Goal: Task Accomplishment & Management: Manage account settings

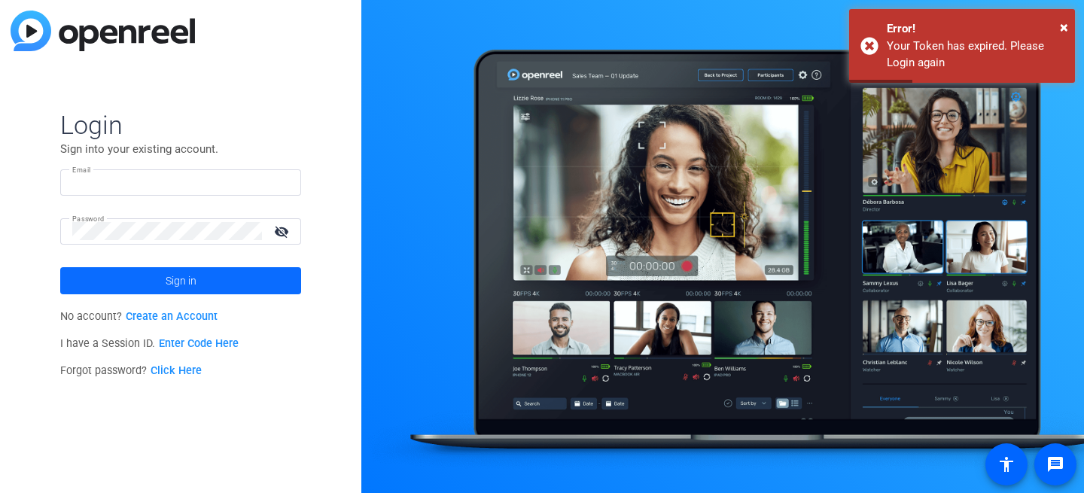
type input "[PERSON_NAME][EMAIL_ADDRESS][PERSON_NAME][DOMAIN_NAME]"
click at [150, 285] on span at bounding box center [180, 281] width 241 height 36
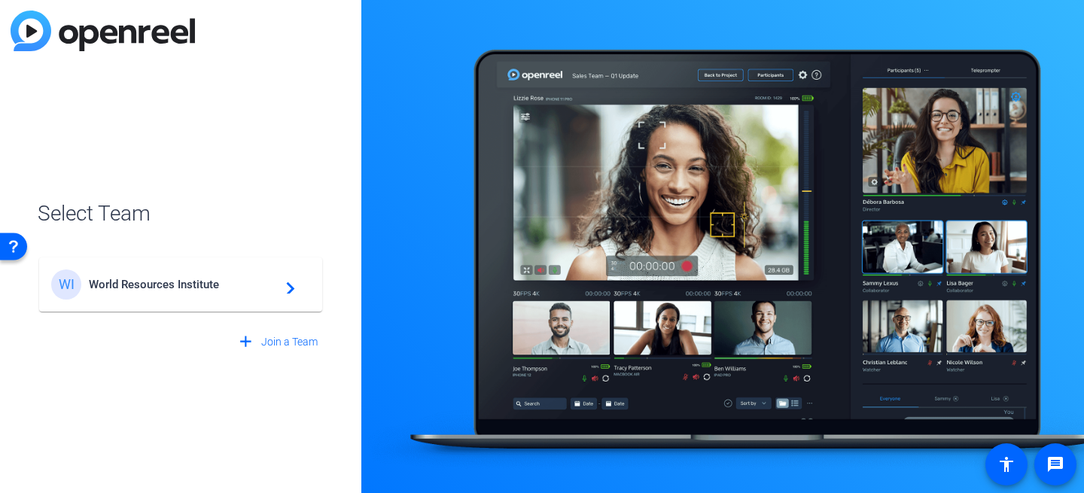
click at [232, 310] on mat-card-content "WI World Resources Institute navigate_next" at bounding box center [180, 285] width 283 height 54
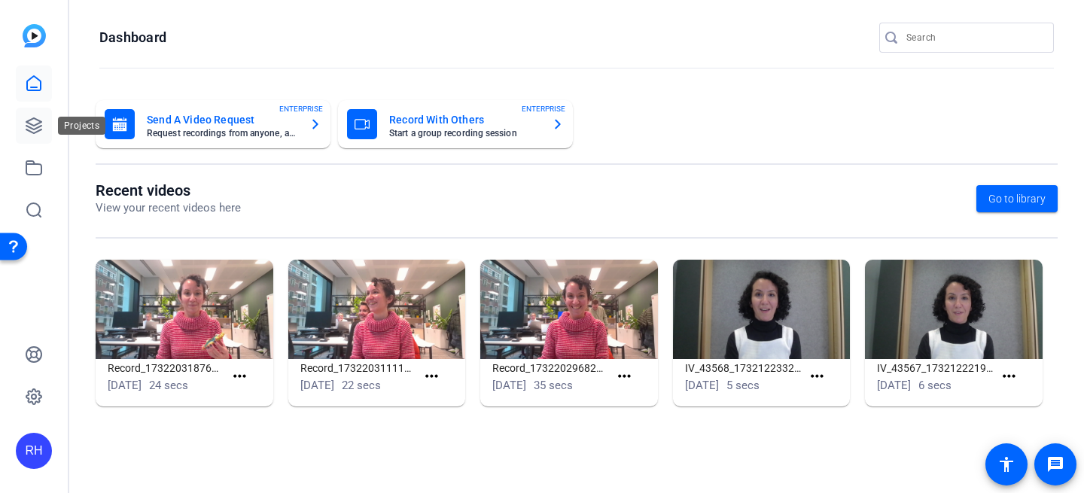
click at [28, 120] on icon at bounding box center [33, 125] width 15 height 15
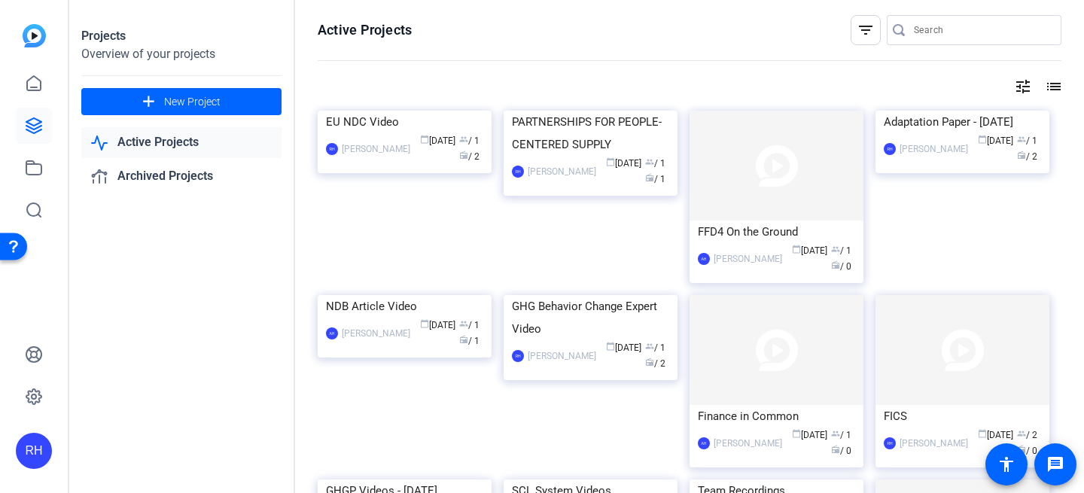
click at [42, 451] on div "RH" at bounding box center [34, 451] width 36 height 36
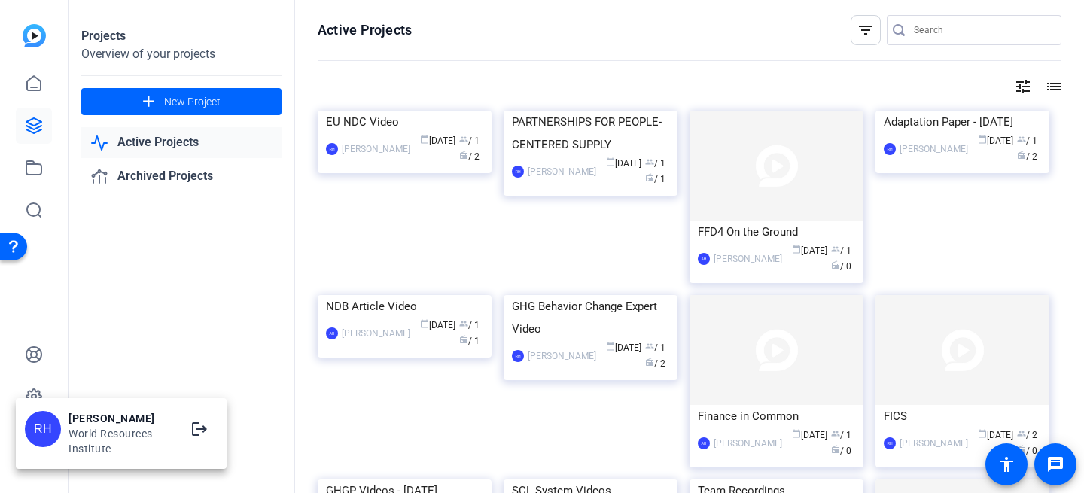
click at [53, 331] on div at bounding box center [542, 246] width 1084 height 493
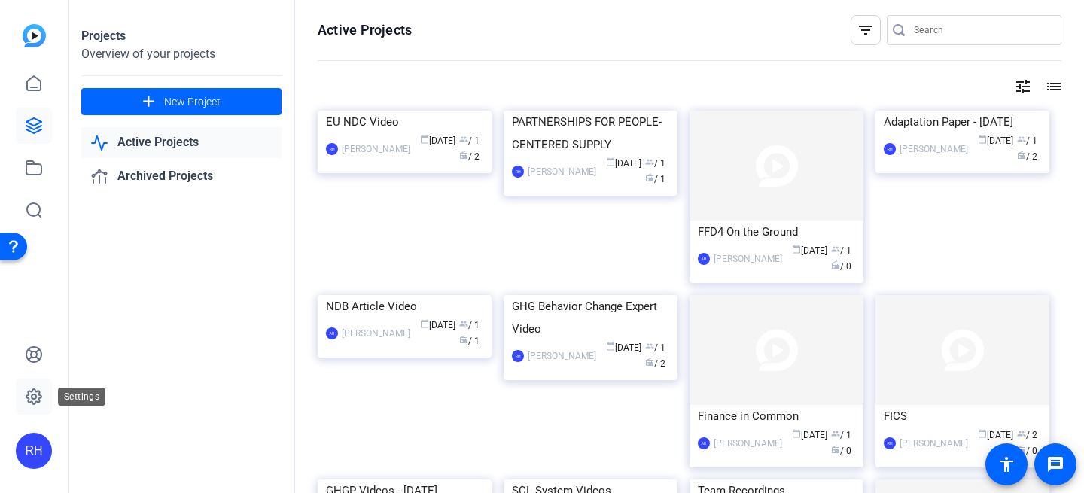
click at [35, 395] on icon at bounding box center [34, 397] width 5 height 5
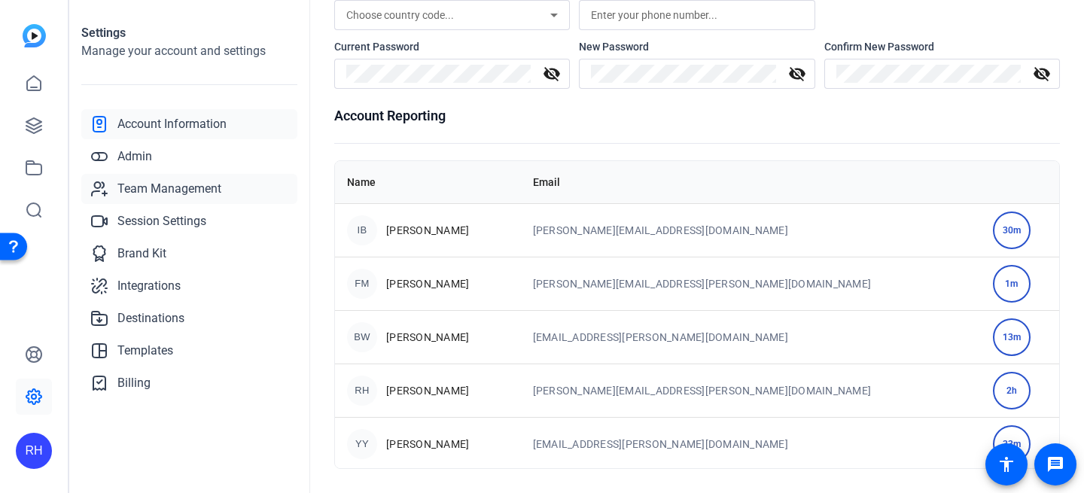
click at [140, 187] on span "Team Management" at bounding box center [169, 189] width 104 height 18
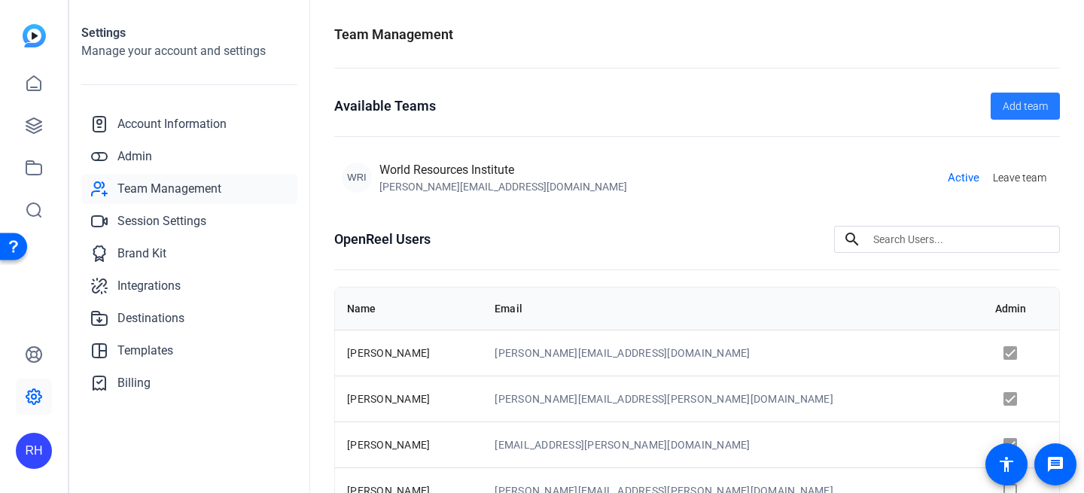
click at [1000, 100] on span at bounding box center [1025, 106] width 69 height 36
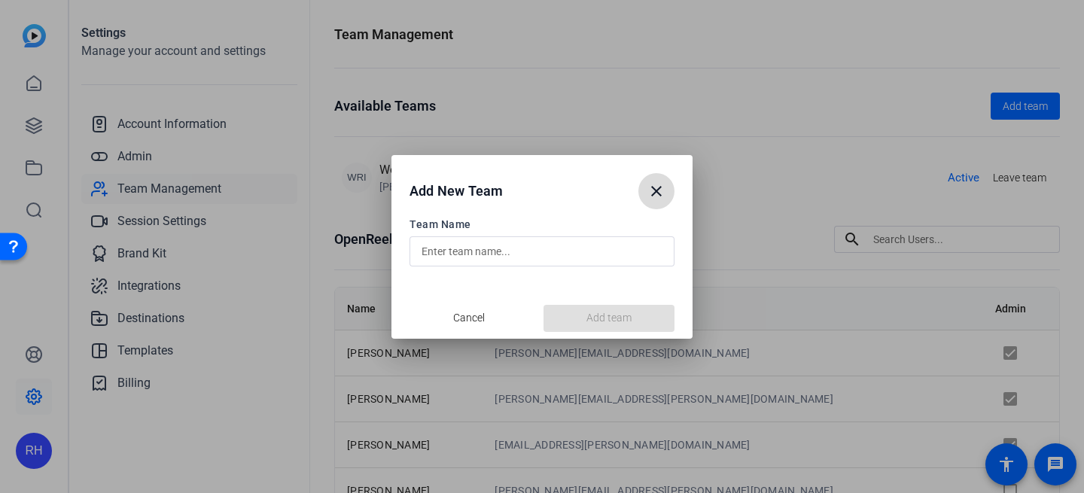
click at [654, 194] on mat-icon "close" at bounding box center [657, 191] width 18 height 18
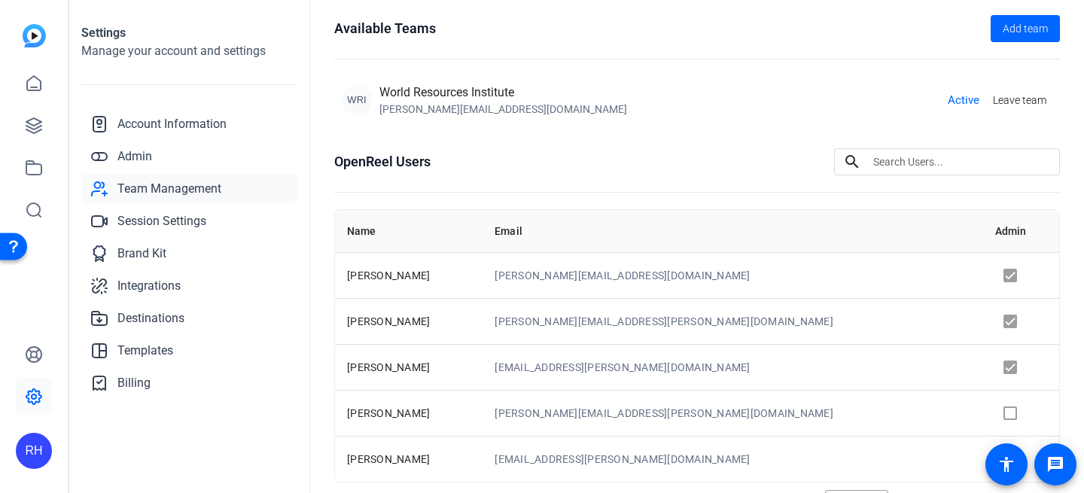
scroll to position [155, 0]
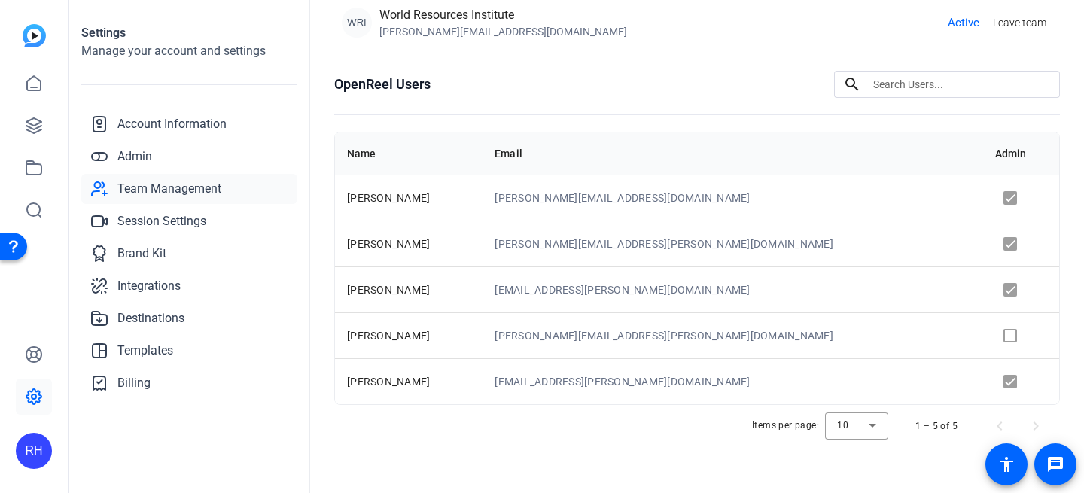
click at [990, 282] on td at bounding box center [1022, 290] width 76 height 46
click at [991, 290] on td at bounding box center [1022, 290] width 76 height 46
click at [984, 280] on td at bounding box center [1022, 290] width 76 height 46
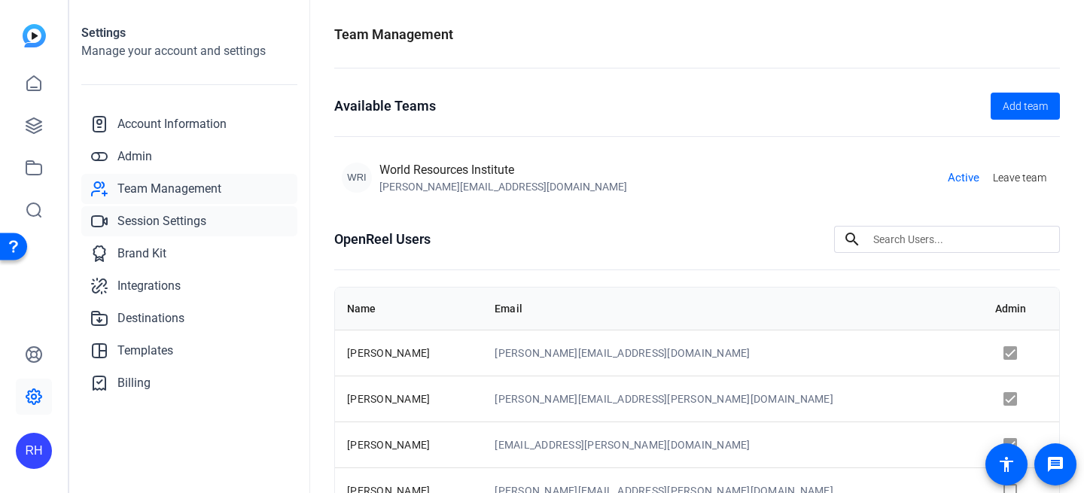
click at [160, 230] on span "Session Settings" at bounding box center [161, 221] width 89 height 18
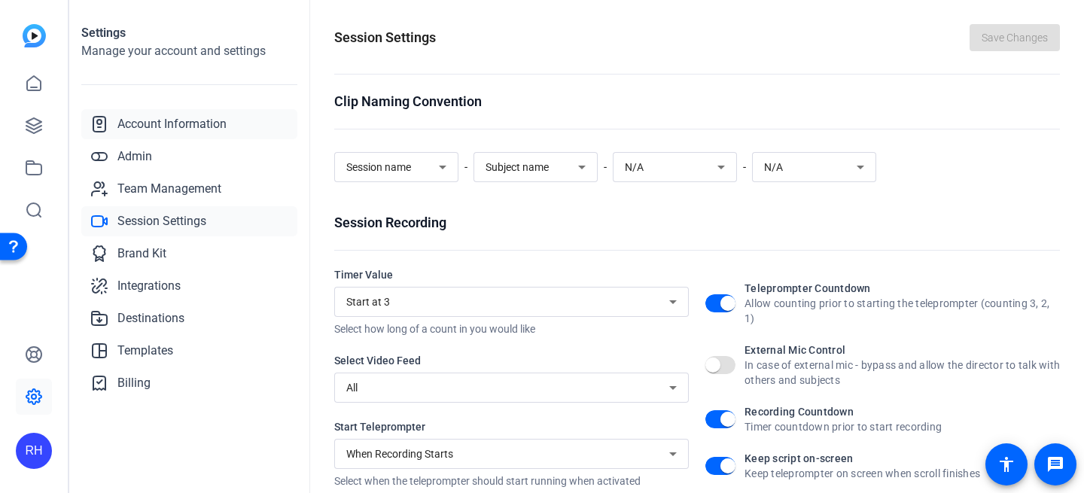
click at [178, 120] on span "Account Information" at bounding box center [171, 124] width 109 height 18
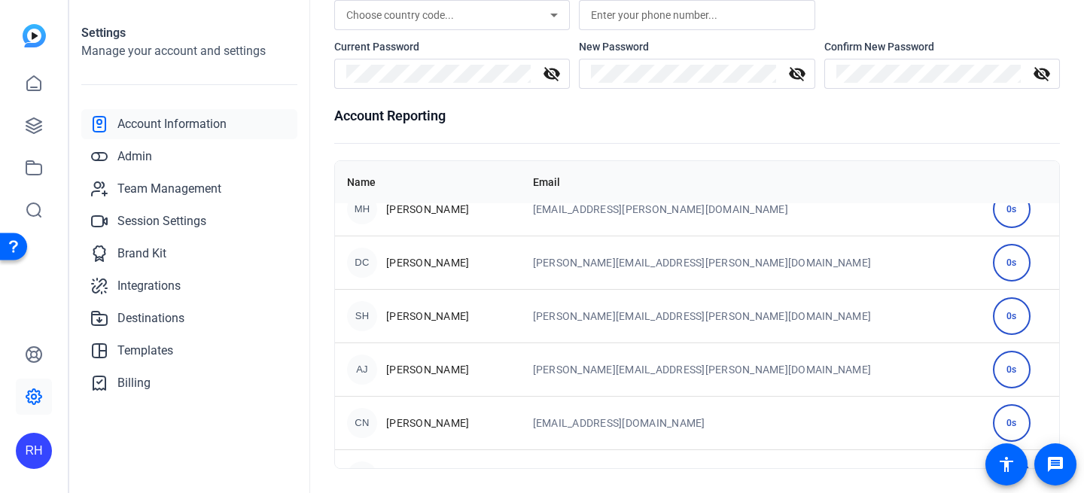
scroll to position [643, 0]
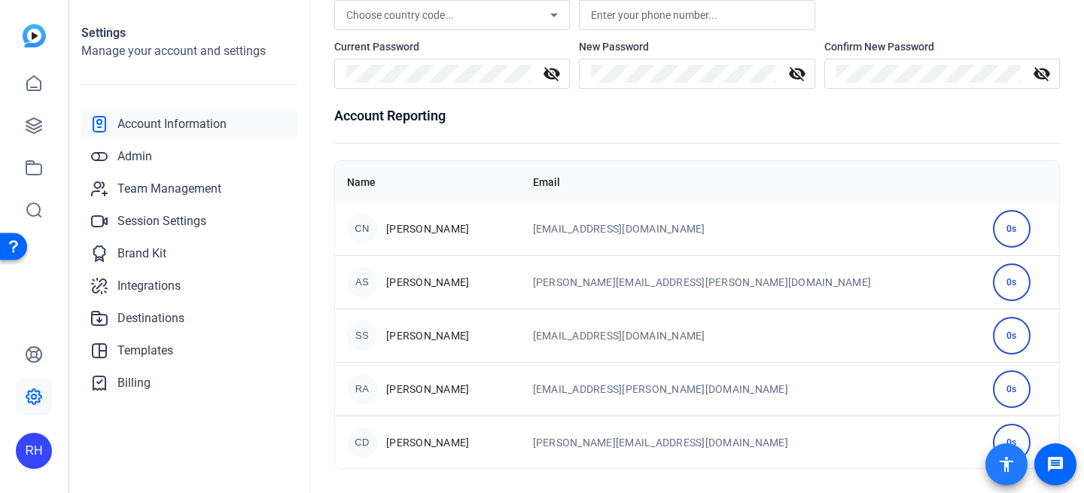
click at [1013, 471] on mat-icon "accessibility" at bounding box center [1007, 465] width 18 height 18
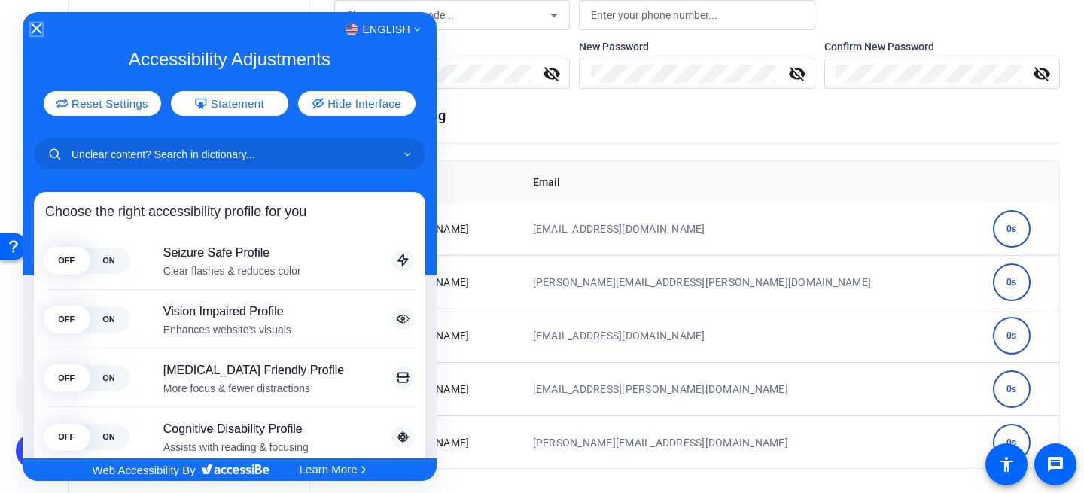
click at [33, 26] on icon "Close Accessibility Interface" at bounding box center [36, 28] width 11 height 11
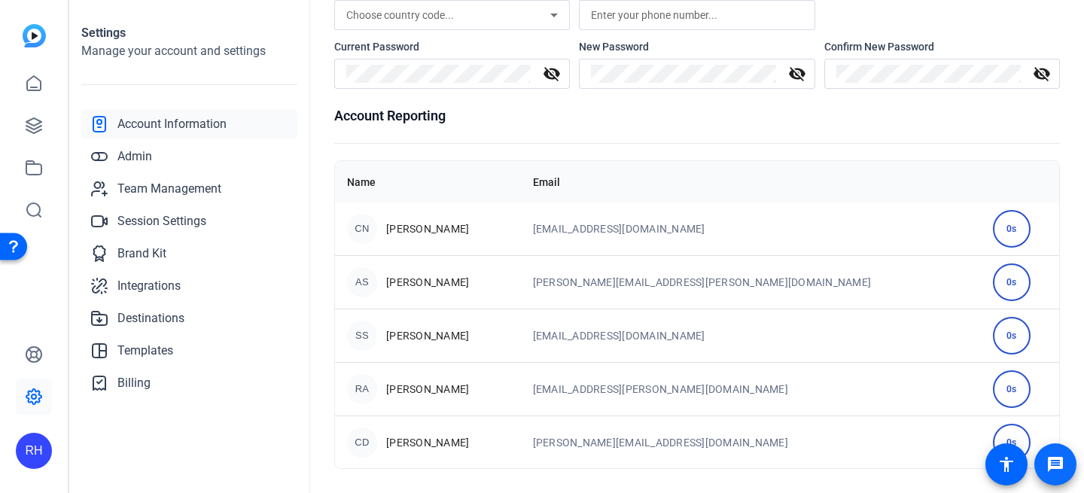
click at [1051, 463] on mat-icon "message" at bounding box center [1056, 465] width 18 height 18
click at [31, 360] on icon at bounding box center [34, 355] width 18 height 18
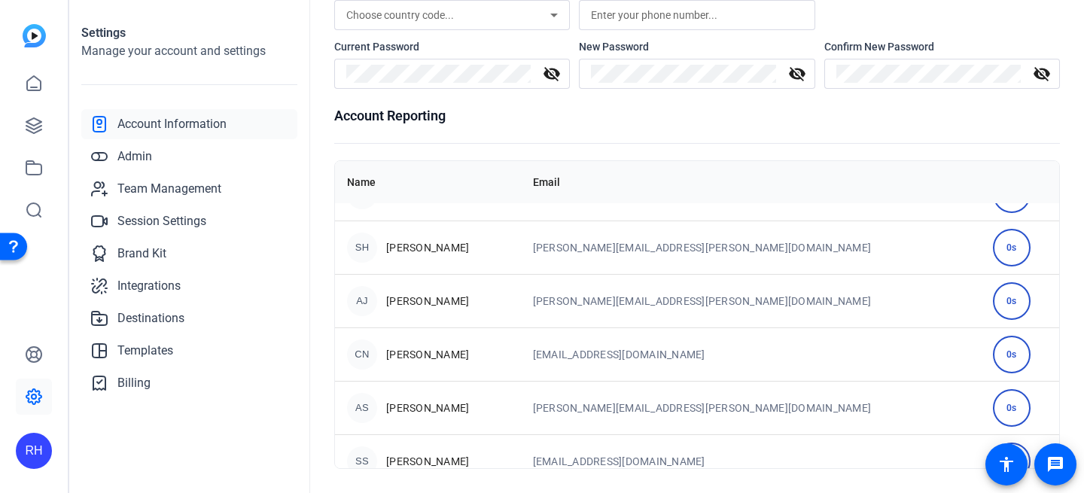
scroll to position [456, 0]
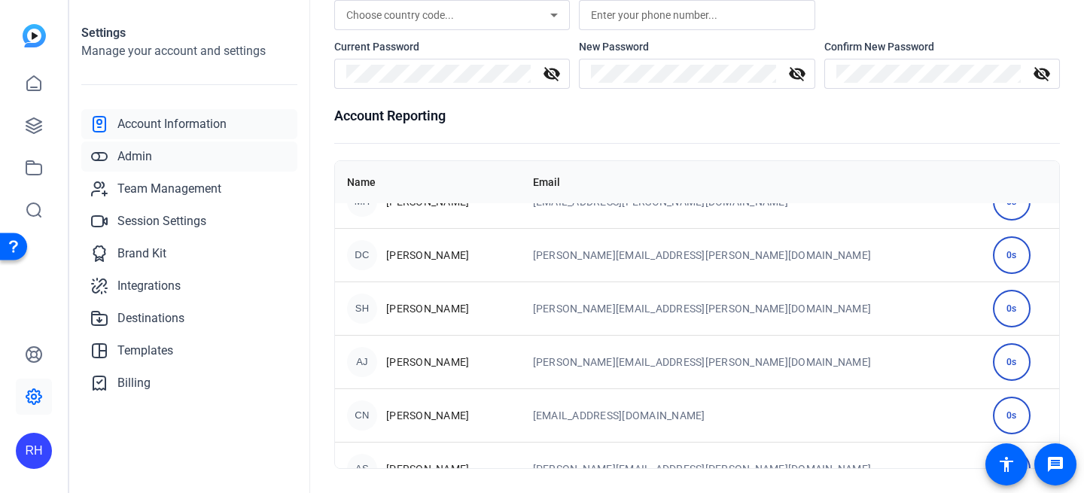
click at [114, 157] on link "Admin" at bounding box center [189, 157] width 216 height 30
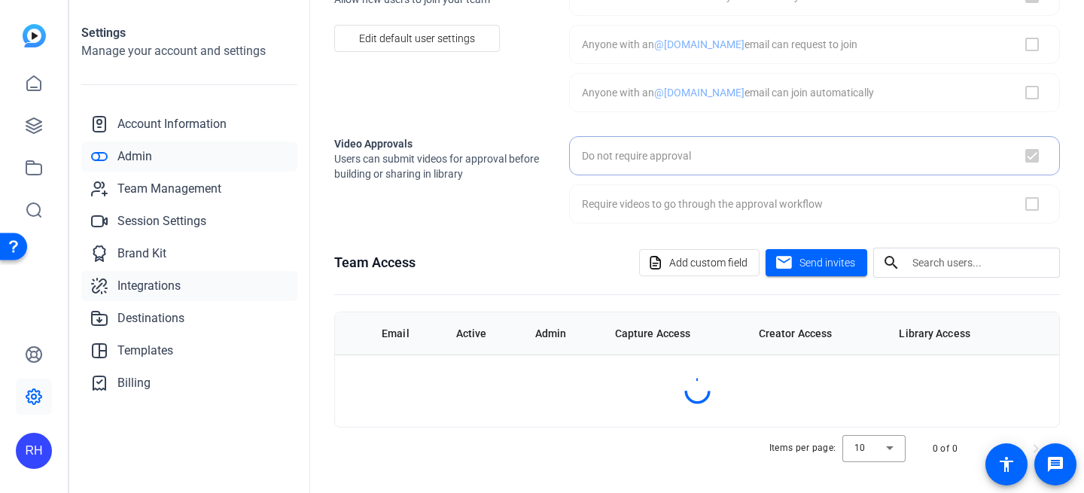
checkbox input "true"
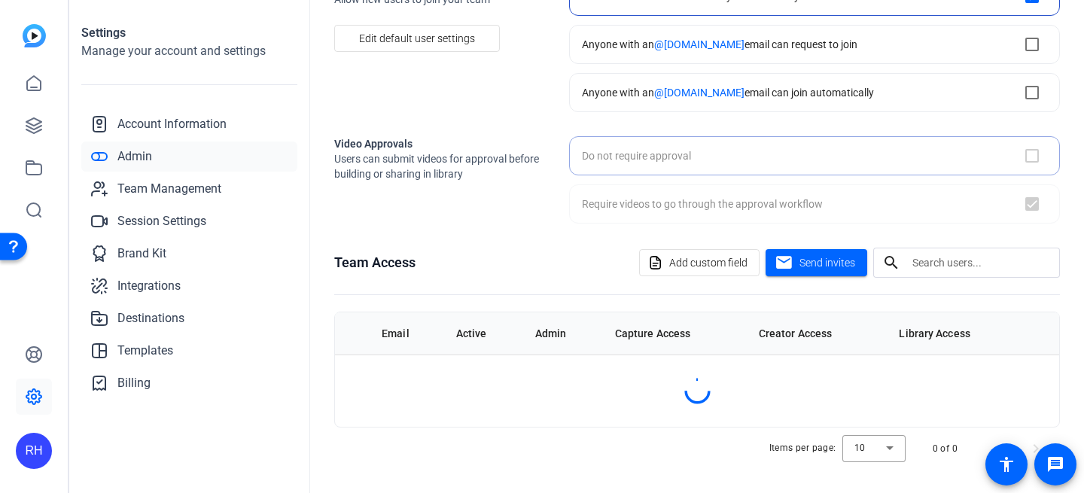
checkbox input "false"
checkbox input "true"
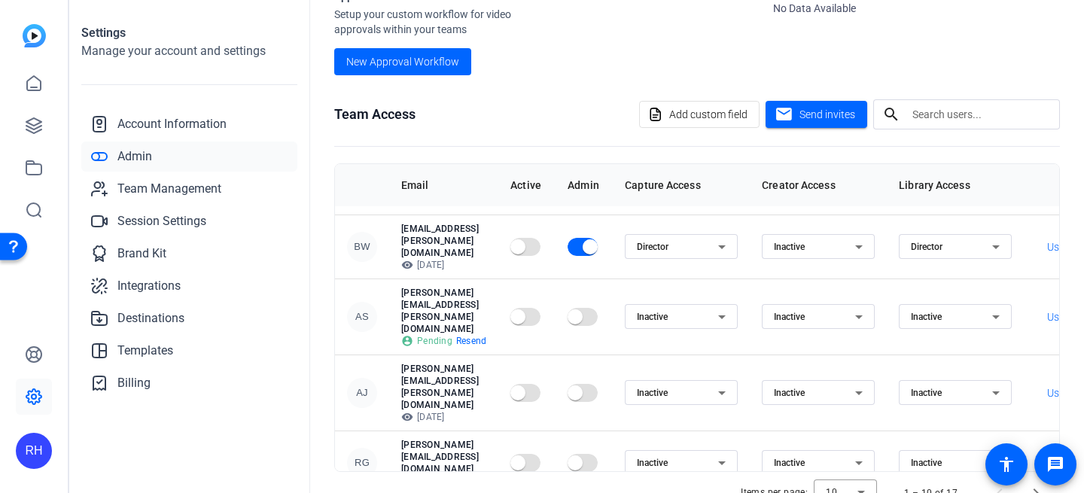
scroll to position [32, 0]
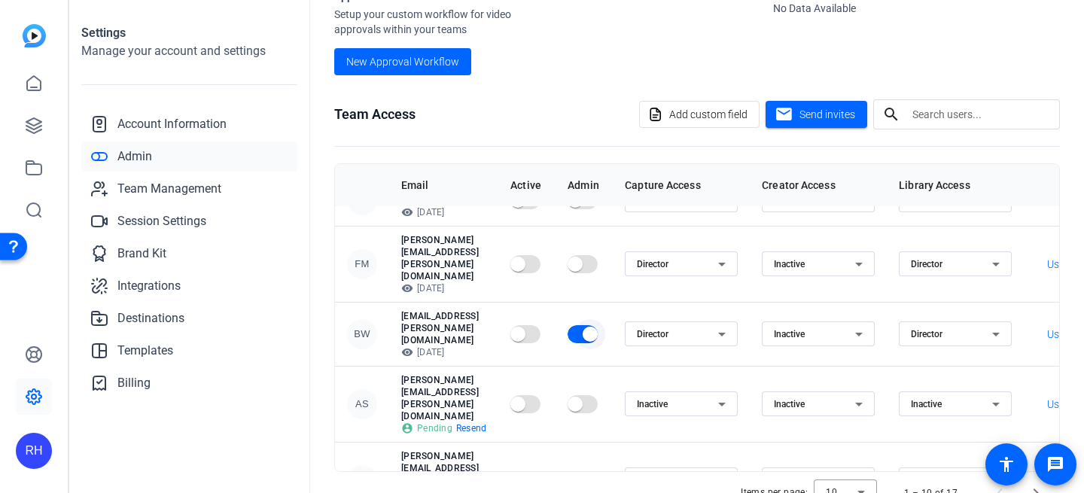
click at [598, 327] on span "button" at bounding box center [590, 334] width 15 height 15
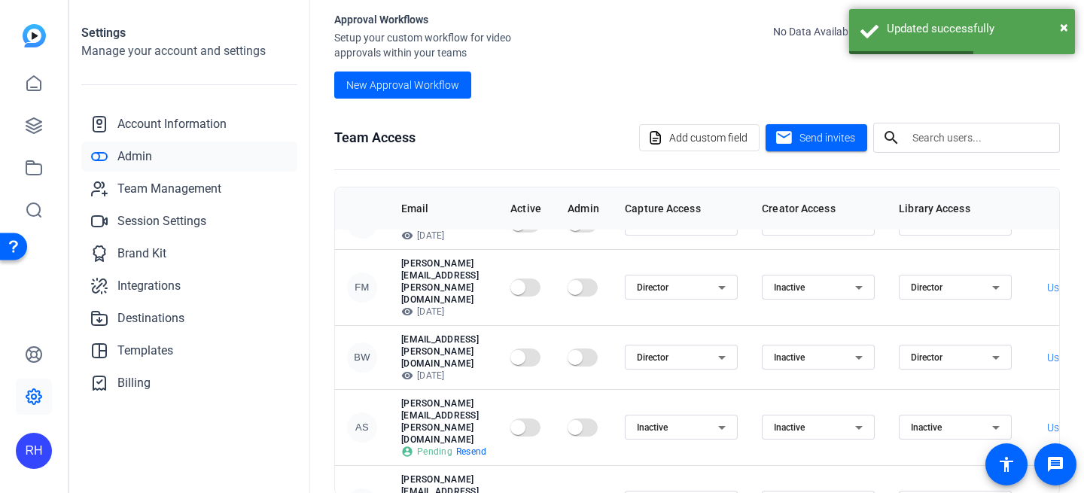
scroll to position [350, 0]
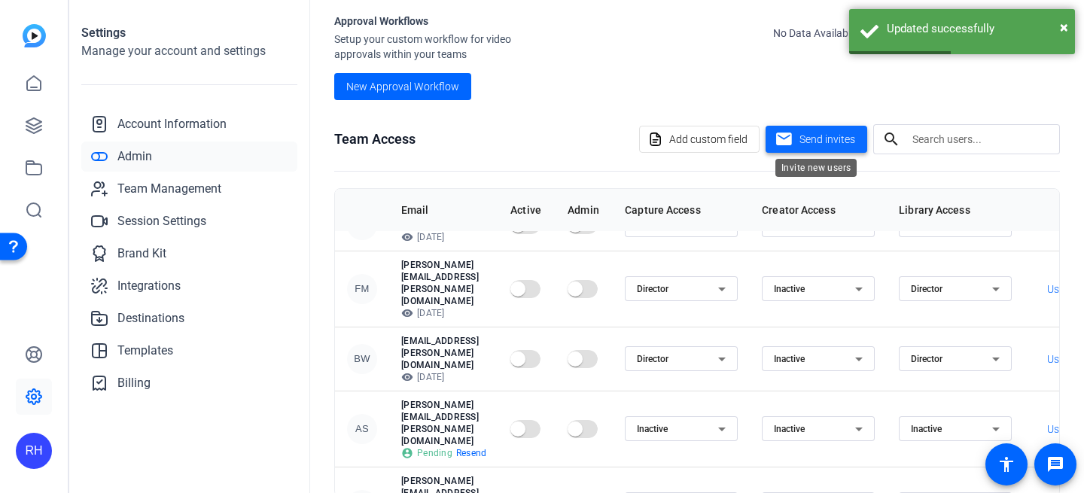
click at [813, 140] on span "Send invites" at bounding box center [828, 140] width 56 height 16
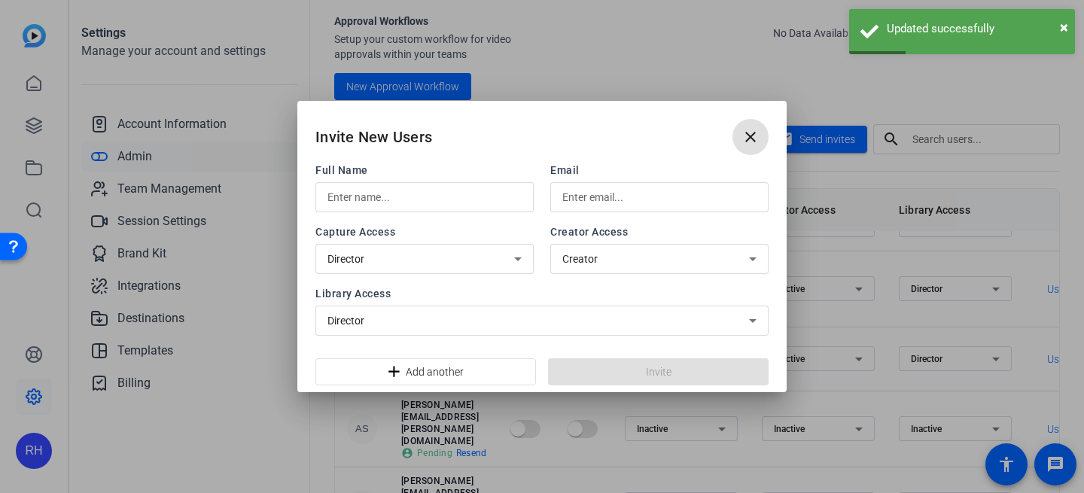
click at [393, 194] on input "text" at bounding box center [425, 197] width 194 height 18
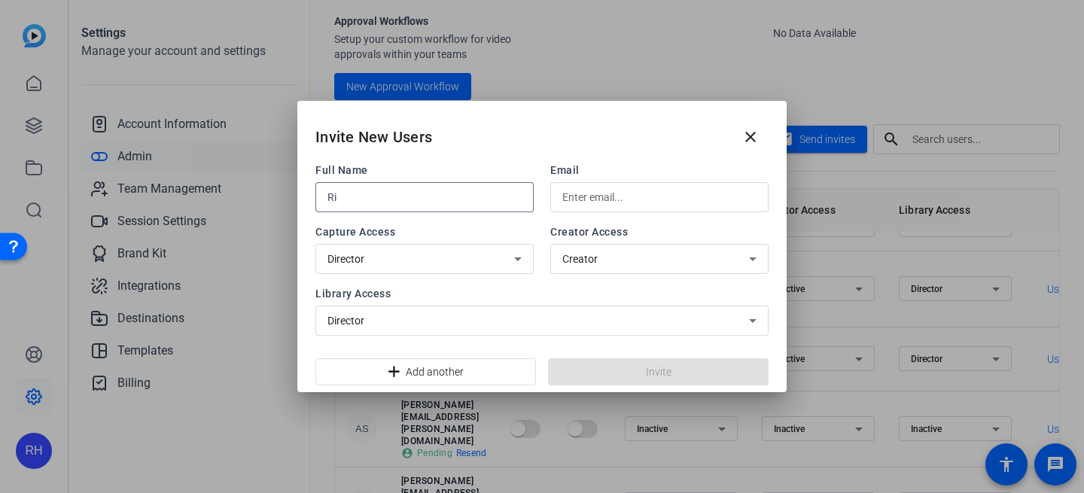
type input "R"
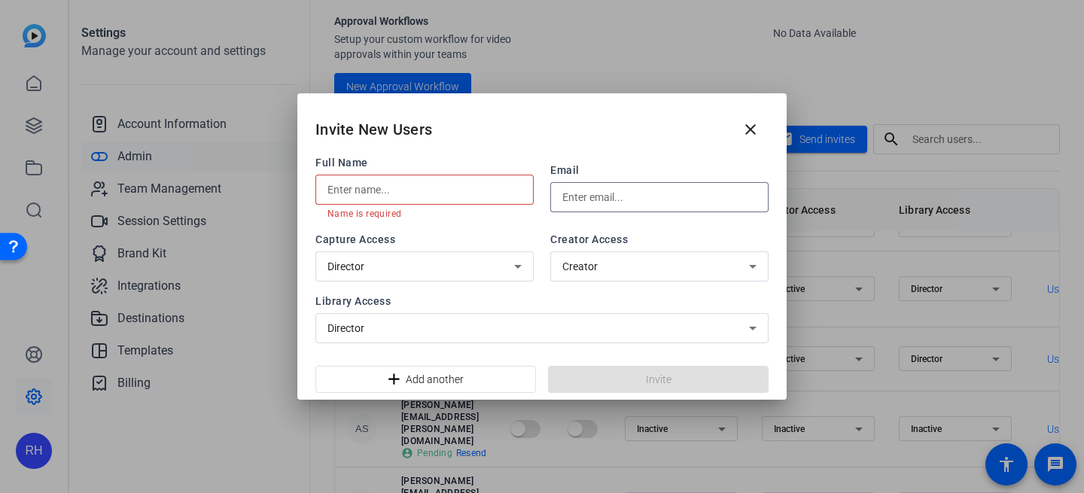
click at [625, 195] on input "text" at bounding box center [660, 197] width 194 height 18
paste input "[EMAIL_ADDRESS][DOMAIN_NAME]"
type input "[EMAIL_ADDRESS][DOMAIN_NAME]"
click at [423, 187] on input "text" at bounding box center [425, 190] width 194 height 18
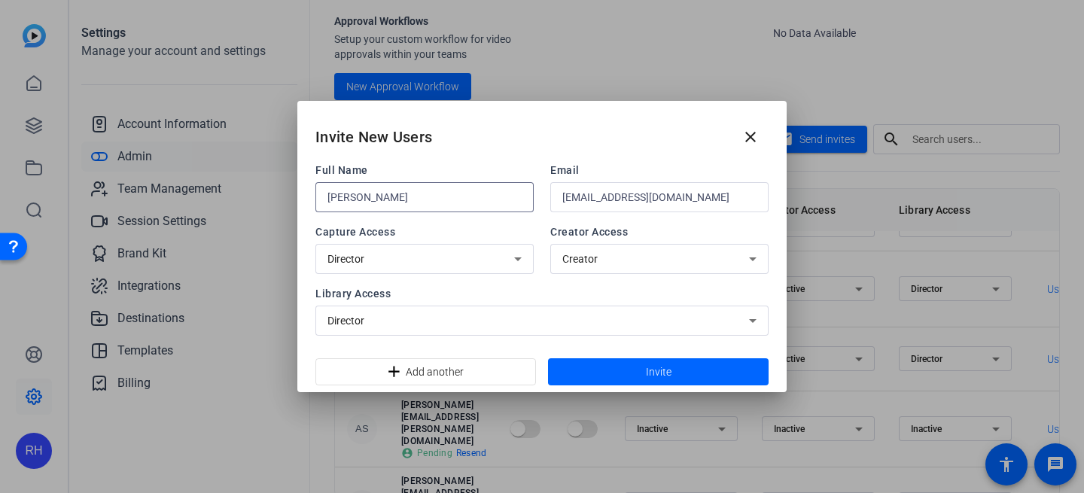
click at [369, 197] on input "[PERSON_NAME]" at bounding box center [425, 197] width 194 height 18
type input "[PERSON_NAME]"
click at [455, 254] on div "Director" at bounding box center [421, 259] width 187 height 18
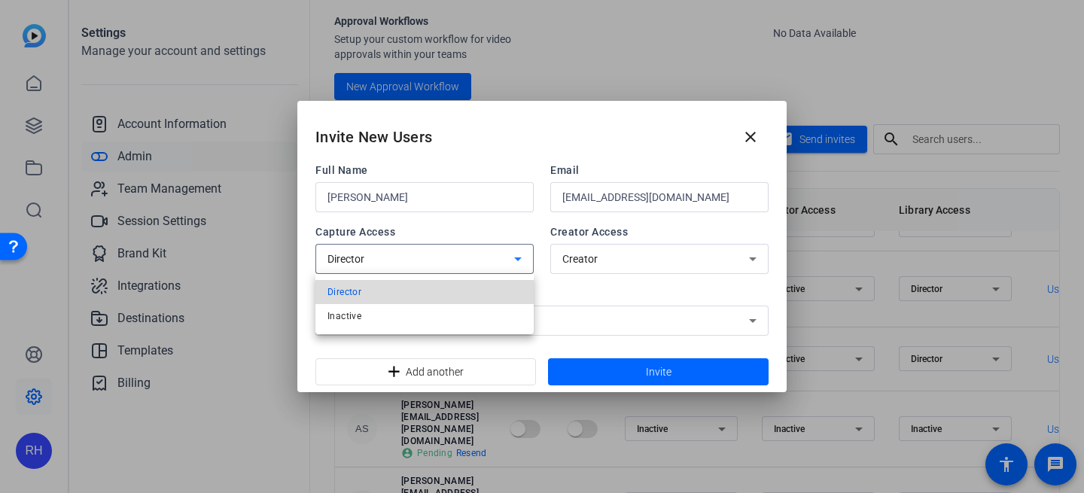
click at [450, 285] on mat-option "Director" at bounding box center [425, 292] width 218 height 24
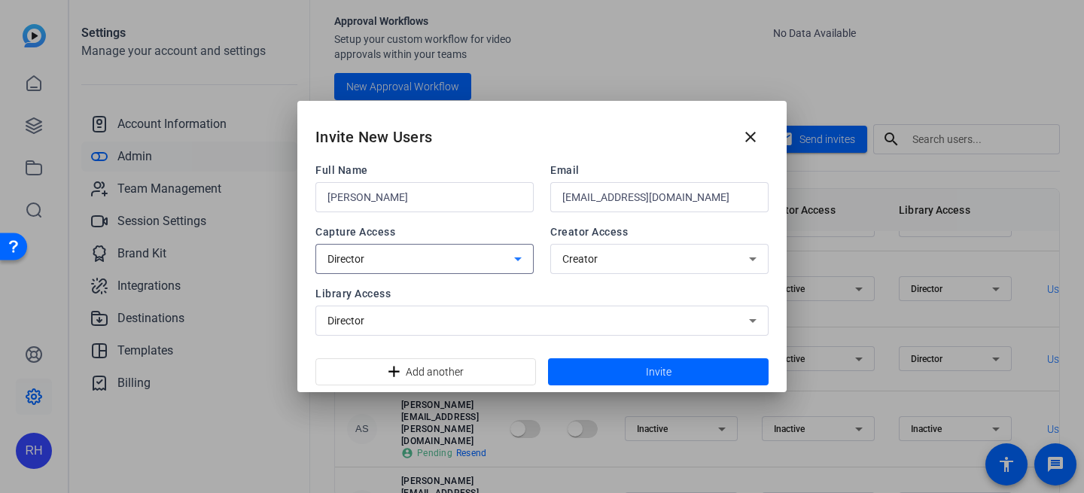
click at [576, 257] on span "Creator" at bounding box center [580, 259] width 35 height 12
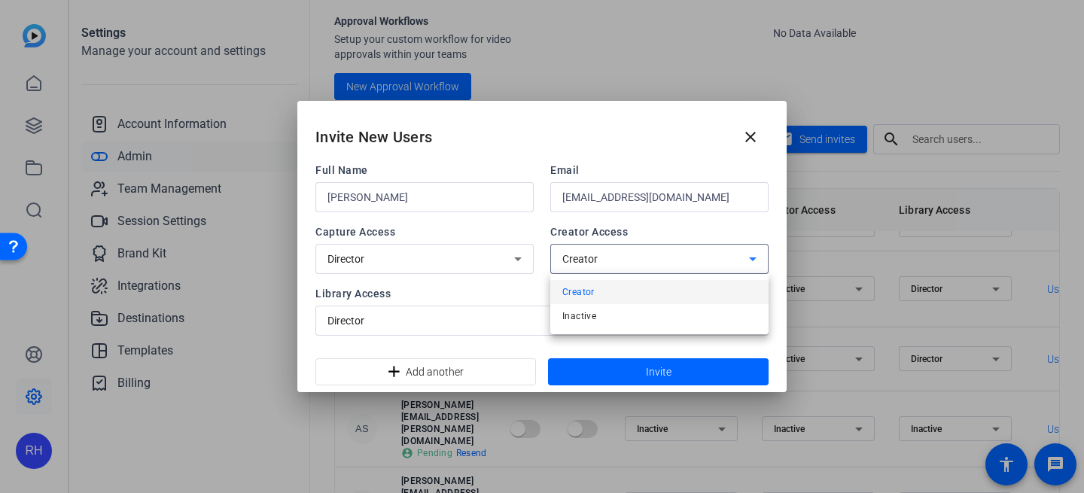
click at [577, 257] on div at bounding box center [542, 246] width 1084 height 493
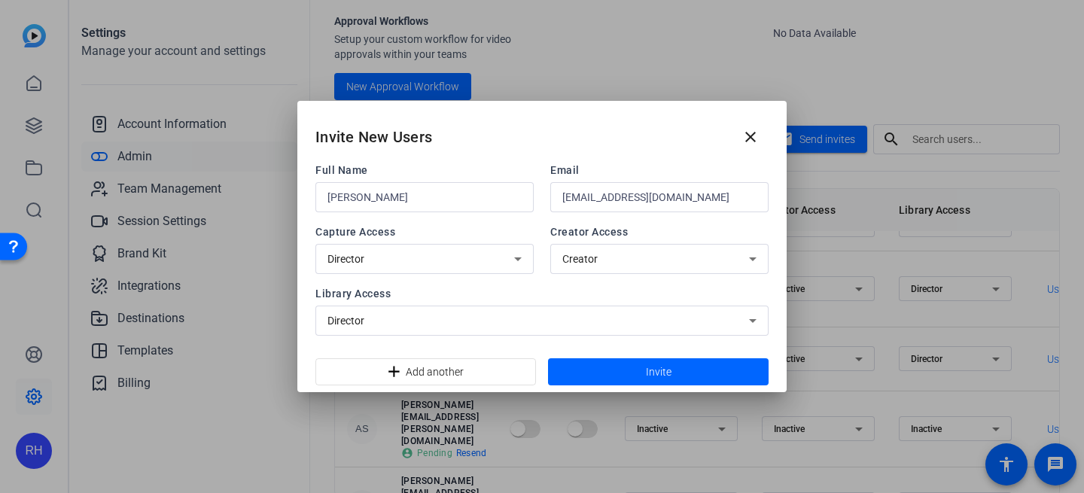
click at [446, 249] on div "Director" at bounding box center [425, 259] width 194 height 30
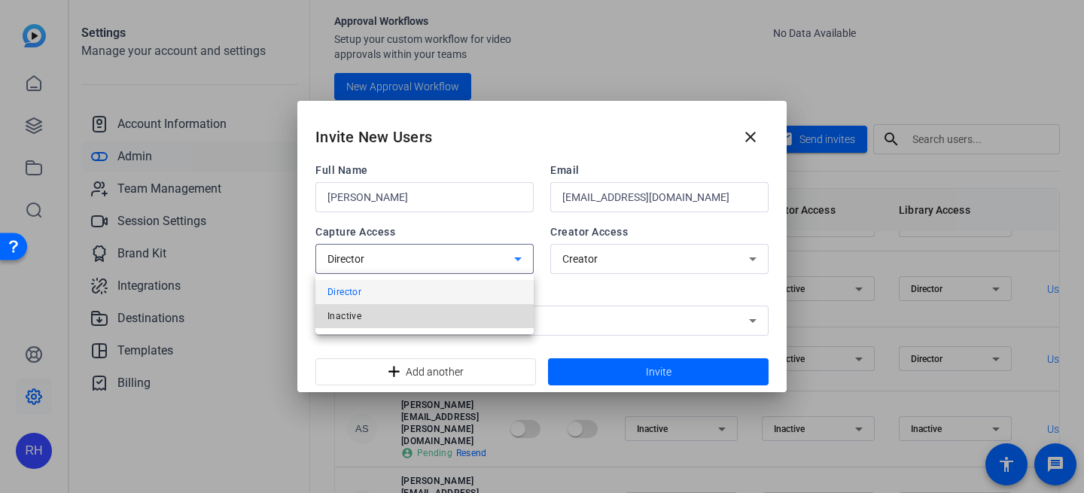
click at [412, 319] on mat-option "Inactive" at bounding box center [425, 316] width 218 height 24
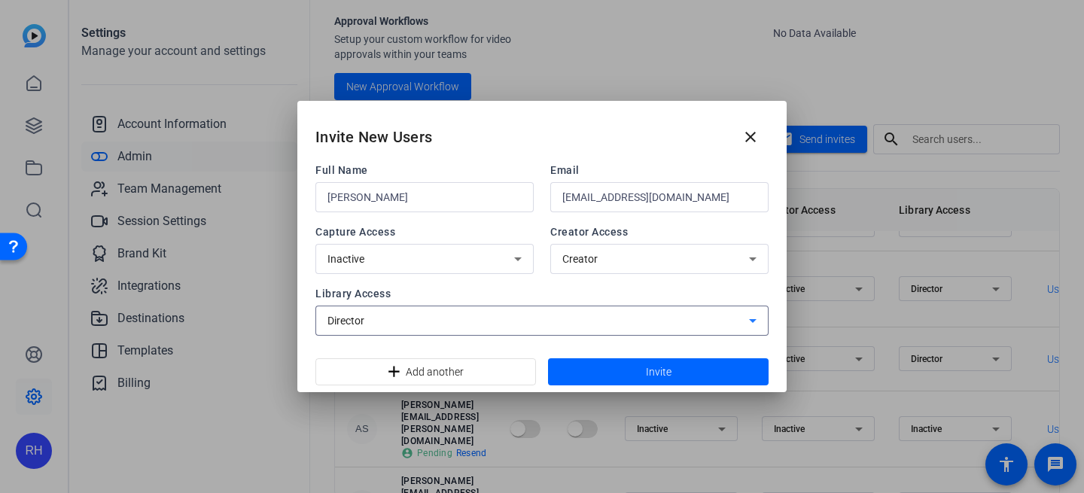
click at [463, 318] on div "Director" at bounding box center [539, 321] width 422 height 18
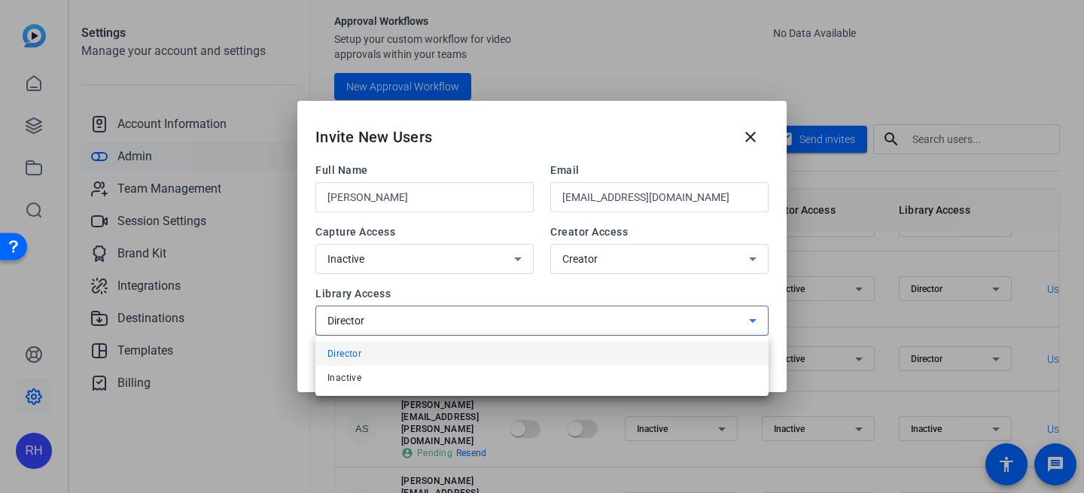
click at [453, 318] on div at bounding box center [542, 246] width 1084 height 493
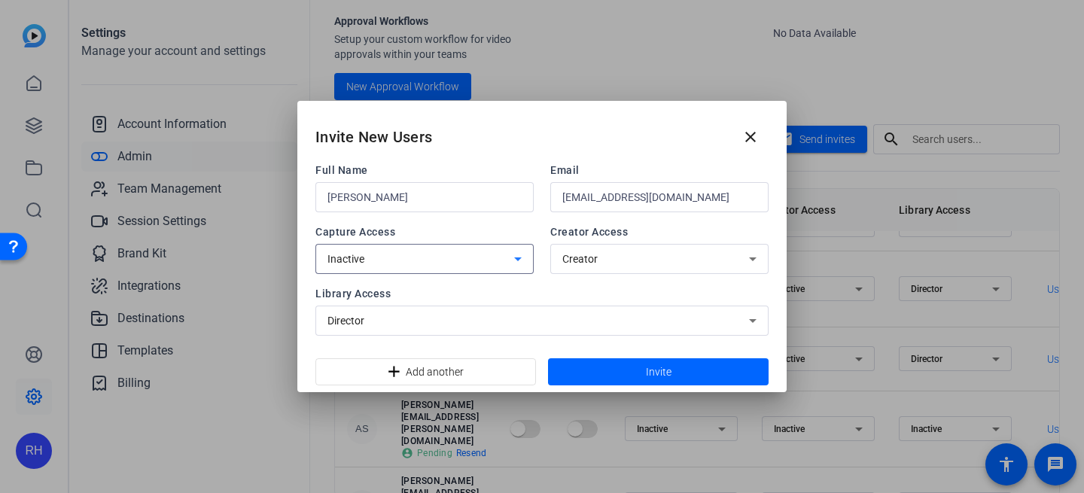
click at [521, 251] on icon at bounding box center [518, 259] width 18 height 18
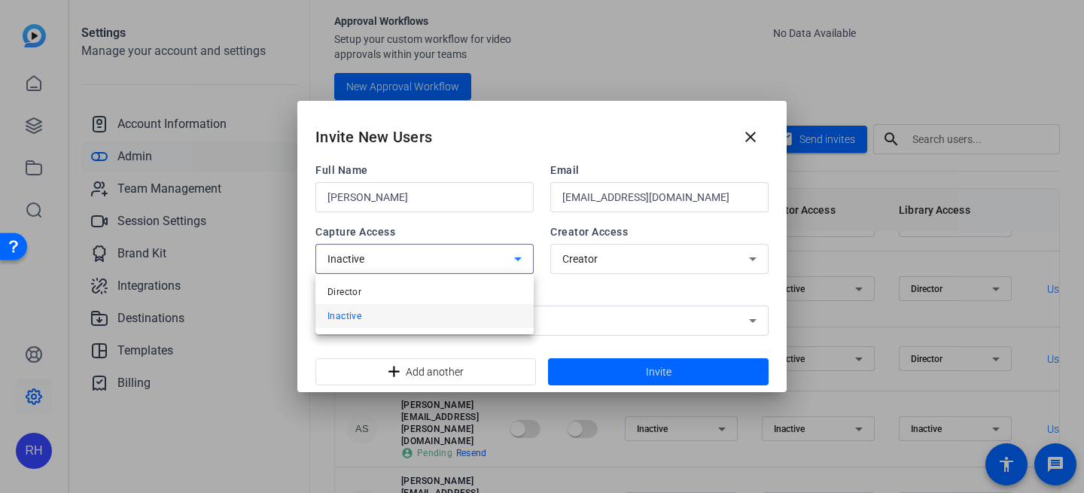
click at [456, 304] on mat-option "Inactive" at bounding box center [425, 316] width 218 height 24
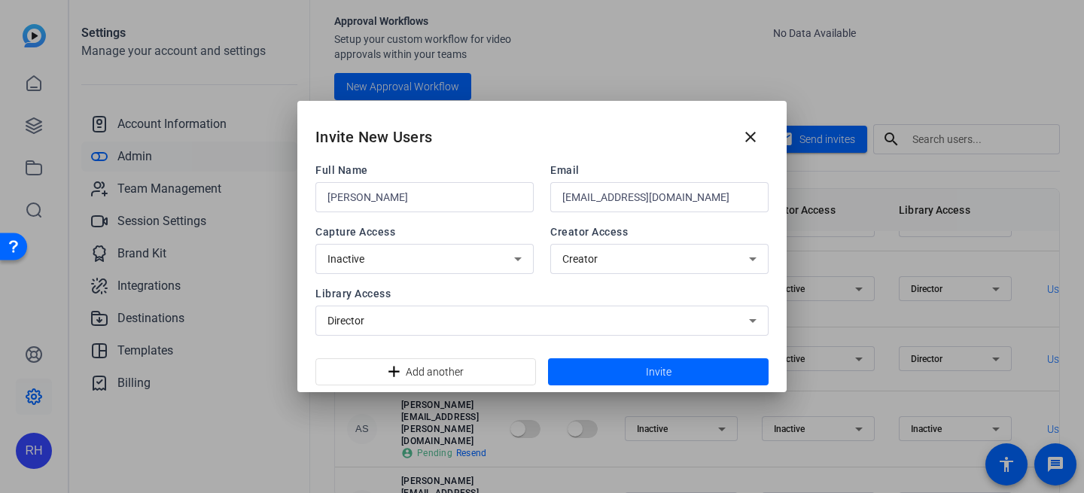
click at [462, 273] on div "Inactive" at bounding box center [425, 259] width 194 height 30
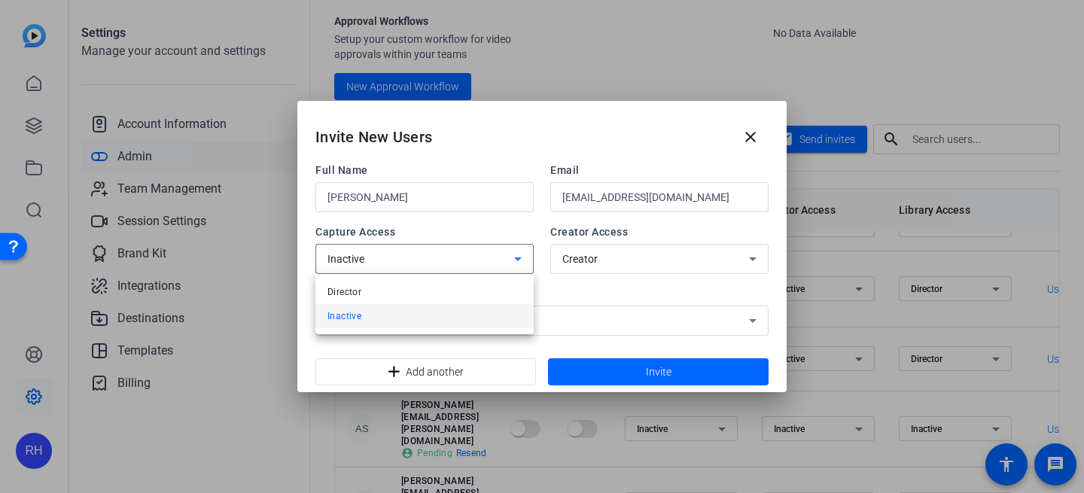
click at [462, 265] on div at bounding box center [542, 246] width 1084 height 493
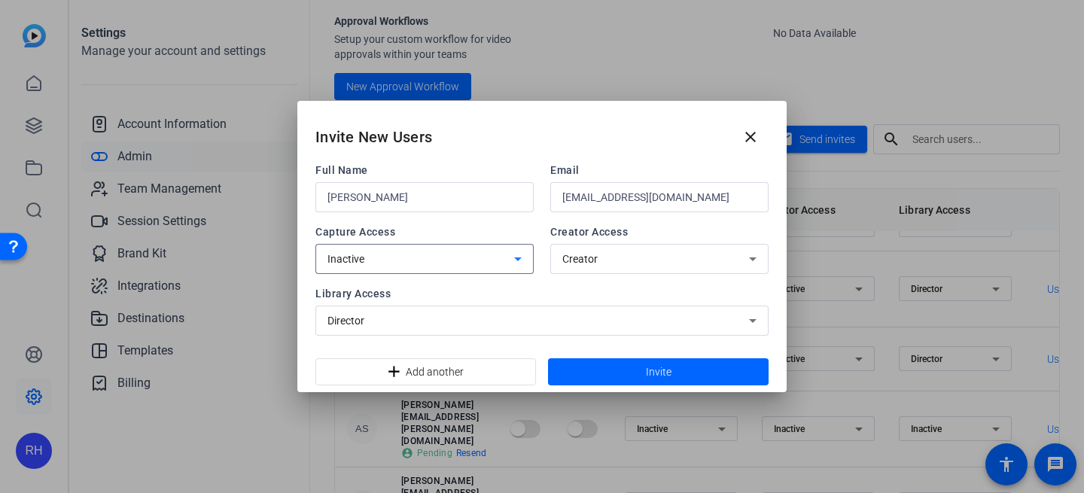
click at [459, 257] on div "Inactive" at bounding box center [421, 259] width 187 height 18
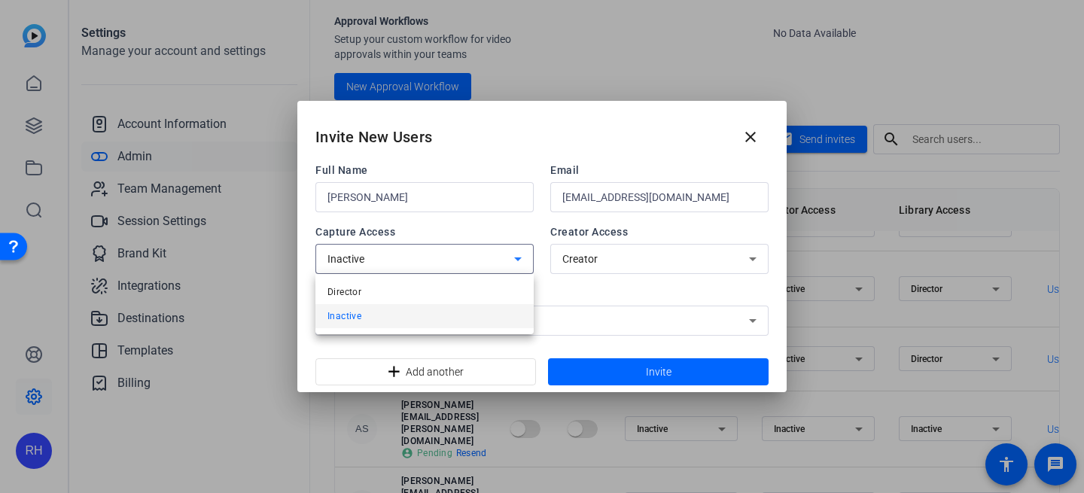
click at [439, 292] on mat-option "Director" at bounding box center [425, 292] width 218 height 24
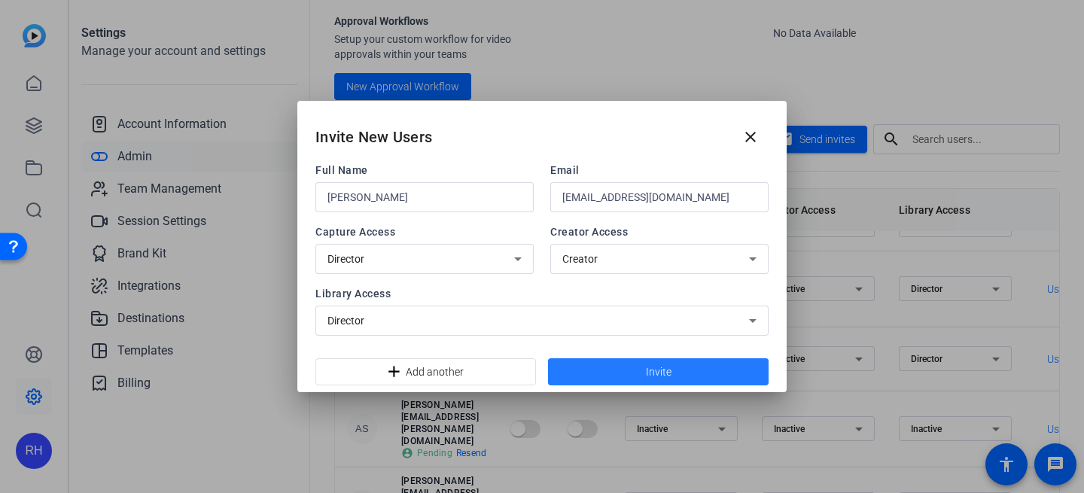
click at [645, 368] on span at bounding box center [658, 372] width 221 height 36
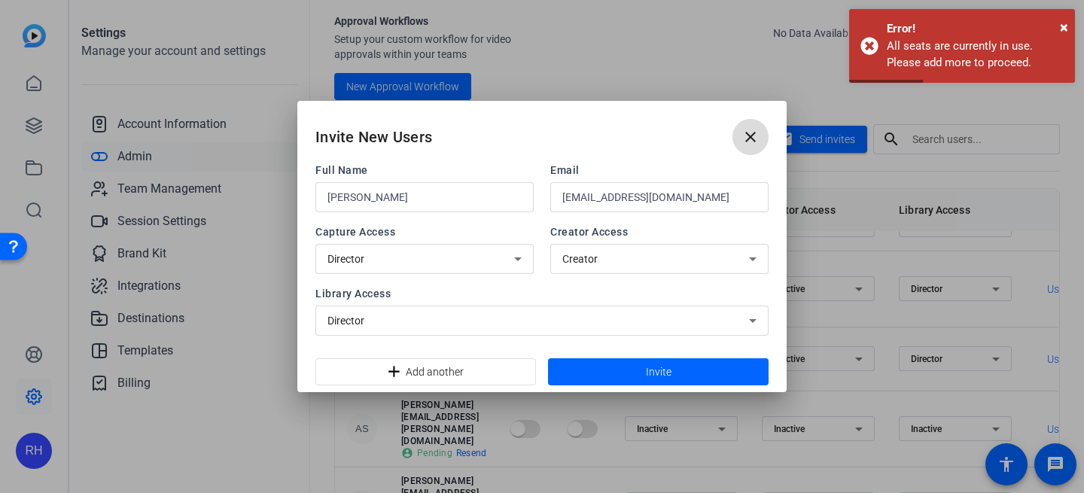
click at [751, 133] on mat-icon "close" at bounding box center [751, 137] width 18 height 18
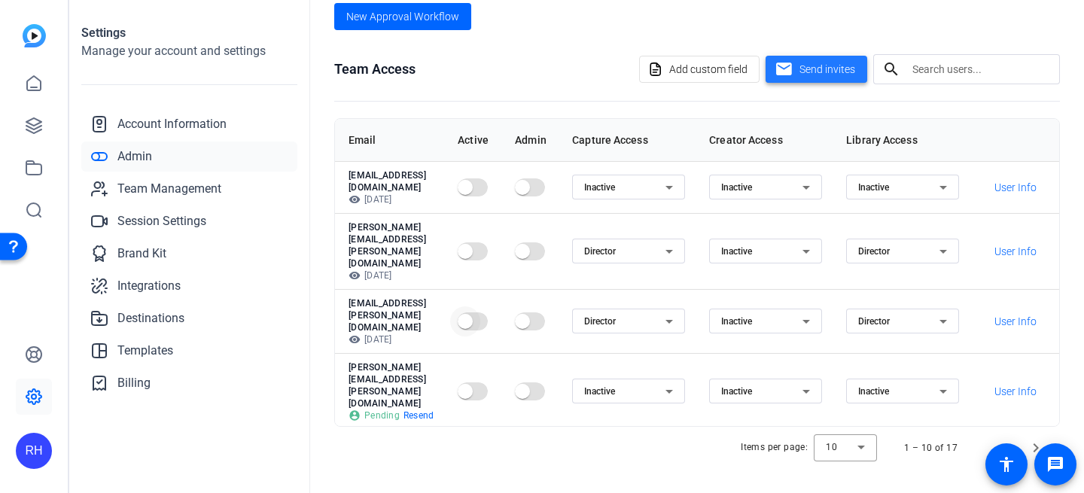
scroll to position [0, 135]
click at [1016, 244] on span "User Info" at bounding box center [1016, 251] width 42 height 15
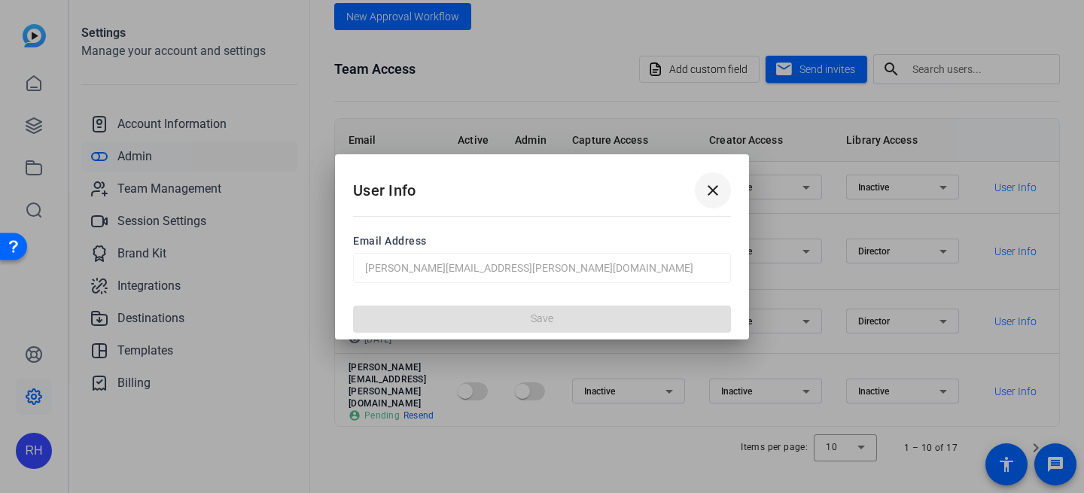
click at [709, 190] on mat-icon "close" at bounding box center [713, 190] width 18 height 18
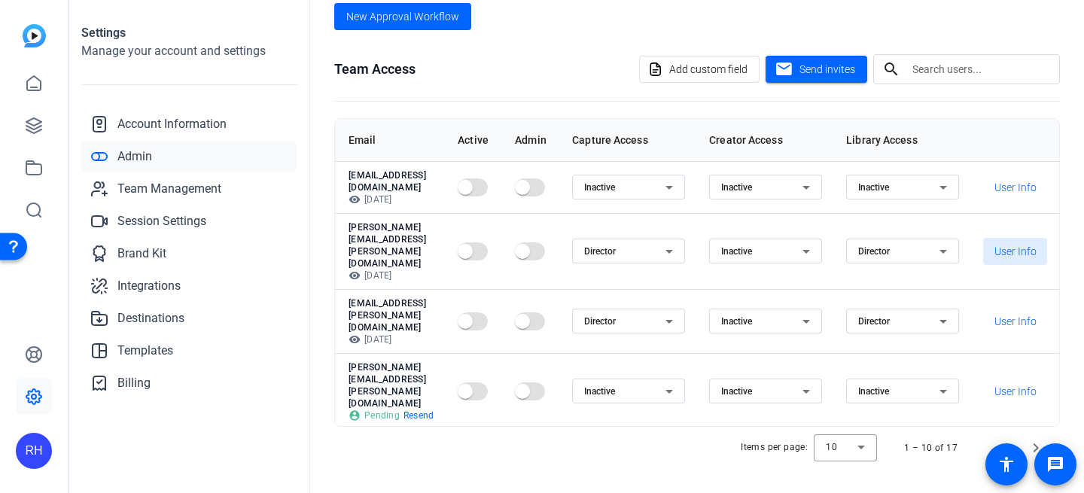
scroll to position [0, 94]
click at [666, 242] on div "Director" at bounding box center [624, 251] width 81 height 18
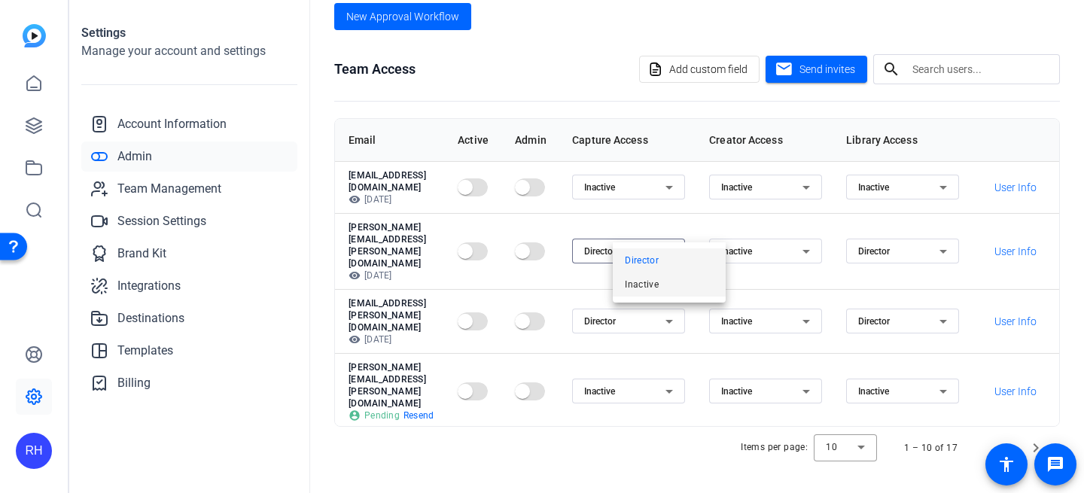
click at [657, 282] on span "Inactive" at bounding box center [642, 285] width 34 height 18
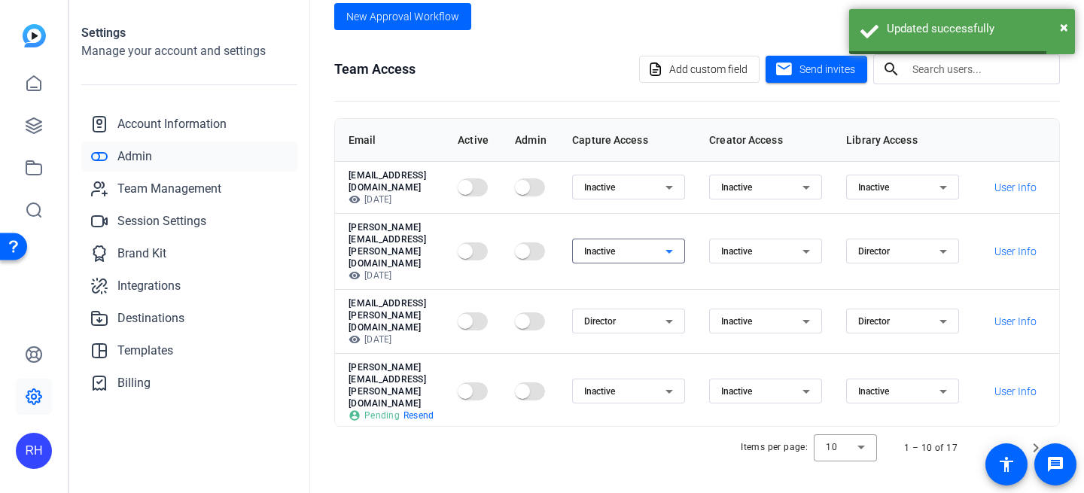
click at [932, 242] on div "Director" at bounding box center [899, 251] width 81 height 18
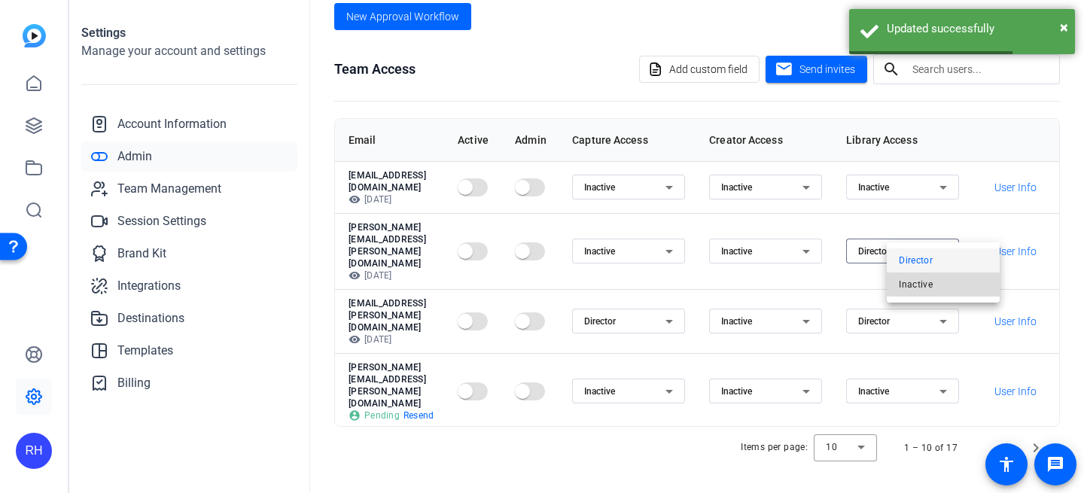
click at [921, 286] on span "Inactive" at bounding box center [916, 285] width 34 height 18
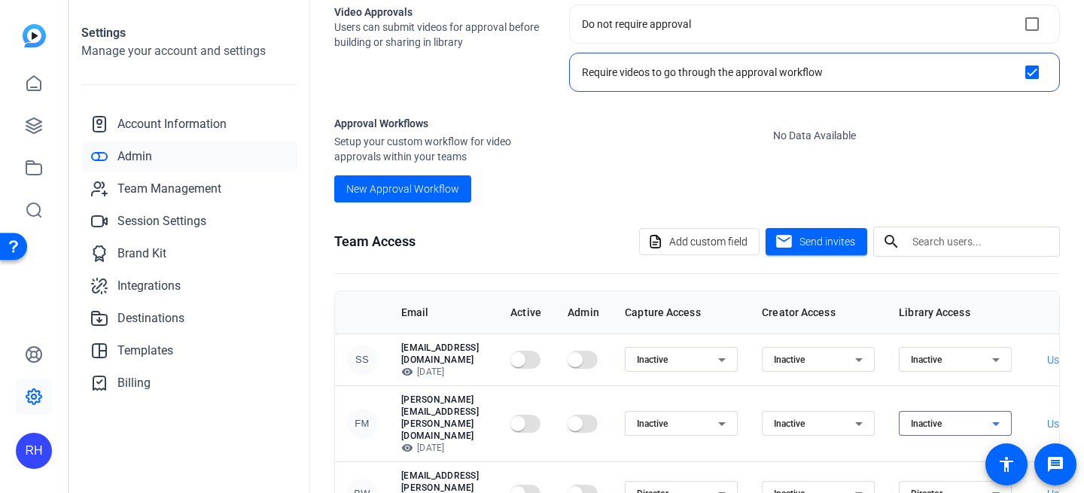
scroll to position [420, 0]
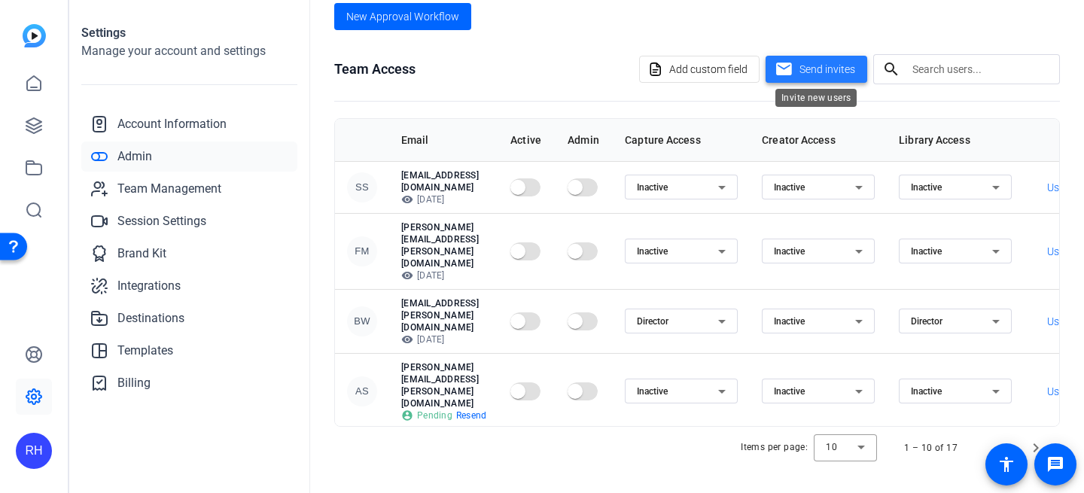
click at [791, 68] on mat-icon "mail" at bounding box center [784, 69] width 19 height 19
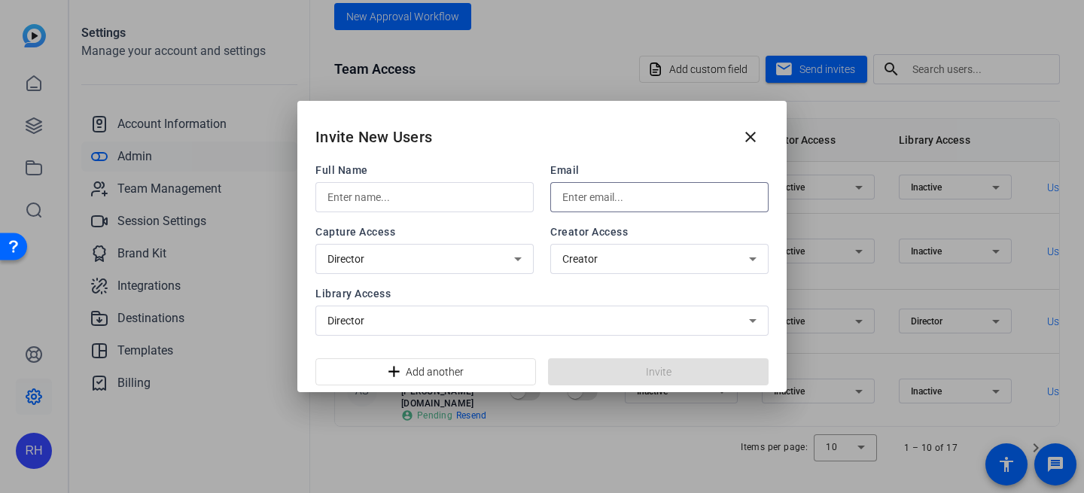
click at [601, 201] on input "text" at bounding box center [660, 197] width 194 height 18
paste input "[EMAIL_ADDRESS][DOMAIN_NAME]"
type input "[EMAIL_ADDRESS][DOMAIN_NAME]"
click at [409, 196] on input "text" at bounding box center [425, 197] width 194 height 18
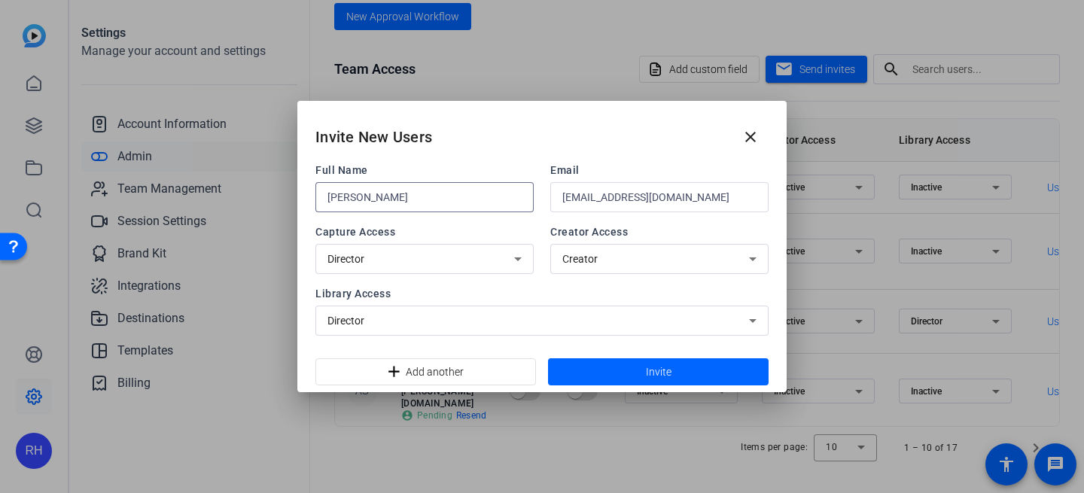
type input "[PERSON_NAME]"
click at [468, 257] on div "Director" at bounding box center [421, 259] width 187 height 18
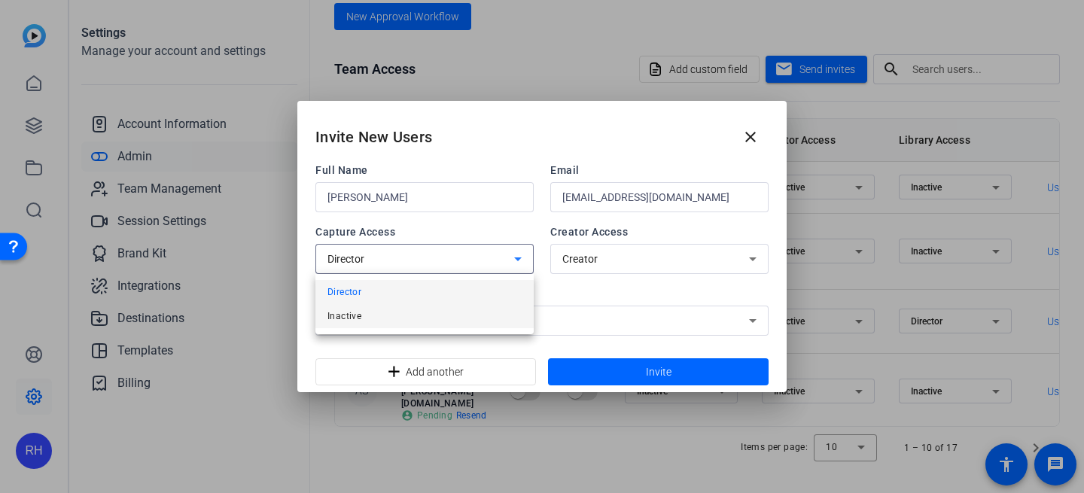
click at [447, 313] on mat-option "Inactive" at bounding box center [425, 316] width 218 height 24
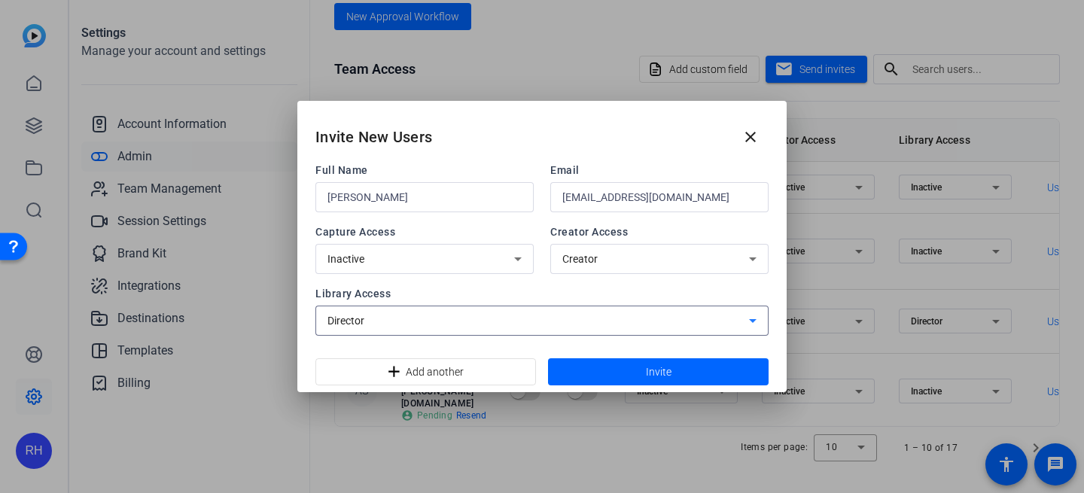
click at [443, 325] on div "Director" at bounding box center [539, 321] width 422 height 18
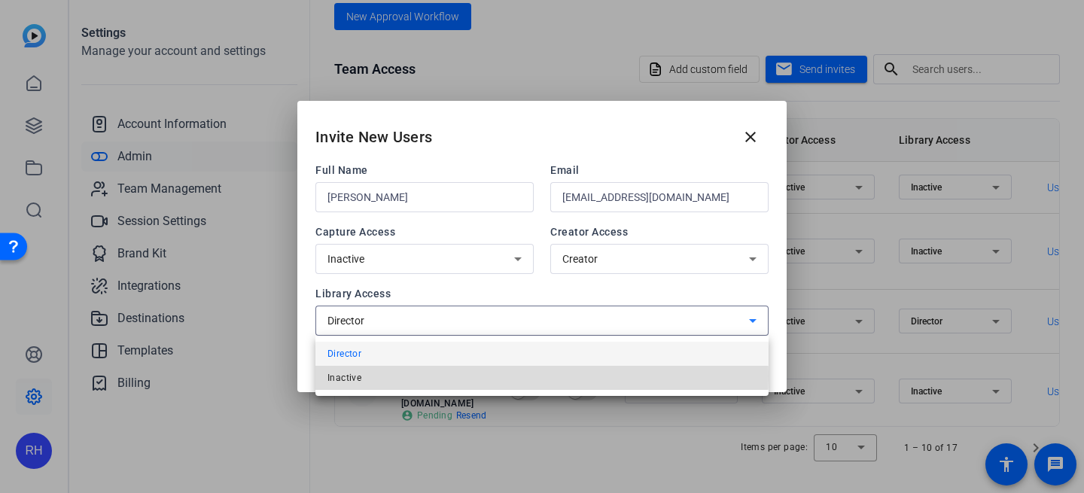
click at [430, 376] on mat-option "Inactive" at bounding box center [542, 378] width 453 height 24
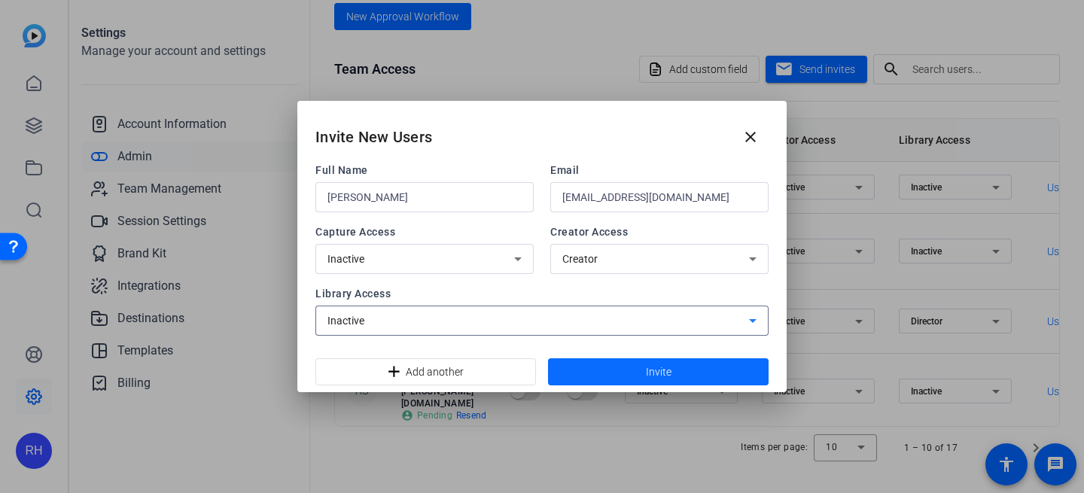
click at [680, 373] on span at bounding box center [658, 372] width 221 height 36
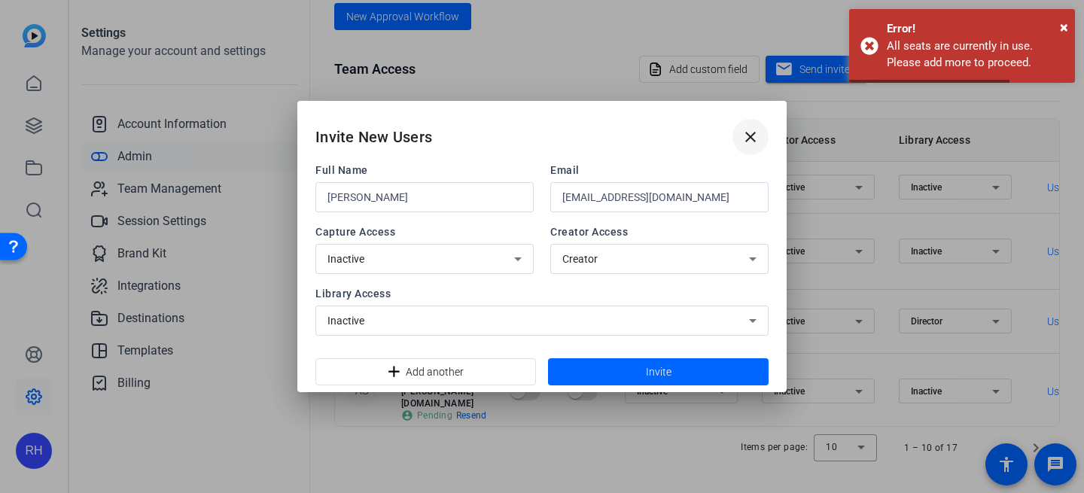
click at [764, 136] on span at bounding box center [751, 137] width 36 height 36
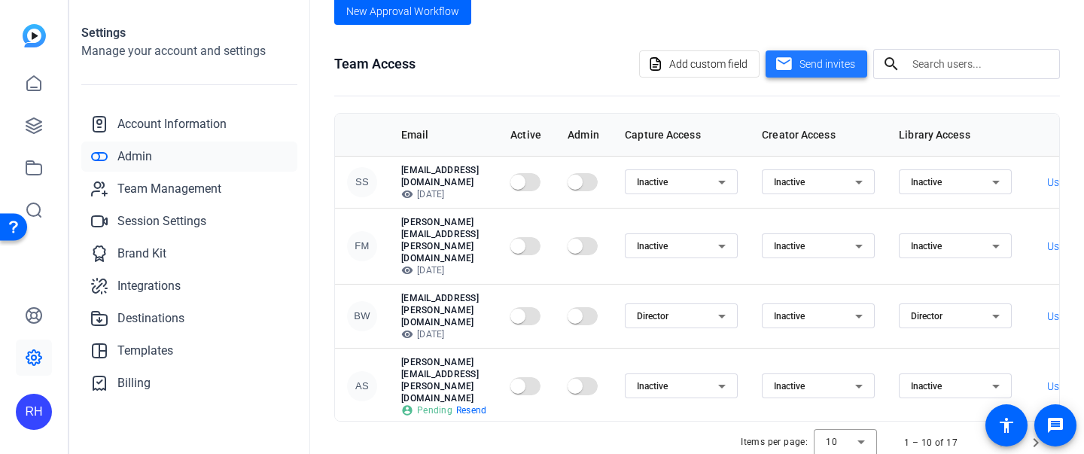
scroll to position [414, 0]
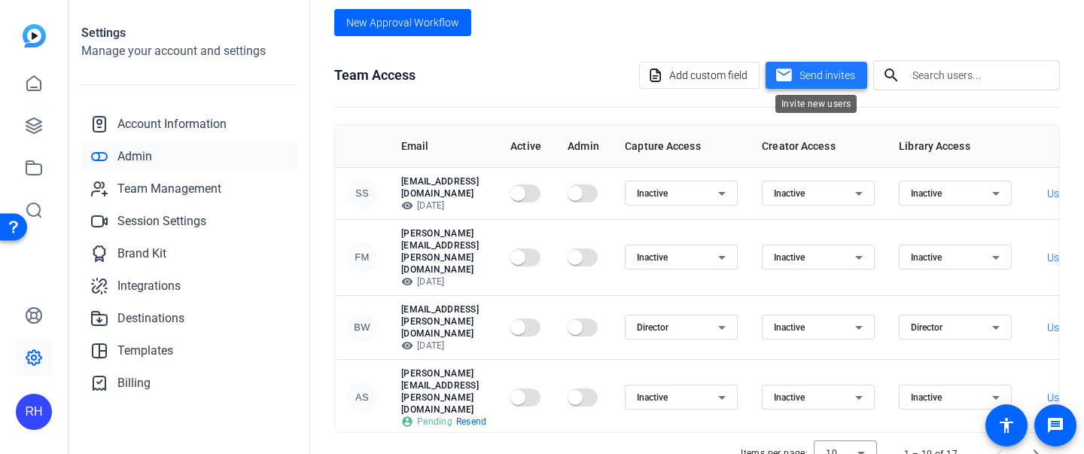
click at [823, 72] on span "Send invites" at bounding box center [828, 76] width 56 height 16
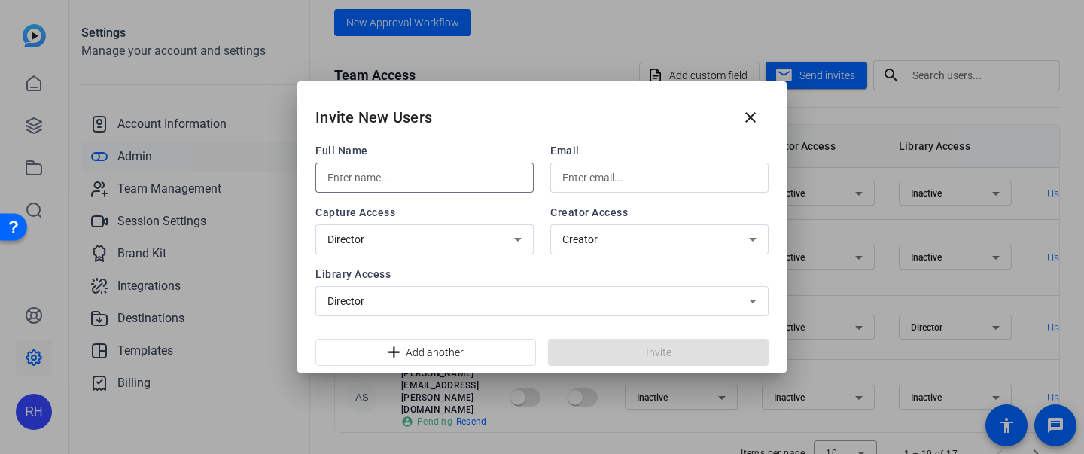
click at [416, 184] on input "text" at bounding box center [425, 178] width 194 height 18
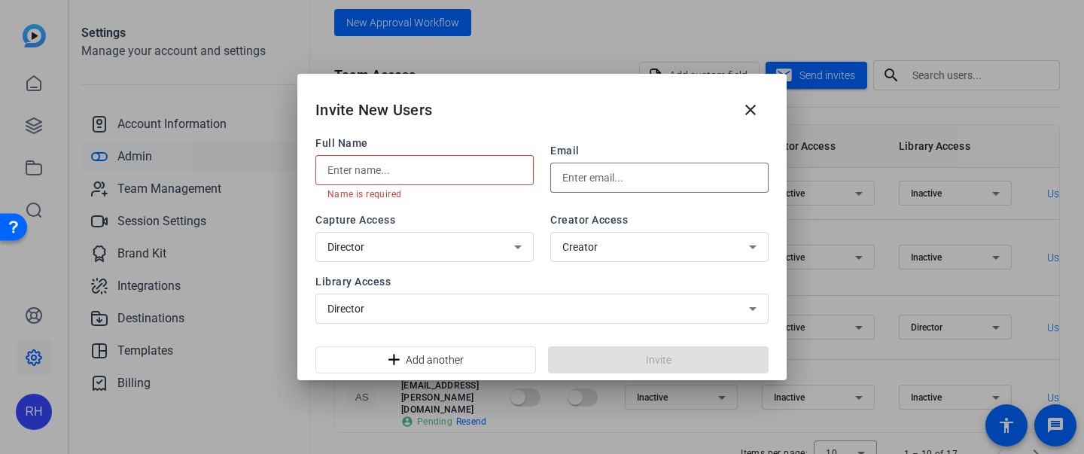
click at [618, 182] on input "text" at bounding box center [660, 178] width 194 height 18
paste input "[EMAIL_ADDRESS][DOMAIN_NAME]"
type input "[EMAIL_ADDRESS][DOMAIN_NAME]"
click at [432, 177] on input "text" at bounding box center [425, 170] width 194 height 18
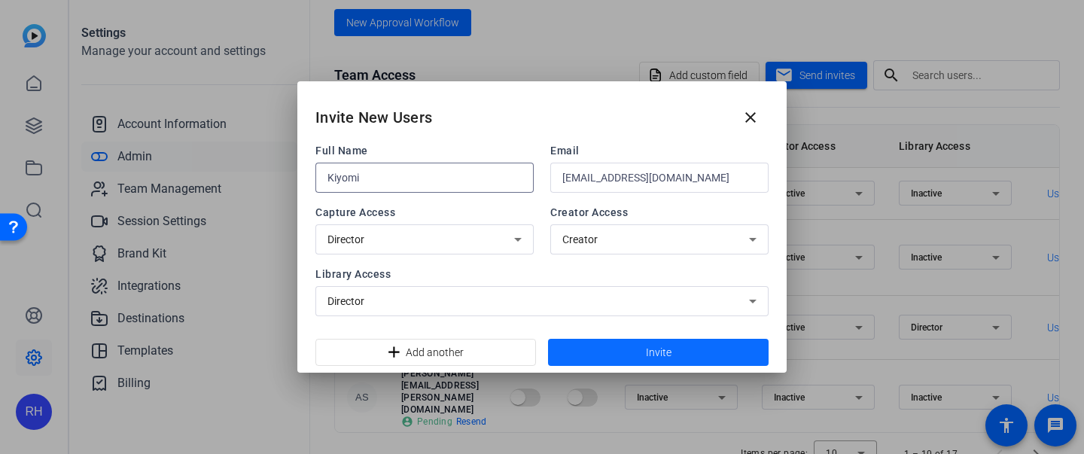
type input "Kiyomi"
click at [663, 349] on span "Invite" at bounding box center [659, 353] width 26 height 16
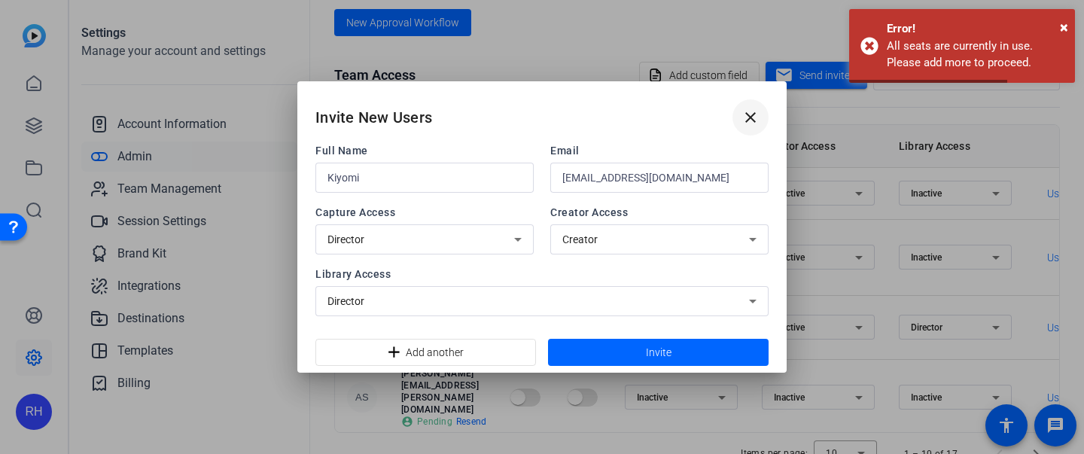
click at [748, 121] on mat-icon "close" at bounding box center [751, 117] width 18 height 18
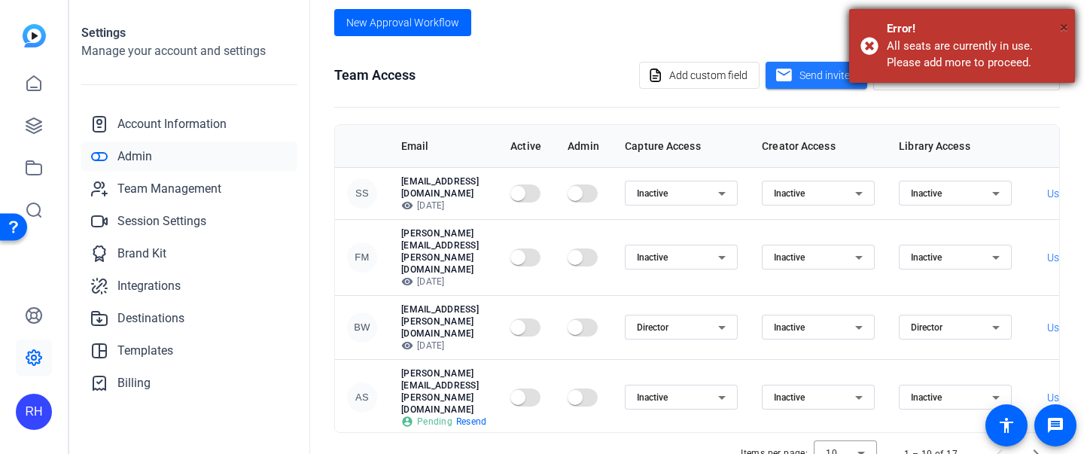
click at [1063, 26] on span "×" at bounding box center [1064, 27] width 8 height 18
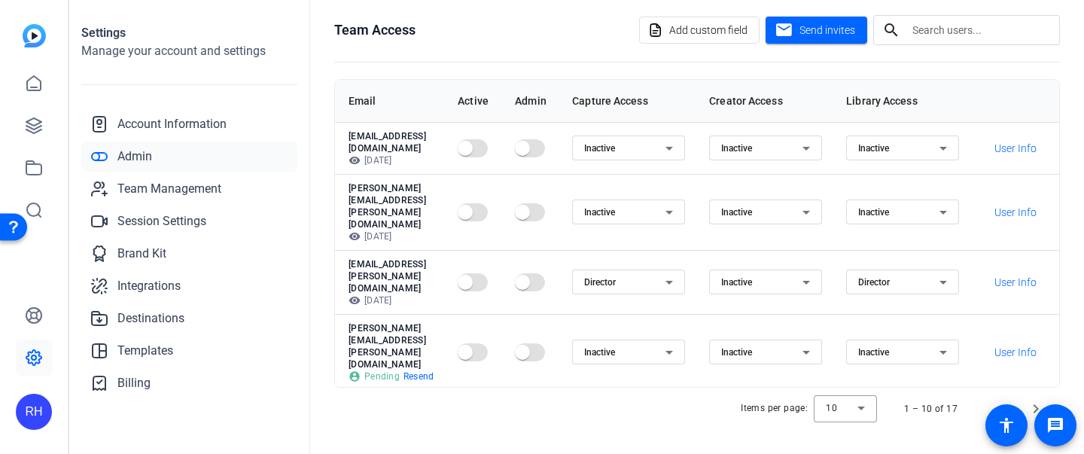
scroll to position [0, 0]
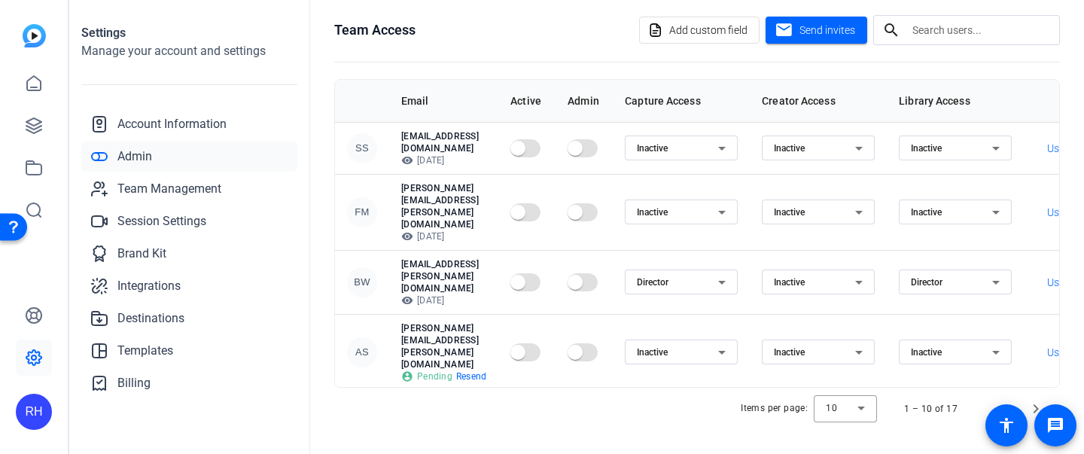
click at [487, 258] on p "[EMAIL_ADDRESS][PERSON_NAME][DOMAIN_NAME]" at bounding box center [443, 276] width 85 height 36
click at [456, 258] on p "[EMAIL_ADDRESS][PERSON_NAME][DOMAIN_NAME]" at bounding box center [443, 276] width 85 height 36
click at [415, 294] on p "visibility [DATE]" at bounding box center [443, 300] width 85 height 12
click at [368, 267] on div "BW" at bounding box center [362, 282] width 30 height 30
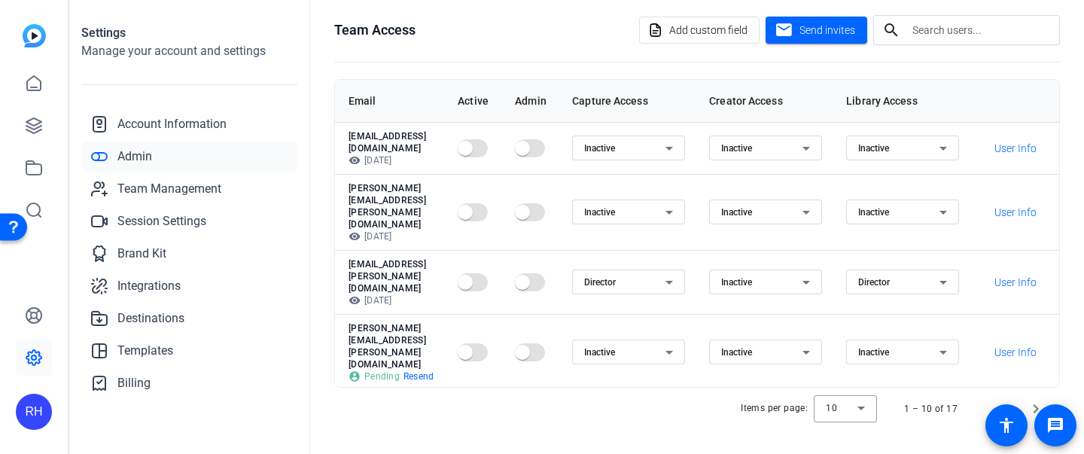
scroll to position [0, 135]
click at [1017, 275] on span "User Info" at bounding box center [1016, 282] width 42 height 15
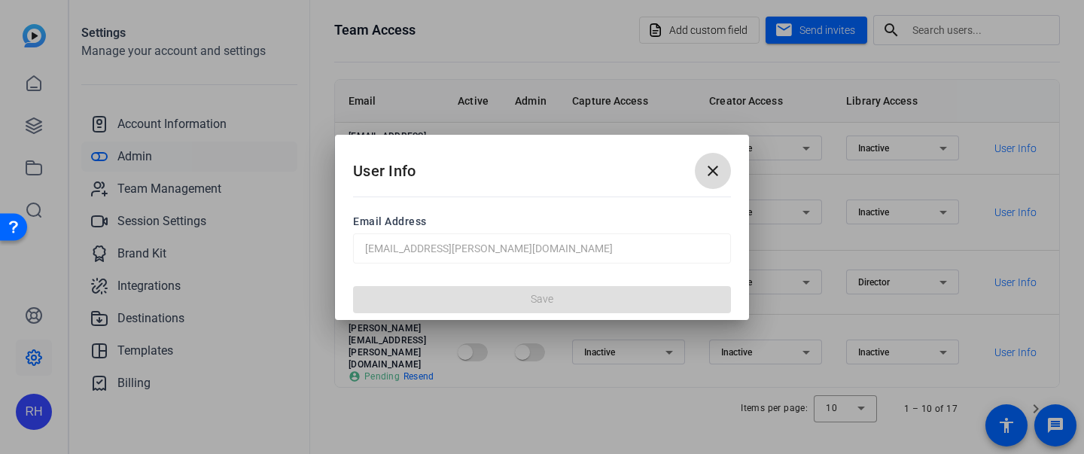
click at [716, 167] on mat-icon "close" at bounding box center [713, 171] width 18 height 18
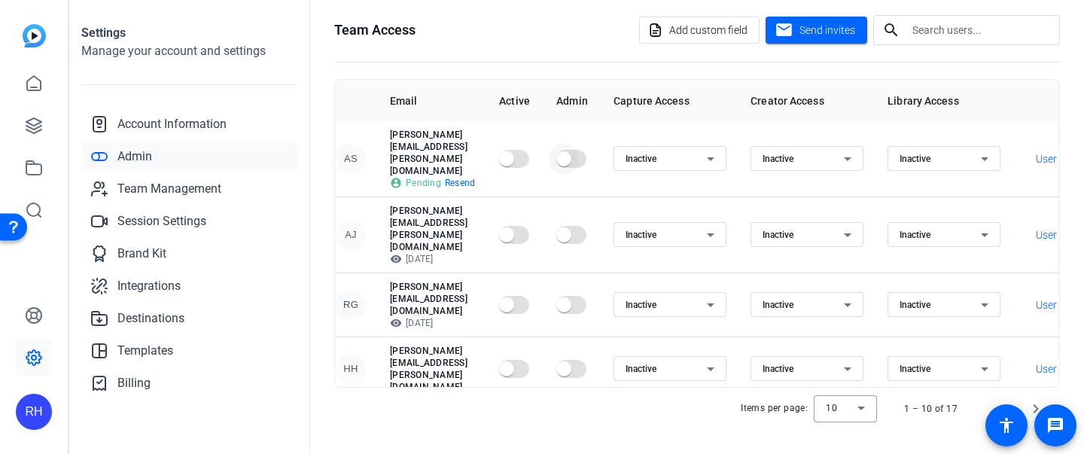
scroll to position [194, 0]
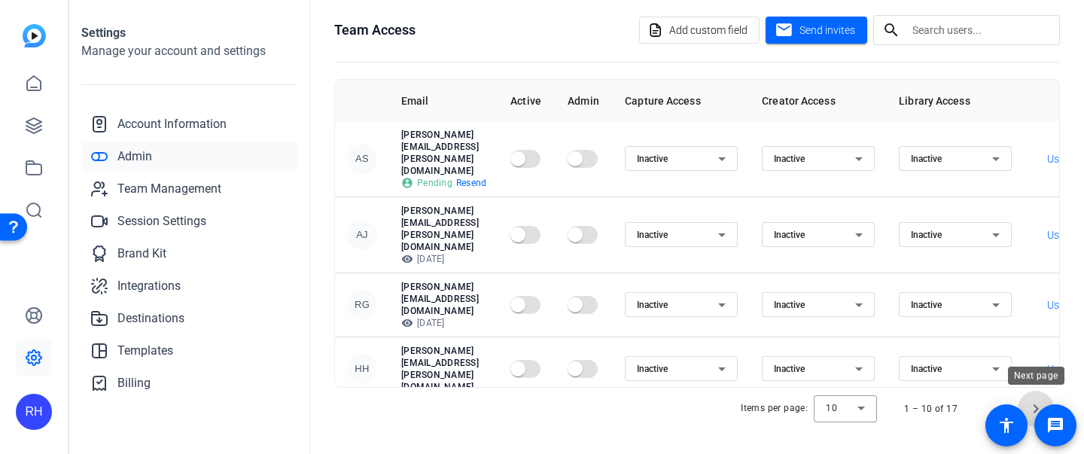
click at [1041, 398] on span "Next page" at bounding box center [1036, 409] width 36 height 36
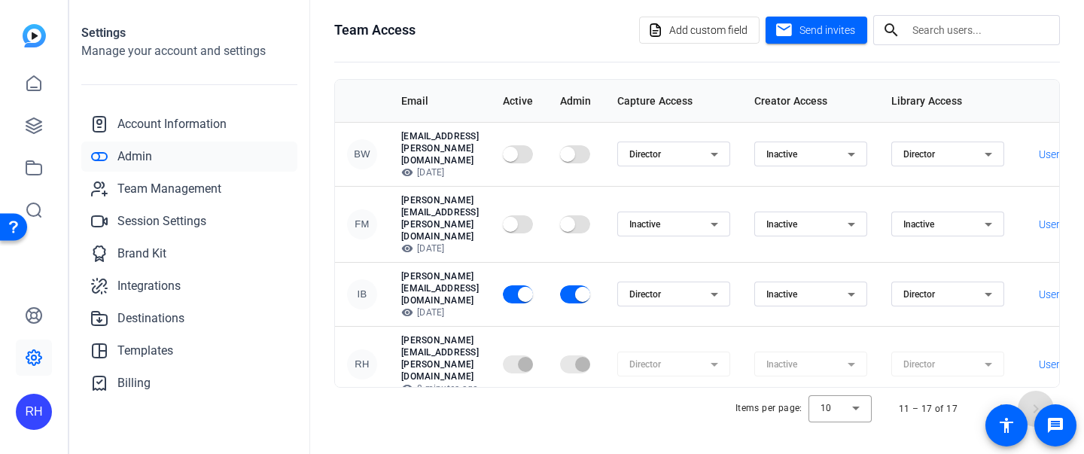
scroll to position [56, 0]
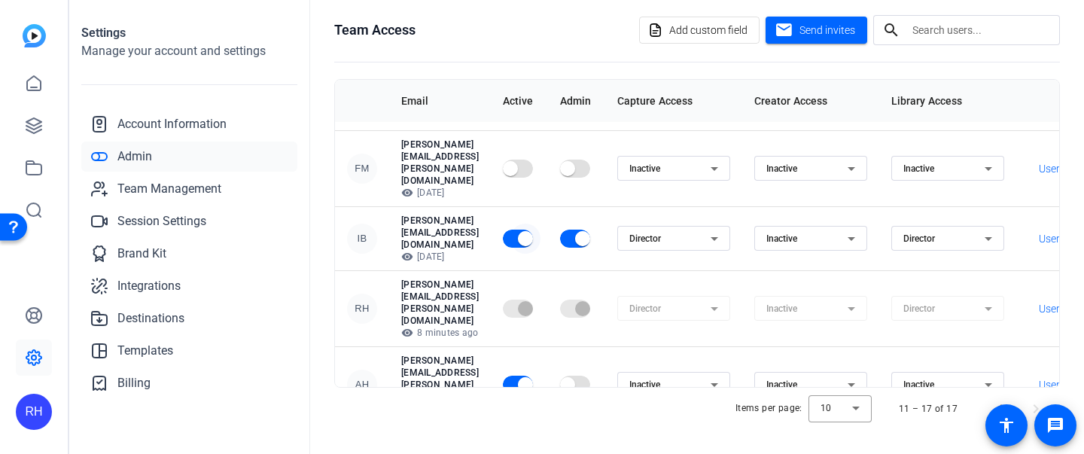
click at [541, 224] on span "button" at bounding box center [526, 239] width 30 height 30
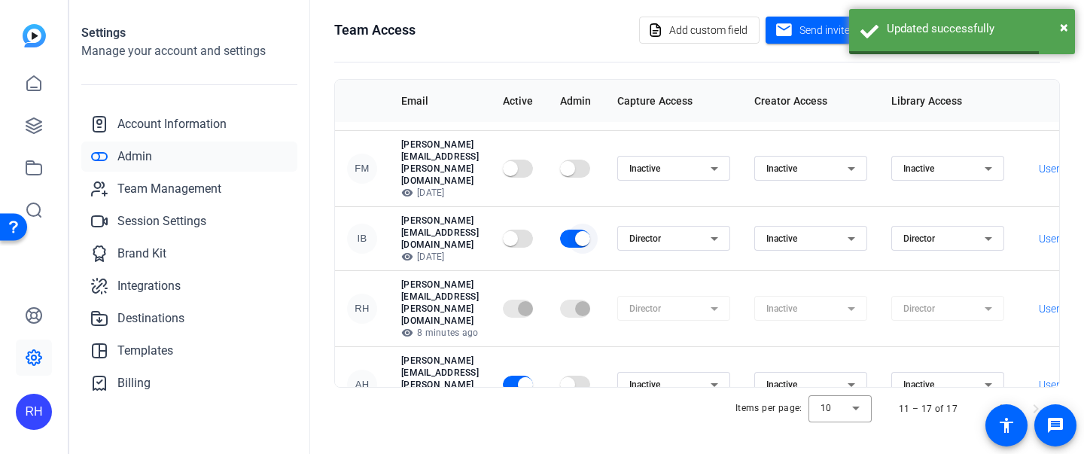
click at [590, 231] on span "button" at bounding box center [582, 238] width 15 height 15
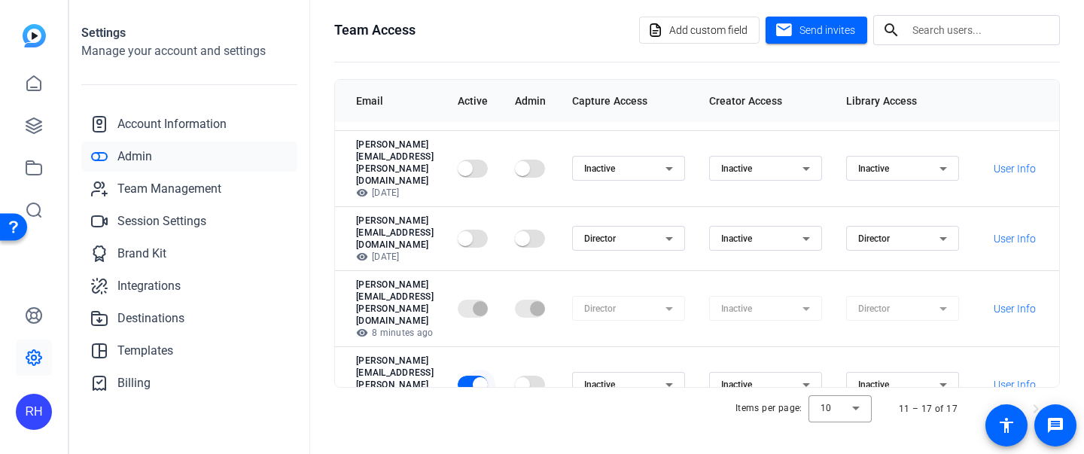
scroll to position [56, 83]
click at [844, 32] on span "Send invites" at bounding box center [828, 31] width 56 height 16
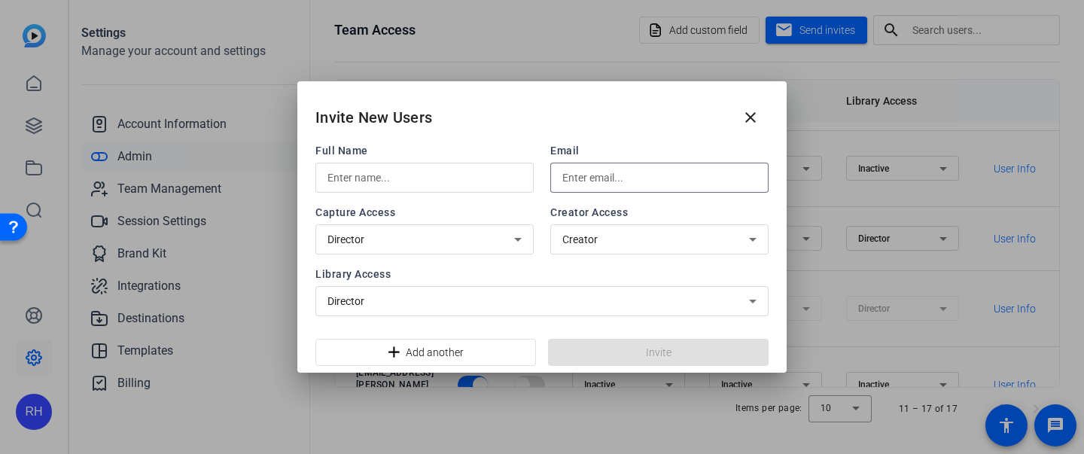
click at [587, 169] on input "text" at bounding box center [660, 178] width 194 height 18
paste input "[EMAIL_ADDRESS][DOMAIN_NAME]"
type input "[EMAIL_ADDRESS][DOMAIN_NAME]"
click at [417, 171] on input "text" at bounding box center [425, 178] width 194 height 18
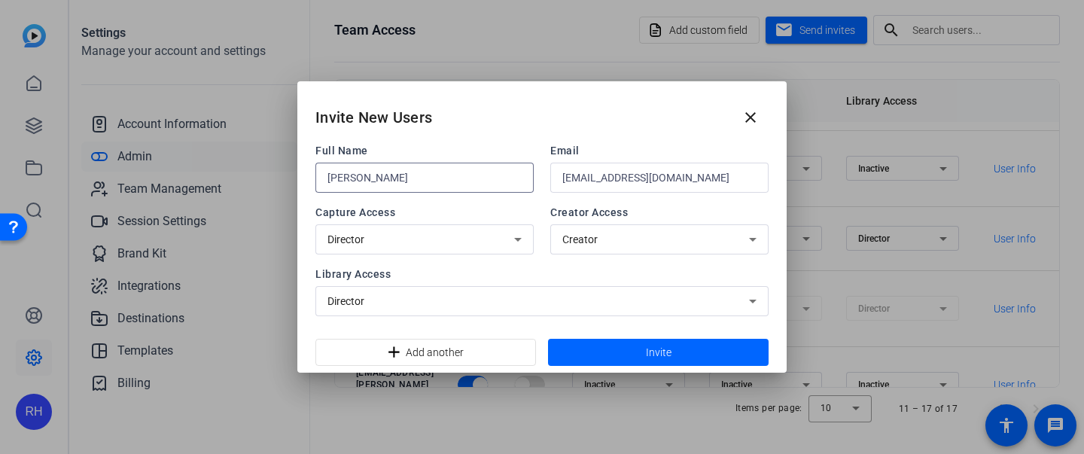
type input "[PERSON_NAME]"
click at [636, 360] on span at bounding box center [658, 352] width 221 height 36
click at [755, 113] on mat-icon "close" at bounding box center [751, 117] width 18 height 18
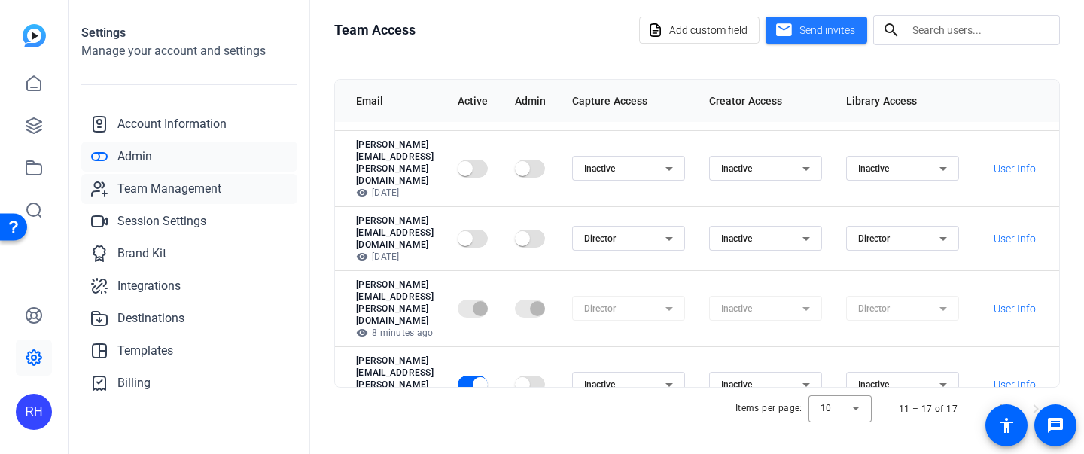
click at [214, 186] on span "Team Management" at bounding box center [169, 189] width 104 height 18
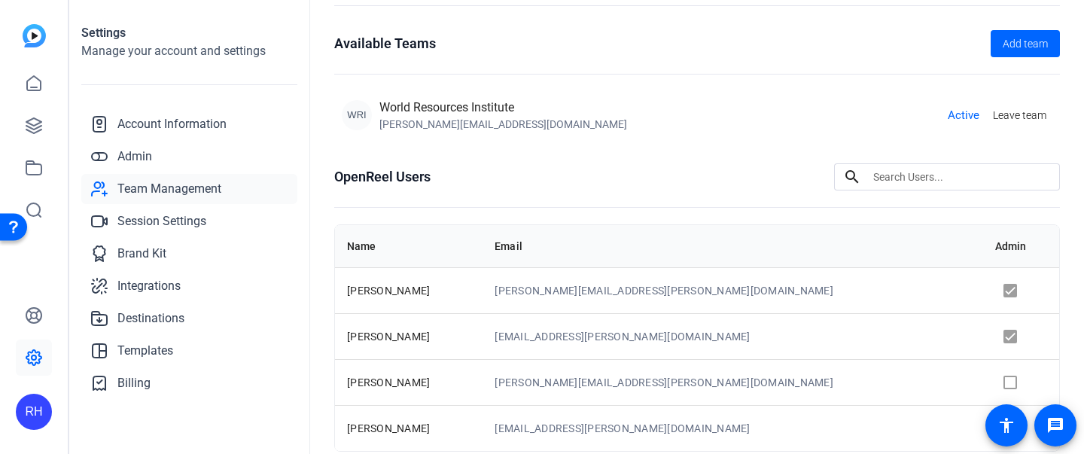
scroll to position [148, 0]
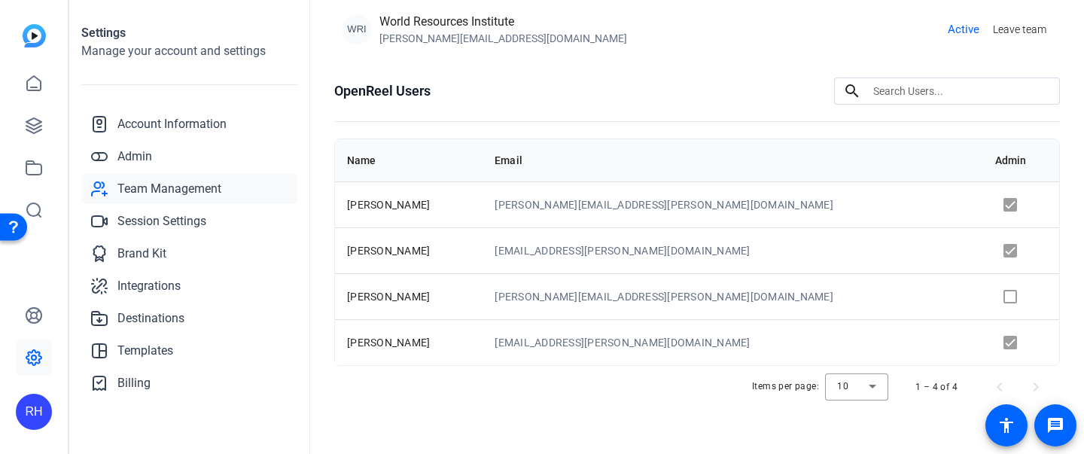
click at [987, 252] on td at bounding box center [1022, 250] width 76 height 46
click at [984, 250] on td at bounding box center [1022, 250] width 76 height 46
drag, startPoint x: 981, startPoint y: 250, endPoint x: 981, endPoint y: 242, distance: 8.3
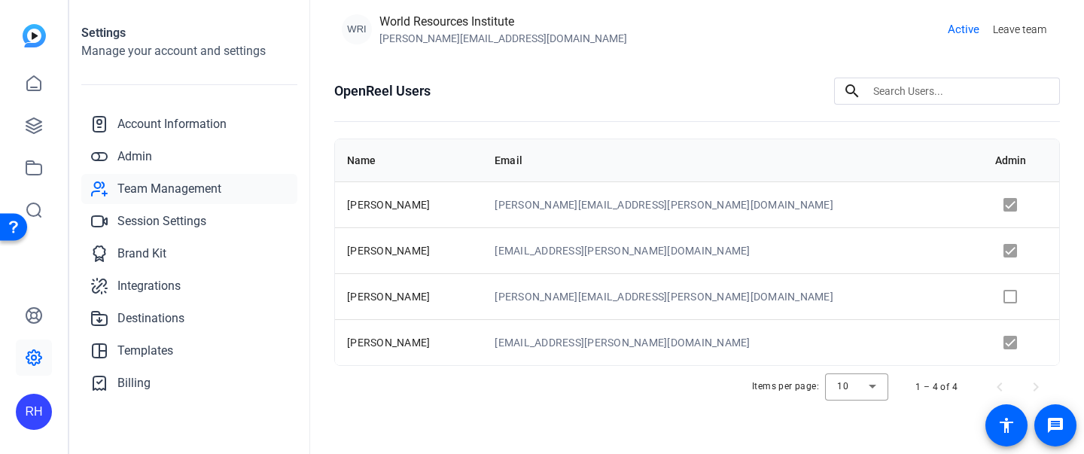
click at [984, 250] on td at bounding box center [1022, 250] width 76 height 46
click at [984, 242] on td at bounding box center [1022, 250] width 76 height 46
click at [984, 253] on td at bounding box center [1022, 250] width 76 height 46
drag, startPoint x: 999, startPoint y: 254, endPoint x: 900, endPoint y: 252, distance: 98.7
click at [998, 254] on td at bounding box center [1022, 250] width 76 height 46
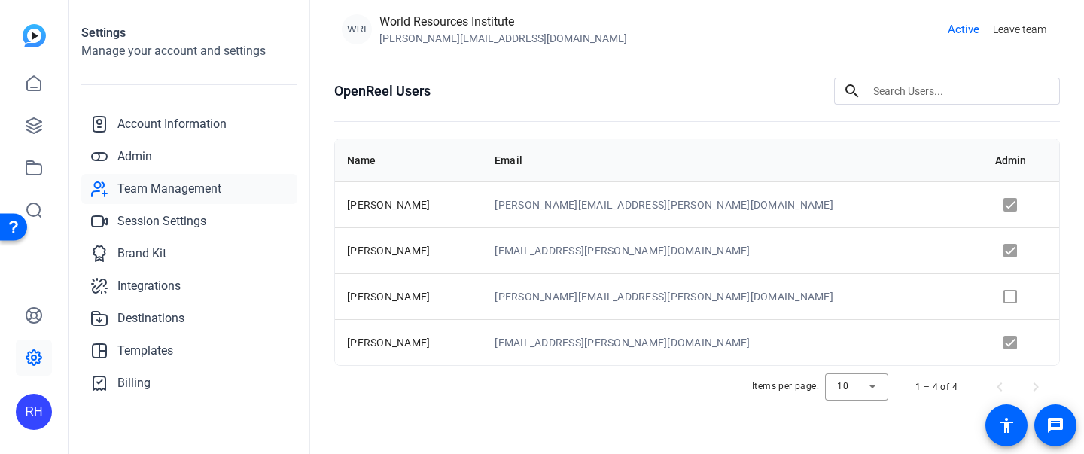
click at [899, 253] on td "[EMAIL_ADDRESS][PERSON_NAME][DOMAIN_NAME]" at bounding box center [733, 250] width 500 height 46
drag, startPoint x: 999, startPoint y: 247, endPoint x: 991, endPoint y: 248, distance: 7.6
click at [991, 247] on td at bounding box center [1022, 250] width 76 height 46
click at [984, 261] on td at bounding box center [1022, 250] width 76 height 46
click at [985, 245] on td at bounding box center [1022, 250] width 76 height 46
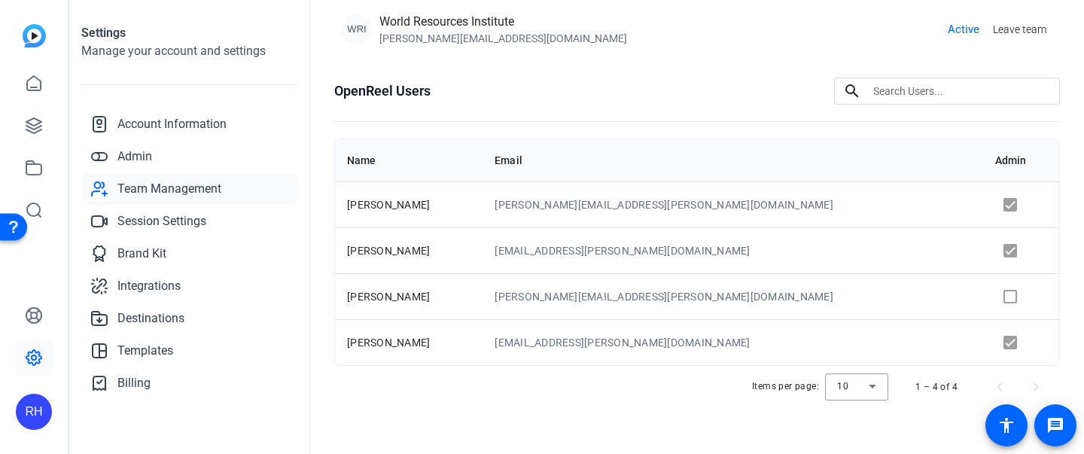
click at [985, 246] on td at bounding box center [1022, 250] width 76 height 46
click at [987, 297] on td at bounding box center [1022, 296] width 76 height 46
click at [135, 148] on span "Admin" at bounding box center [134, 157] width 35 height 18
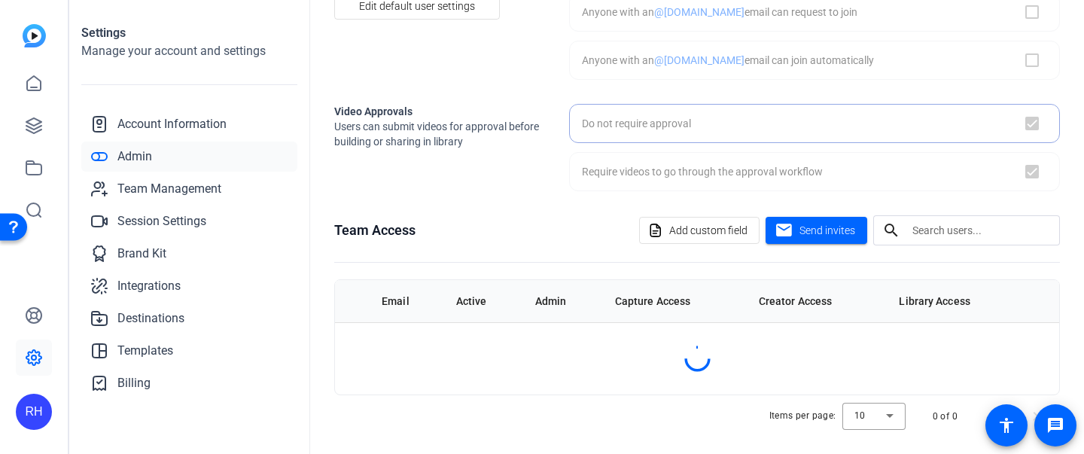
checkbox input "false"
checkbox input "true"
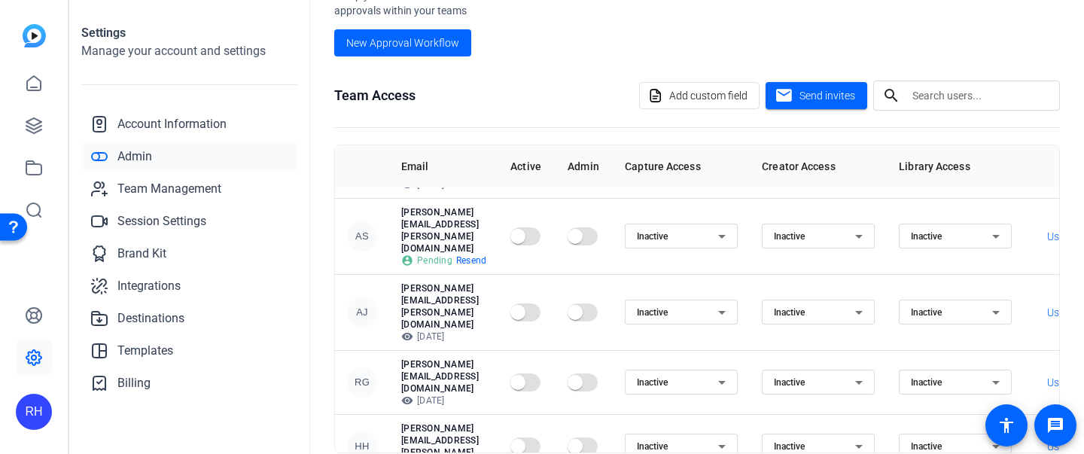
scroll to position [459, 0]
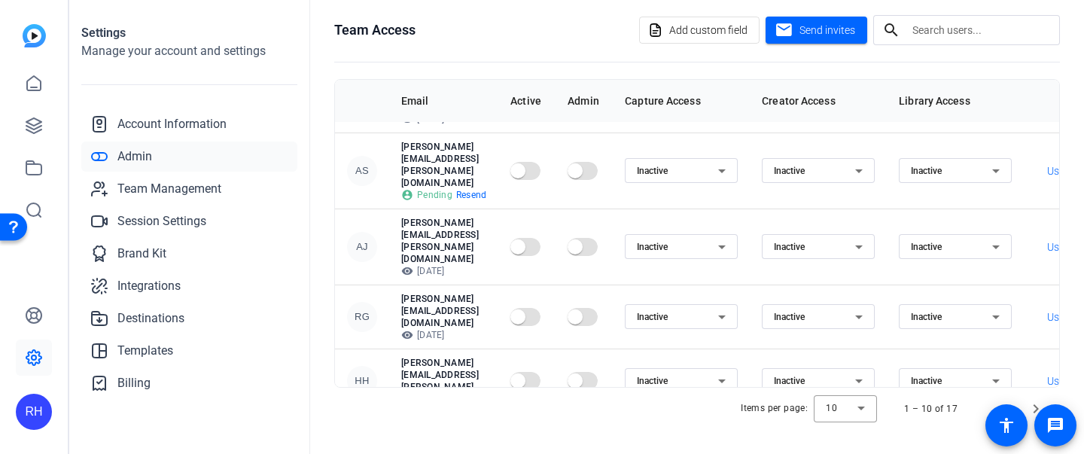
click at [718, 430] on div "Director" at bounding box center [677, 439] width 81 height 18
click at [761, 323] on mat-option "Inactive" at bounding box center [763, 327] width 113 height 24
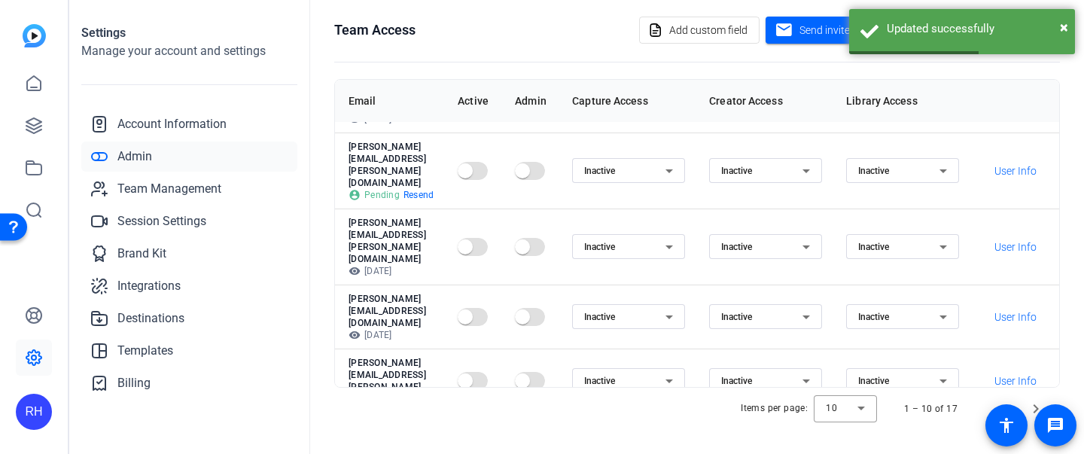
scroll to position [194, 0]
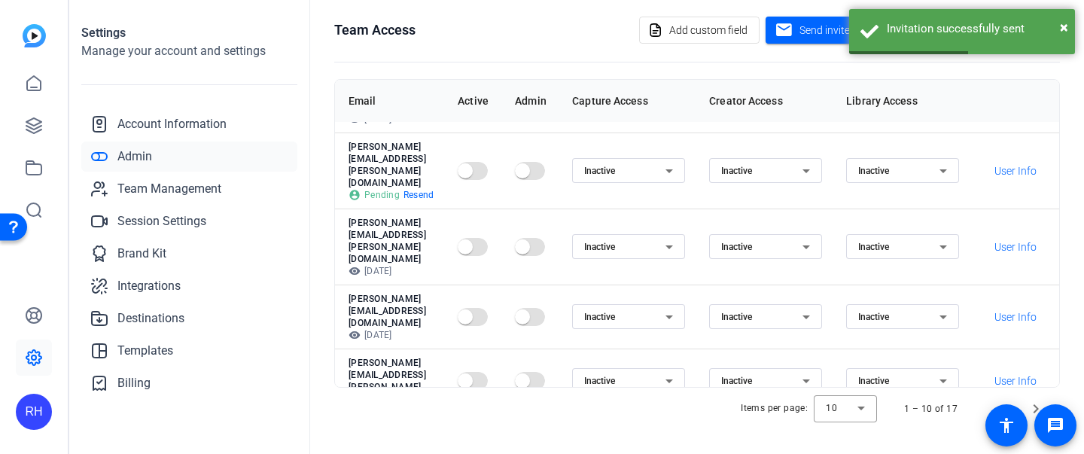
scroll to position [194, 135]
click at [1036, 402] on span "Next page" at bounding box center [1036, 409] width 36 height 36
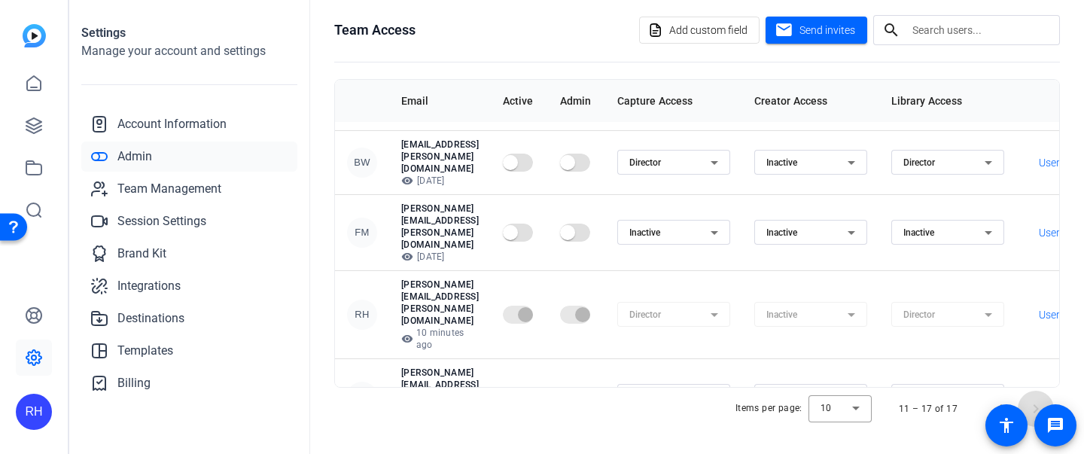
scroll to position [0, 0]
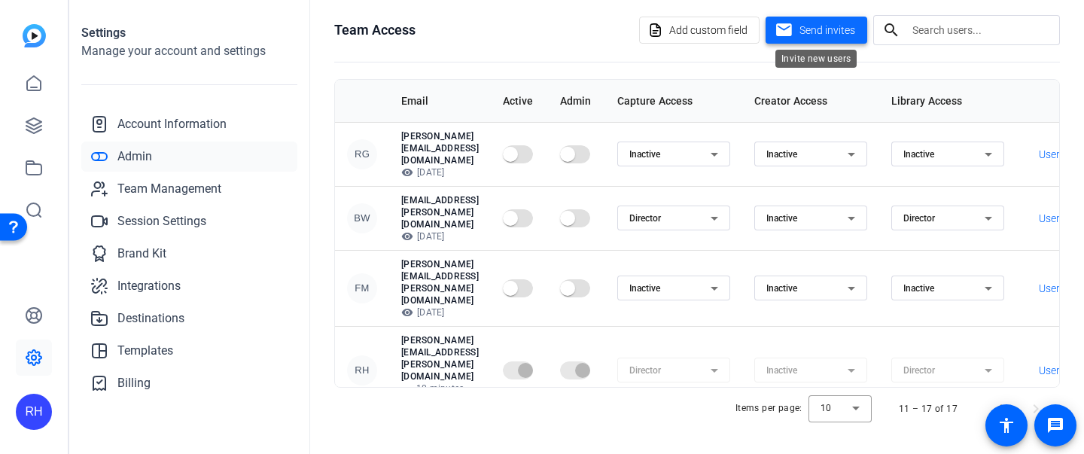
click at [806, 31] on span "Send invites" at bounding box center [828, 31] width 56 height 16
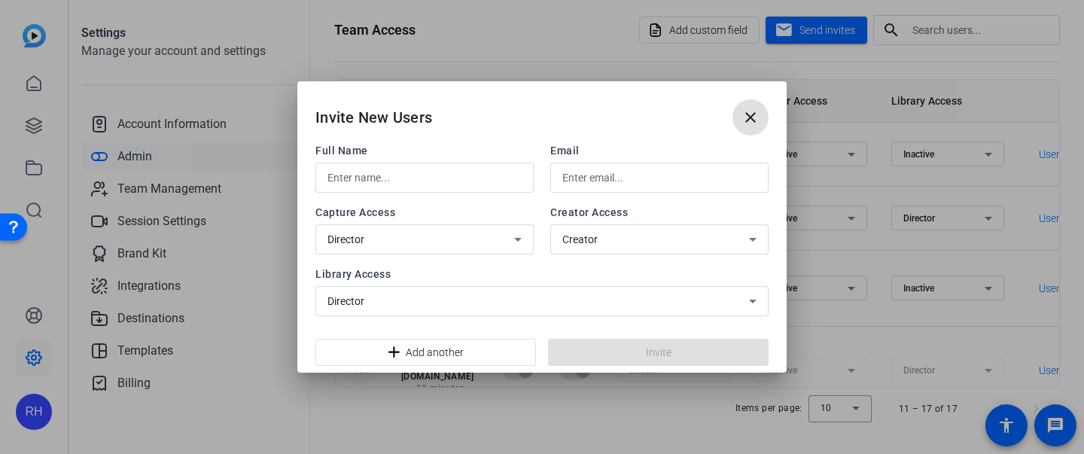
click at [592, 310] on div "Director" at bounding box center [539, 301] width 422 height 18
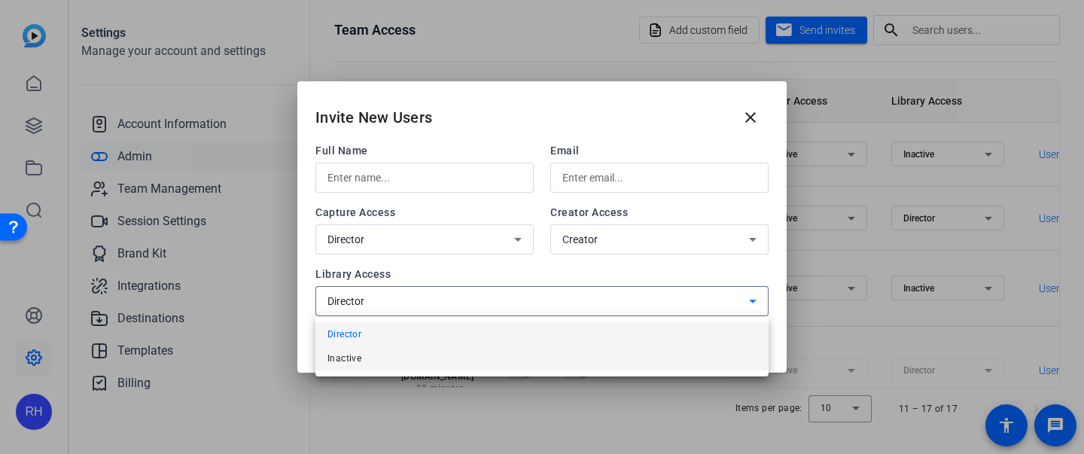
click at [450, 354] on mat-option "Inactive" at bounding box center [542, 358] width 453 height 24
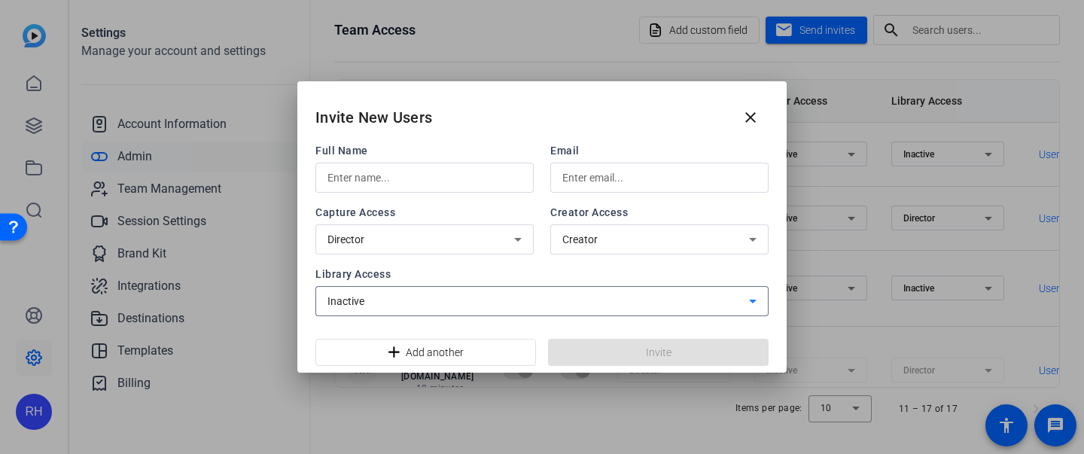
click at [441, 234] on div "Director" at bounding box center [421, 239] width 187 height 18
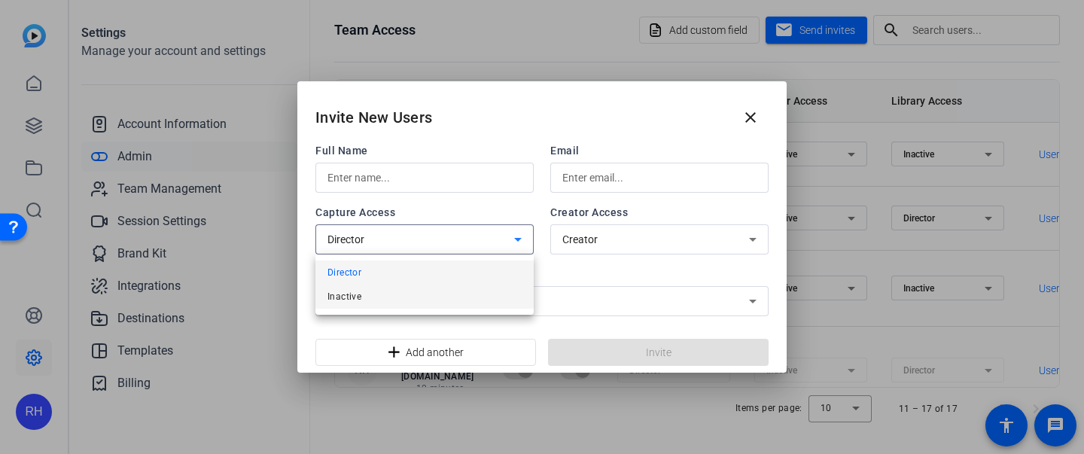
drag, startPoint x: 437, startPoint y: 284, endPoint x: 435, endPoint y: 298, distance: 14.4
click at [435, 297] on div "Director Inactive" at bounding box center [425, 285] width 218 height 60
click at [435, 298] on mat-option "Inactive" at bounding box center [425, 297] width 218 height 24
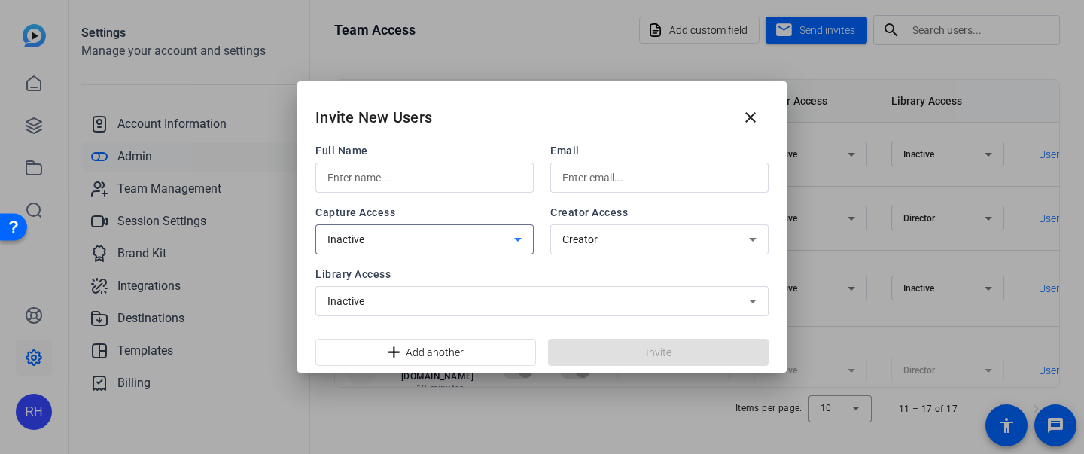
click at [642, 244] on div "Creator" at bounding box center [656, 239] width 187 height 18
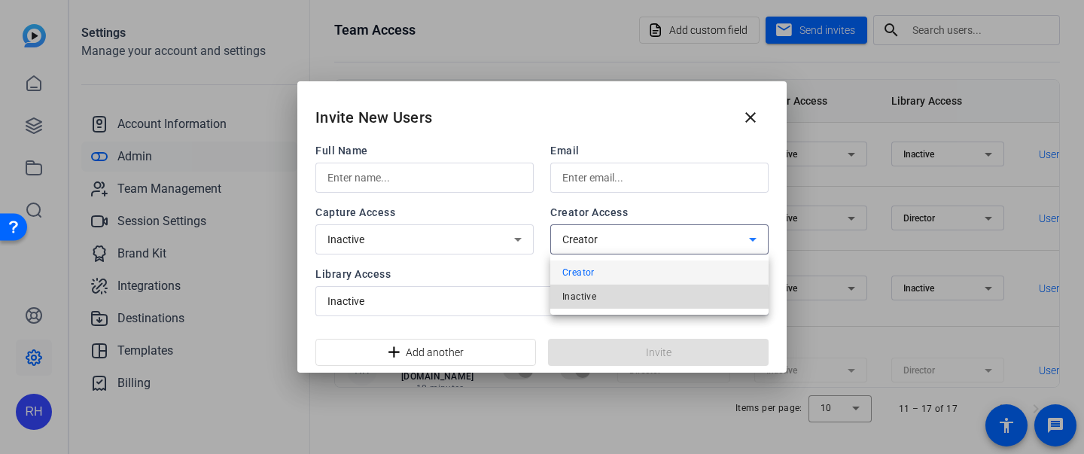
click at [599, 304] on mat-option "Inactive" at bounding box center [660, 297] width 218 height 24
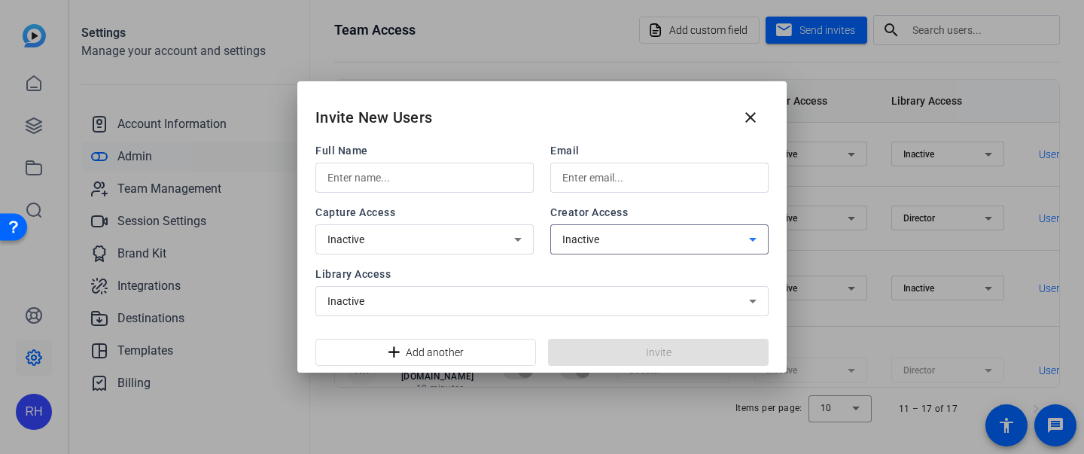
click at [414, 173] on input "text" at bounding box center [425, 178] width 194 height 18
paste input "[EMAIL_ADDRESS][DOMAIN_NAME]"
type input "[EMAIL_ADDRESS][DOMAIN_NAME]"
click at [636, 178] on input "text" at bounding box center [660, 178] width 194 height 18
paste input "[EMAIL_ADDRESS][DOMAIN_NAME]"
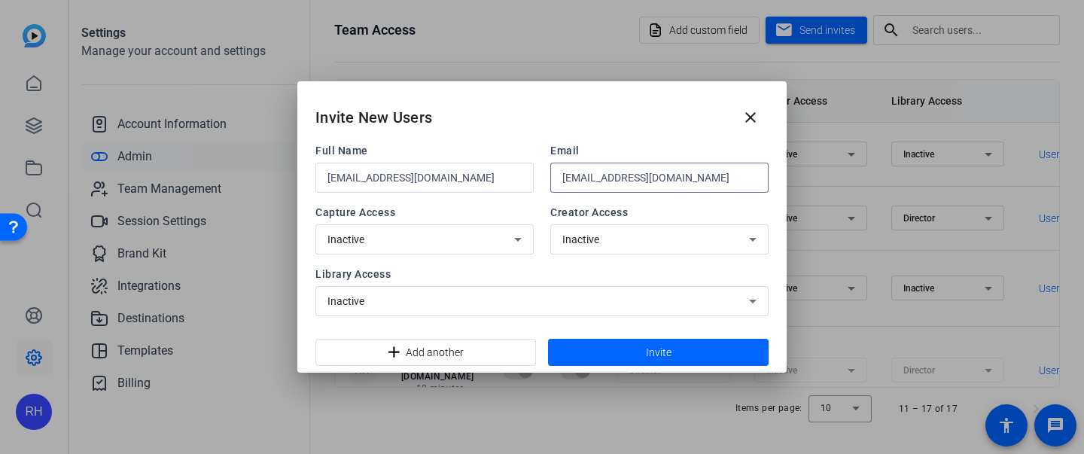
type input "[EMAIL_ADDRESS][DOMAIN_NAME]"
drag, startPoint x: 468, startPoint y: 169, endPoint x: 378, endPoint y: 167, distance: 90.4
click at [380, 169] on input "[EMAIL_ADDRESS][DOMAIN_NAME]" at bounding box center [425, 178] width 194 height 18
type input "Kiyomi"
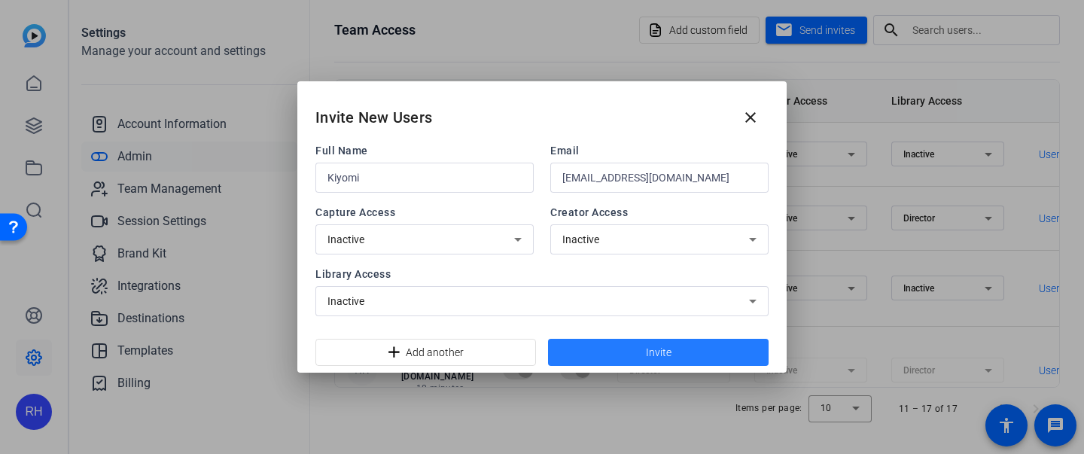
click at [660, 356] on span "Invite" at bounding box center [659, 353] width 26 height 16
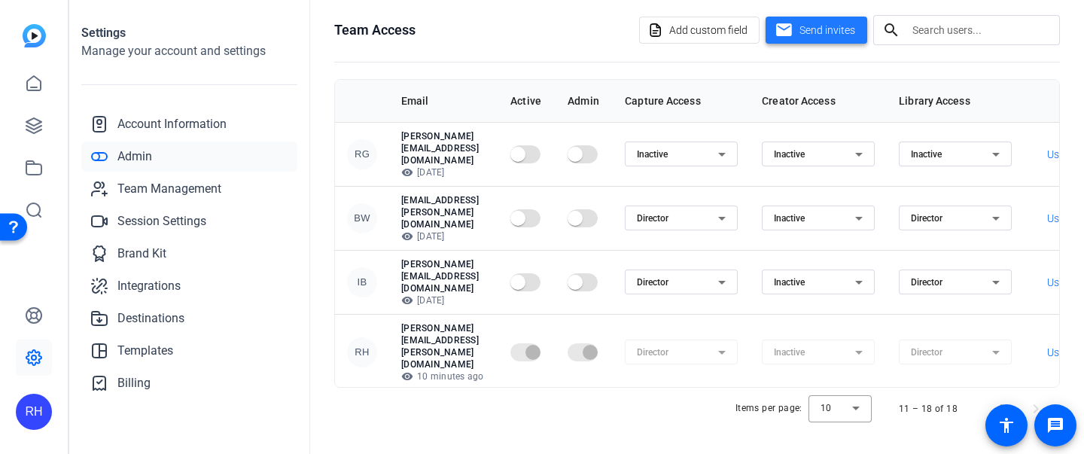
scroll to position [102, 0]
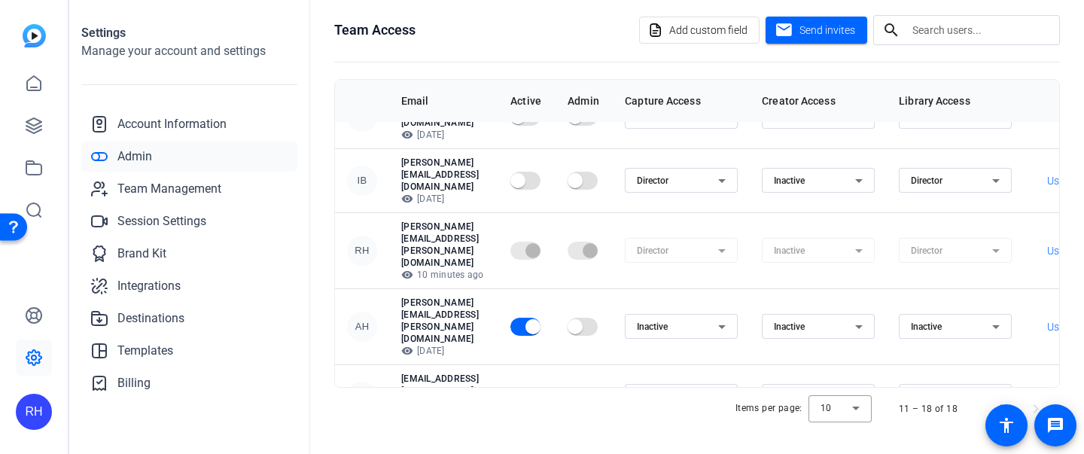
click at [544, 242] on div at bounding box center [527, 251] width 33 height 18
click at [548, 382] on span "button" at bounding box center [533, 397] width 30 height 30
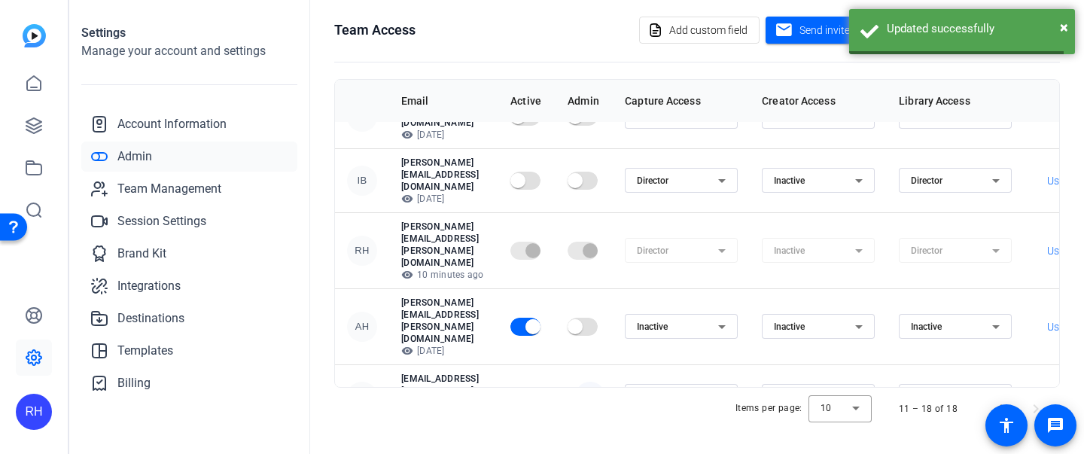
click at [605, 382] on span "button" at bounding box center [590, 397] width 30 height 30
click at [412, 269] on mat-icon "visibility" at bounding box center [407, 275] width 12 height 12
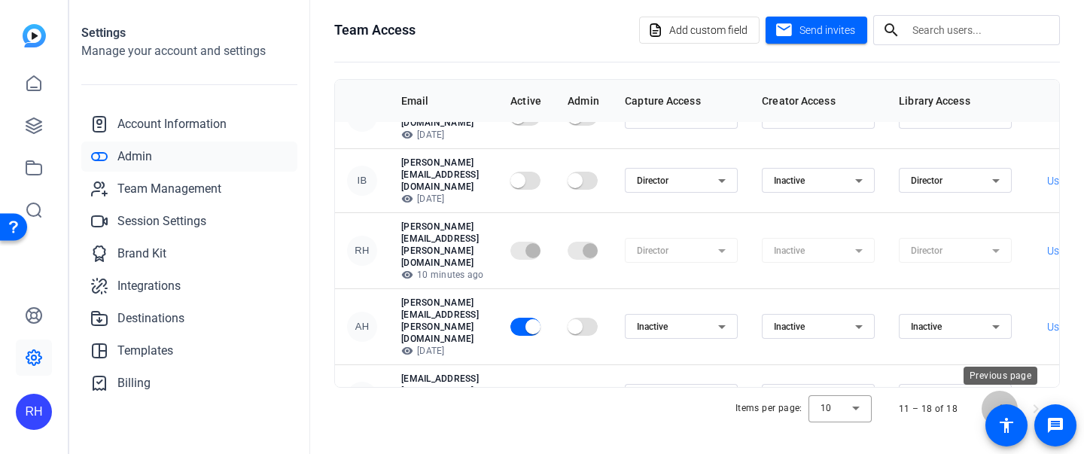
click at [998, 403] on span "Previous page" at bounding box center [1000, 409] width 36 height 36
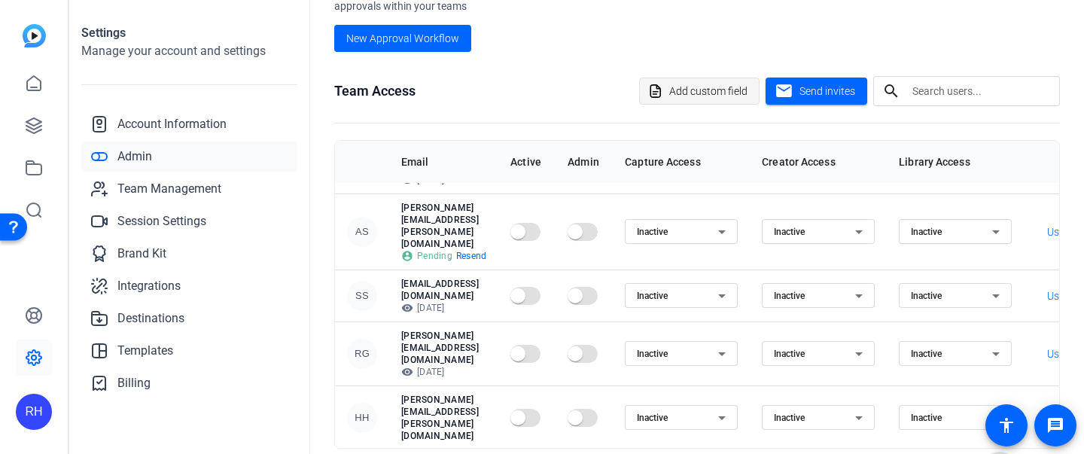
scroll to position [459, 0]
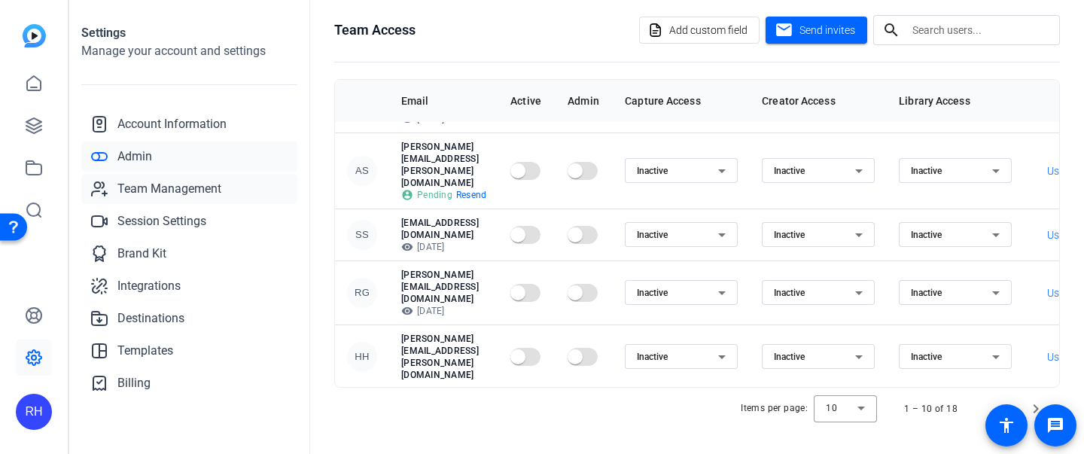
click at [198, 188] on span "Team Management" at bounding box center [169, 189] width 104 height 18
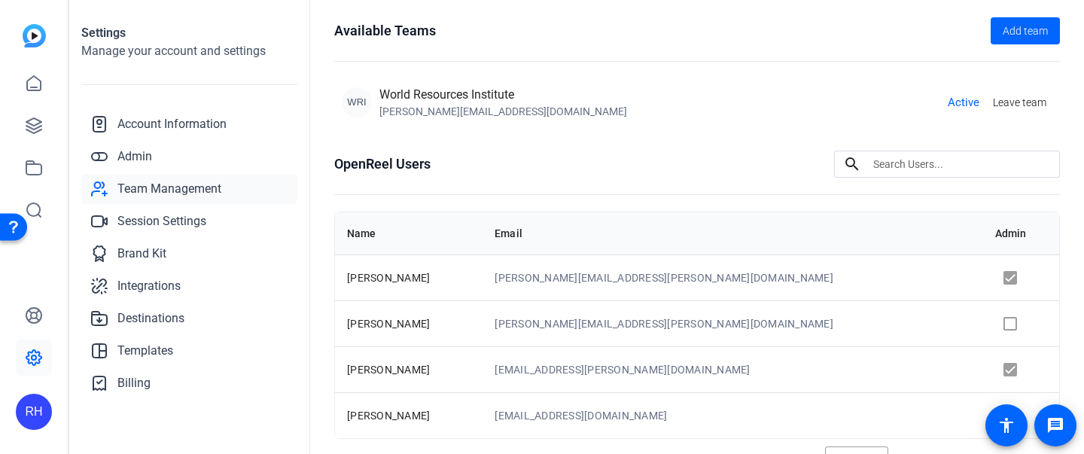
scroll to position [148, 0]
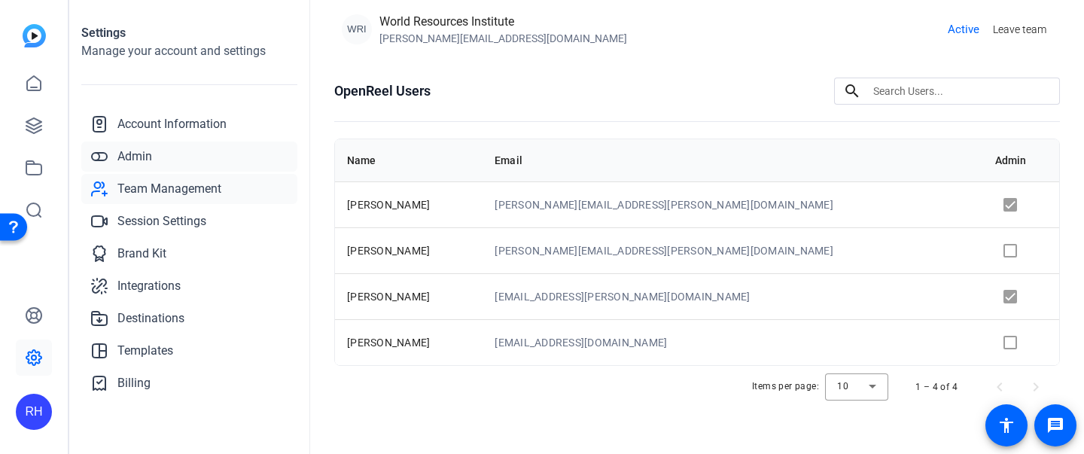
click at [145, 154] on span "Admin" at bounding box center [134, 157] width 35 height 18
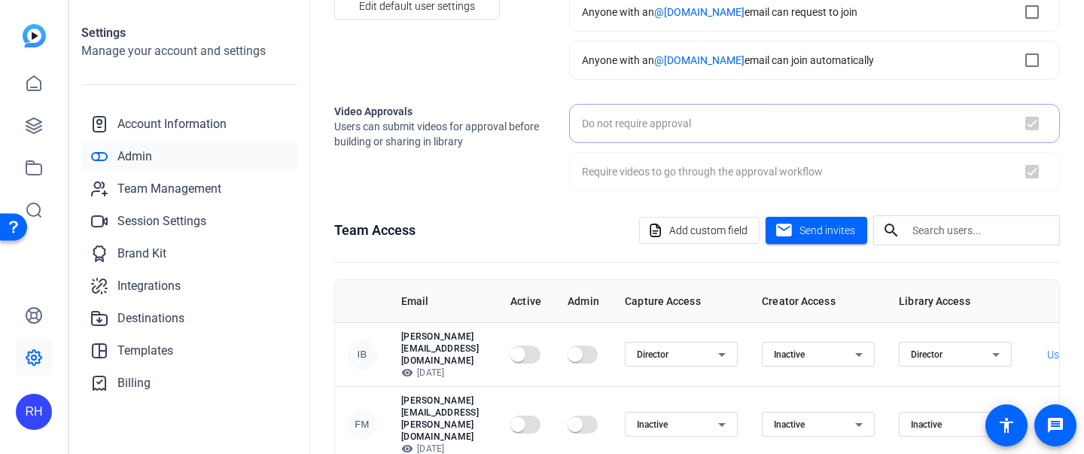
checkbox input "false"
checkbox input "true"
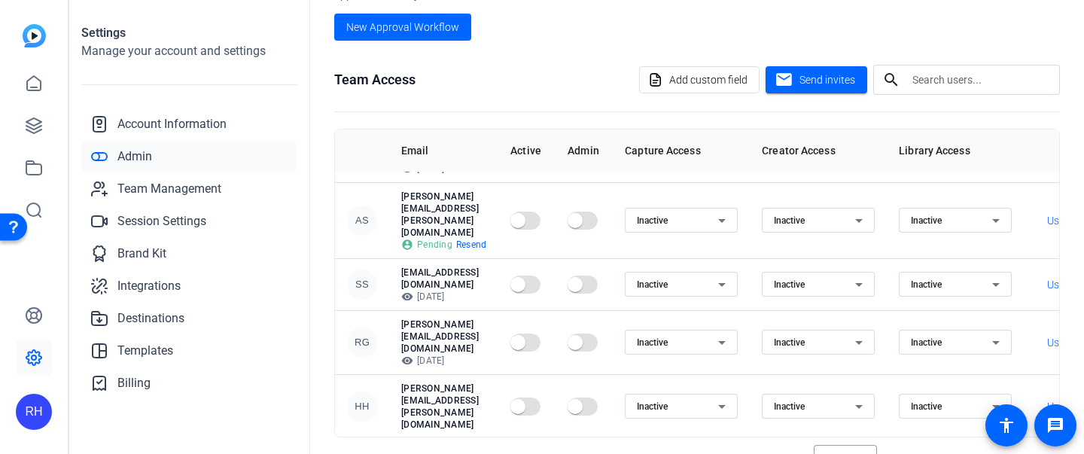
scroll to position [459, 0]
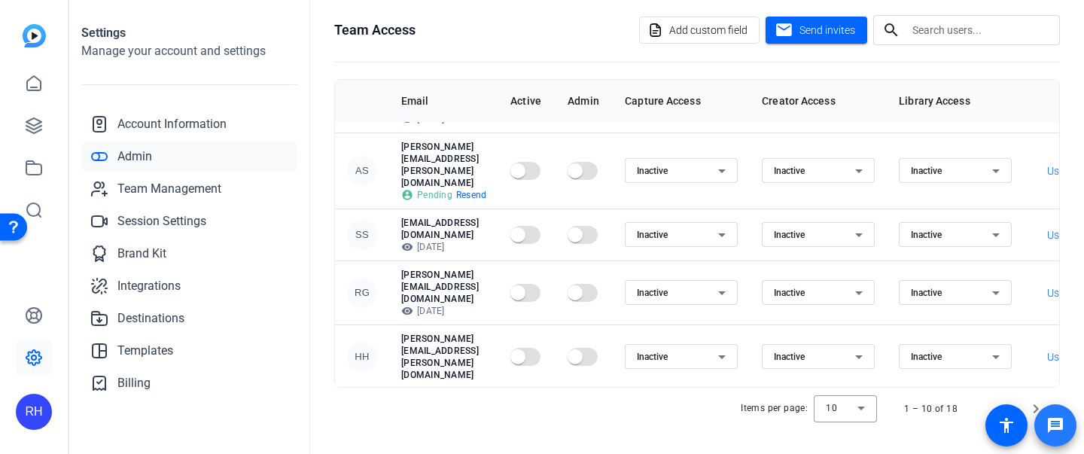
click at [1039, 404] on span at bounding box center [1056, 425] width 42 height 42
click at [1034, 404] on span "Next page" at bounding box center [1036, 409] width 36 height 36
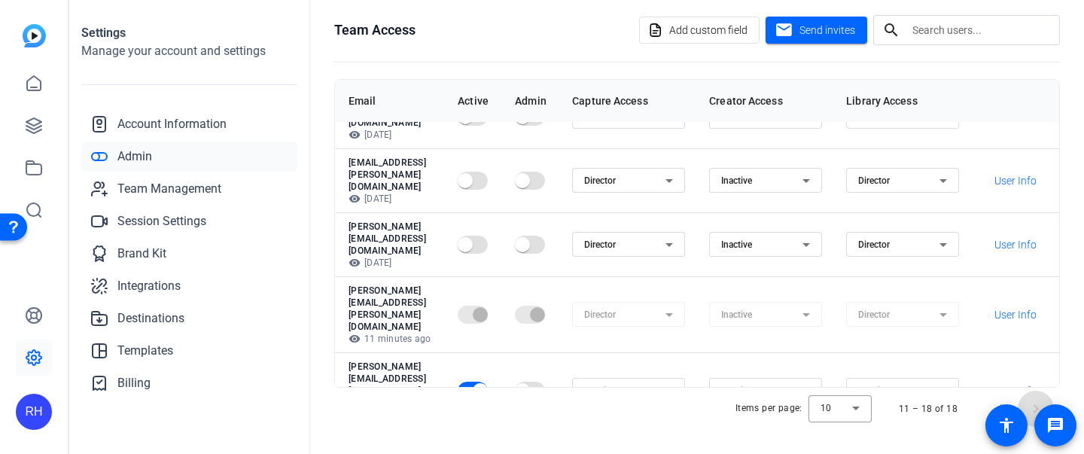
scroll to position [102, 132]
click at [770, 394] on mat-option "Creator" at bounding box center [772, 395] width 113 height 24
click at [1002, 400] on span "Previous page" at bounding box center [1000, 409] width 36 height 36
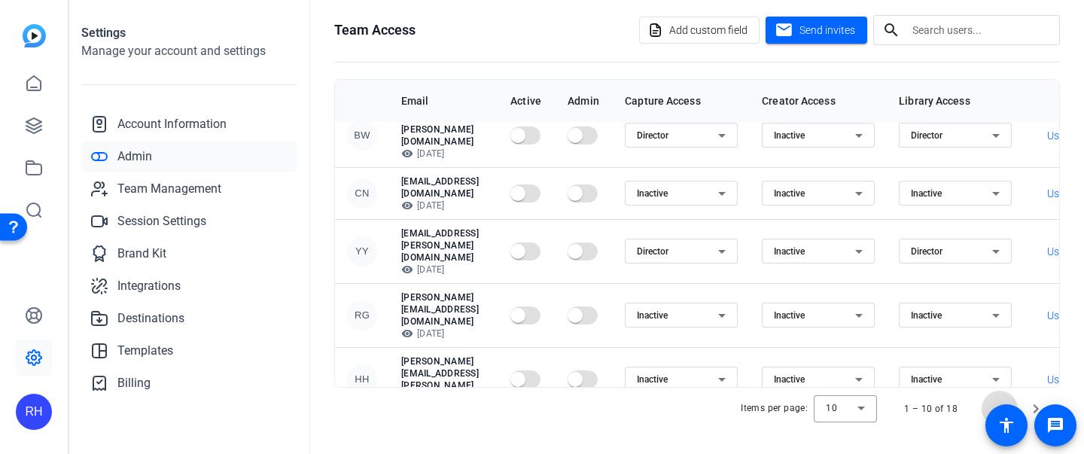
scroll to position [75, 0]
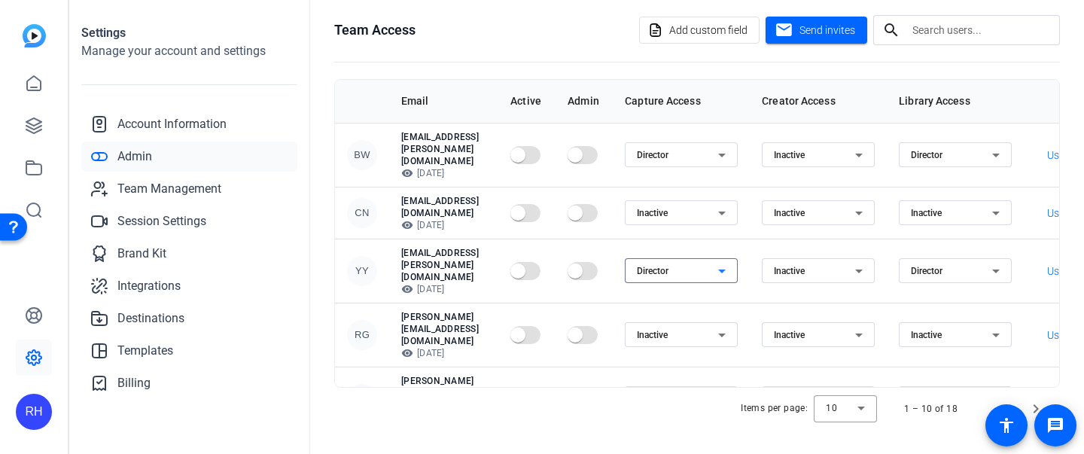
click at [718, 262] on div "Director" at bounding box center [677, 271] width 81 height 18
click at [725, 257] on mat-option "Inactive" at bounding box center [718, 261] width 113 height 24
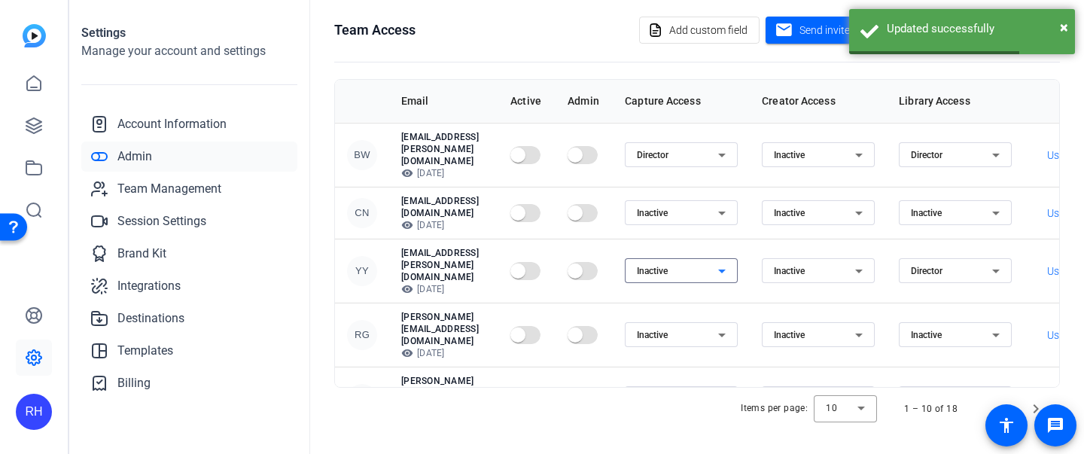
click at [993, 262] on div "Director" at bounding box center [951, 271] width 81 height 18
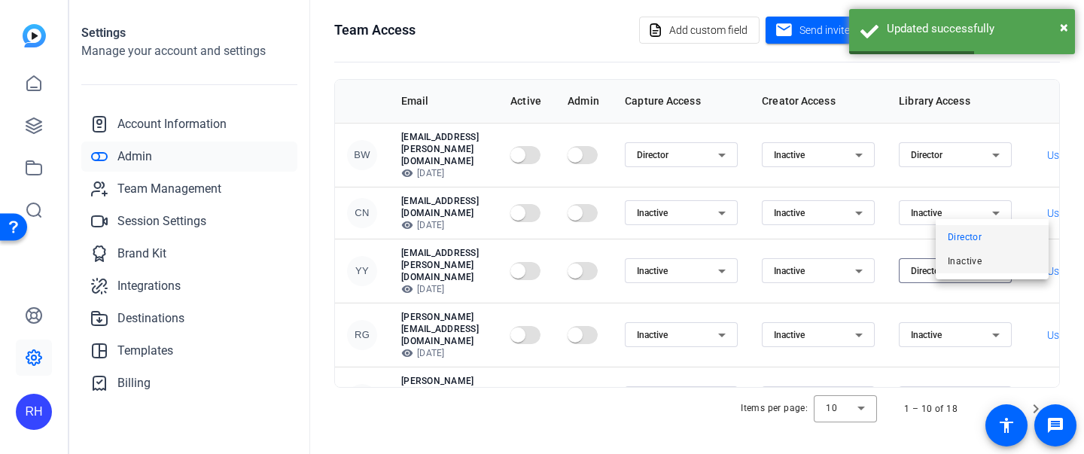
click at [972, 271] on mat-option "Inactive" at bounding box center [992, 261] width 113 height 24
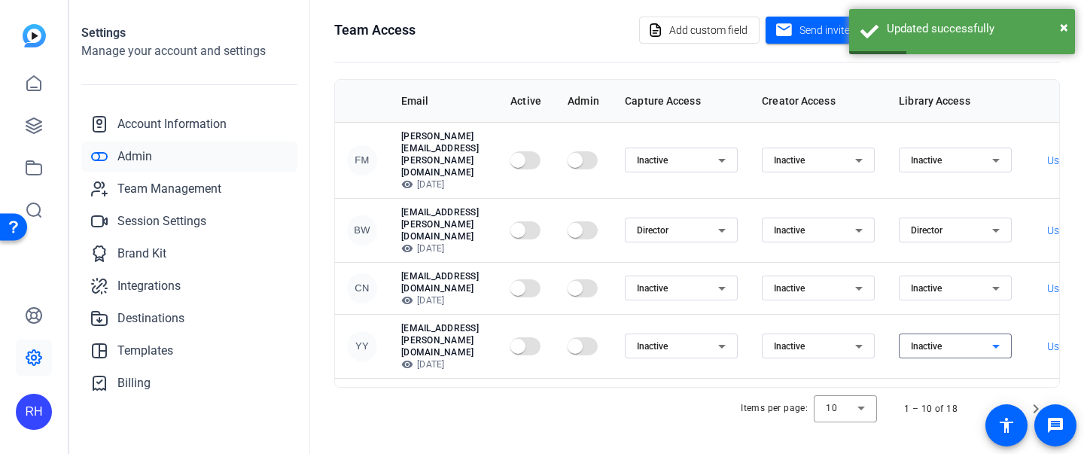
scroll to position [0, 0]
click at [718, 221] on div "Director" at bounding box center [677, 230] width 81 height 18
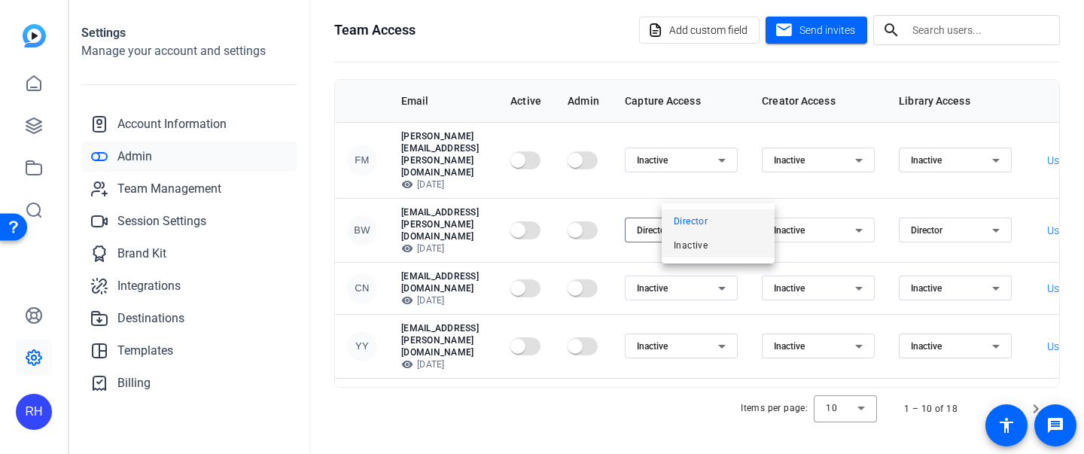
click at [718, 243] on mat-option "Inactive" at bounding box center [718, 245] width 113 height 24
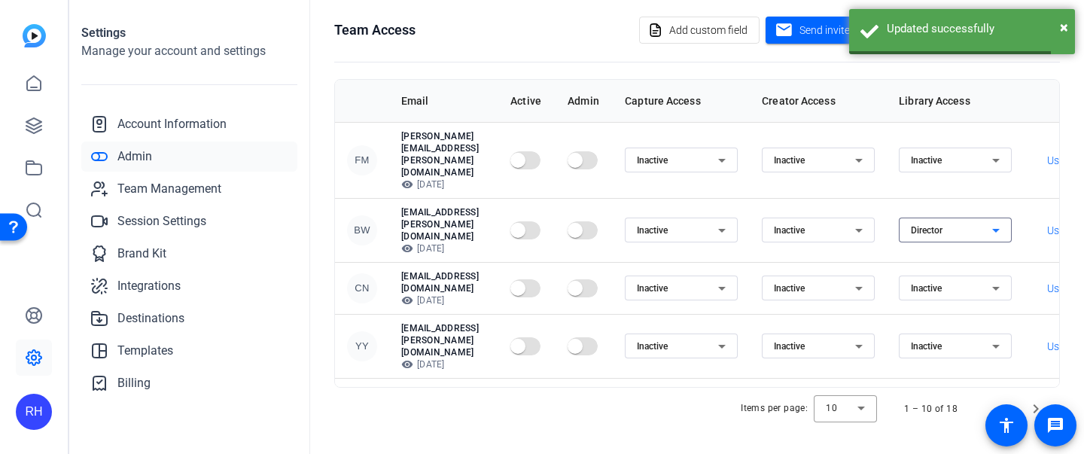
click at [993, 221] on div "Director" at bounding box center [951, 230] width 81 height 18
click at [968, 244] on span "Inactive" at bounding box center [965, 245] width 34 height 18
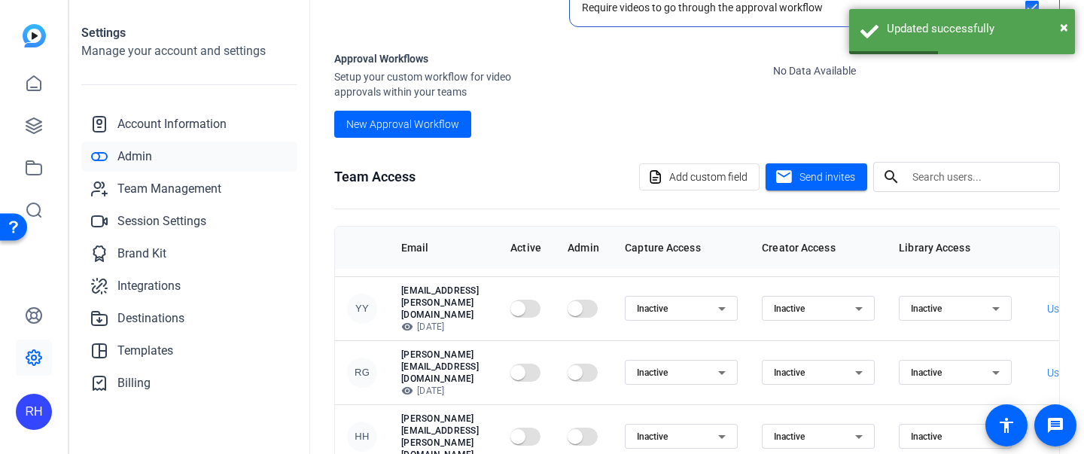
scroll to position [459, 0]
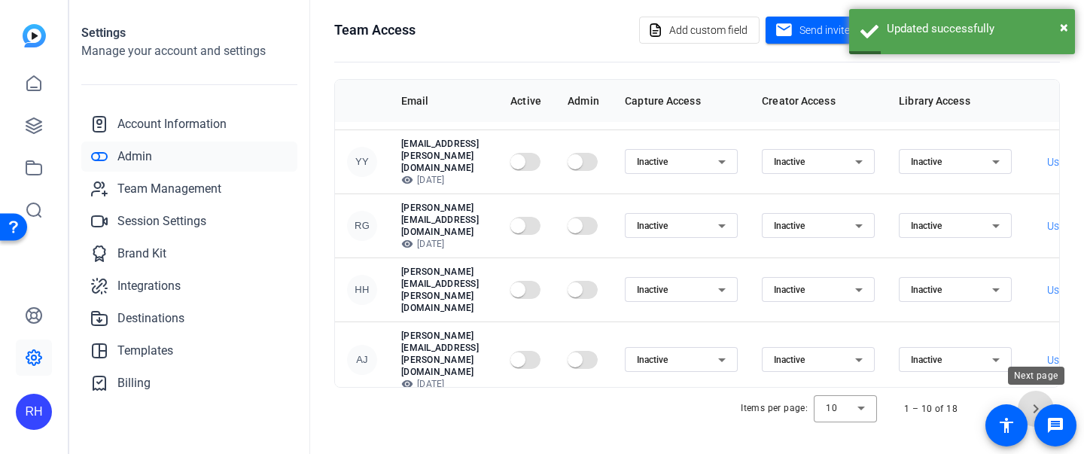
click at [1033, 405] on span "Next page" at bounding box center [1036, 409] width 36 height 36
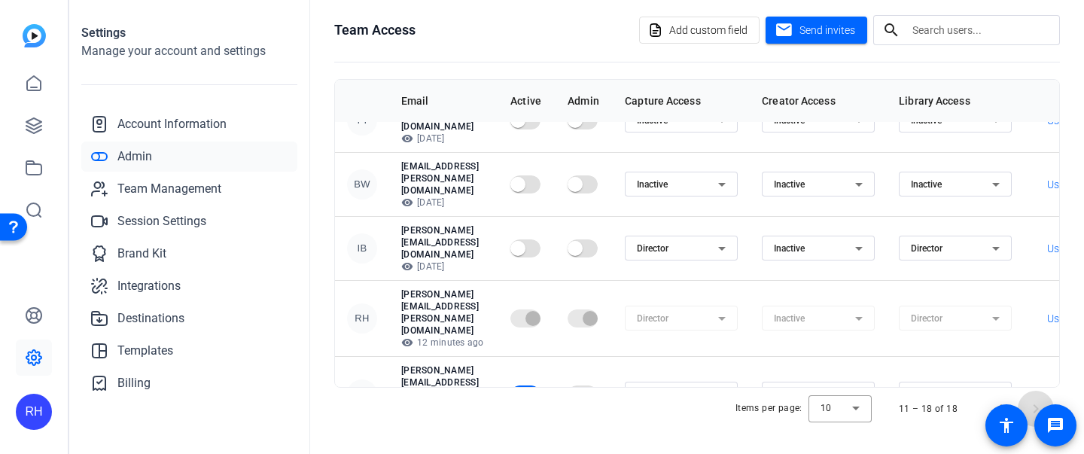
scroll to position [102, 0]
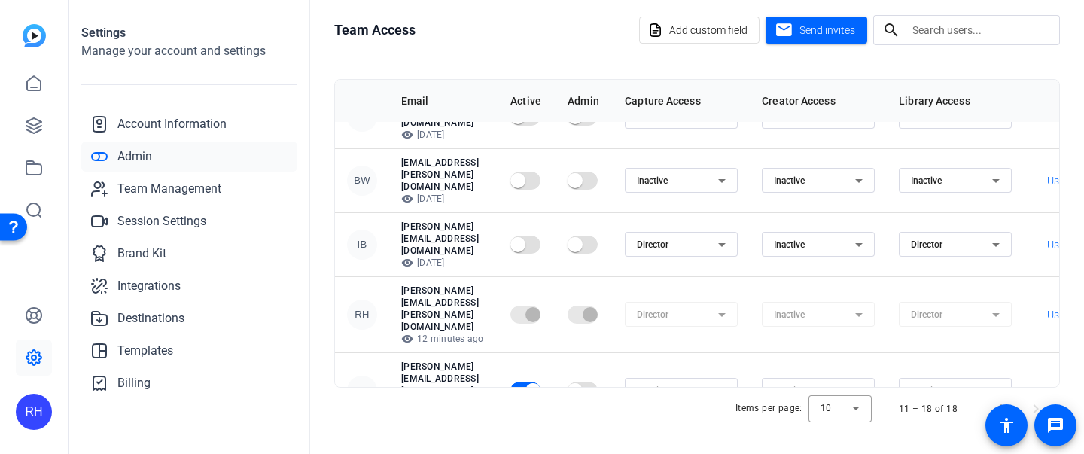
click at [904, 368] on div at bounding box center [542, 227] width 1084 height 454
click at [889, 392] on span "Creator" at bounding box center [876, 395] width 32 height 18
click at [404, 333] on mat-icon "visibility" at bounding box center [407, 339] width 12 height 12
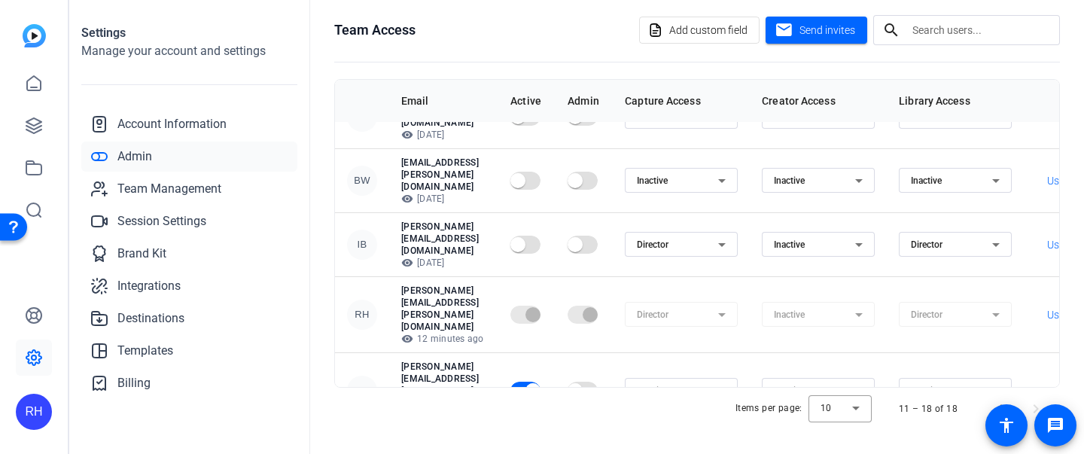
click at [434, 333] on p "visibility 12 minutes ago" at bounding box center [443, 339] width 85 height 12
click at [170, 129] on span "Account Information" at bounding box center [171, 124] width 109 height 18
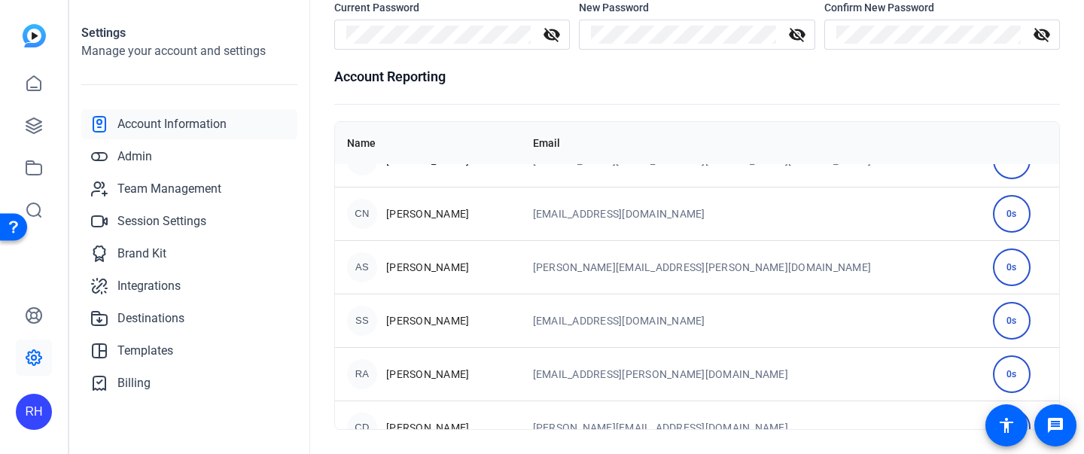
scroll to position [697, 0]
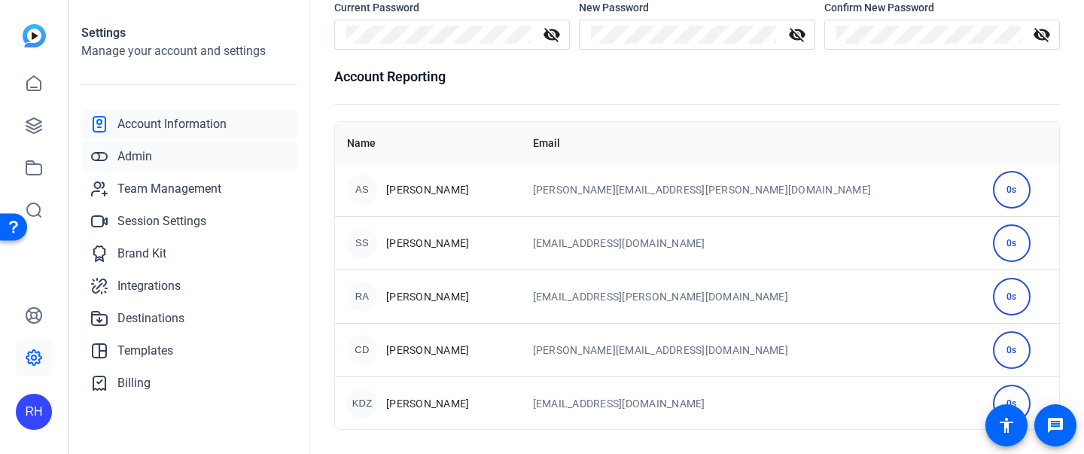
click at [178, 168] on link "Admin" at bounding box center [189, 157] width 216 height 30
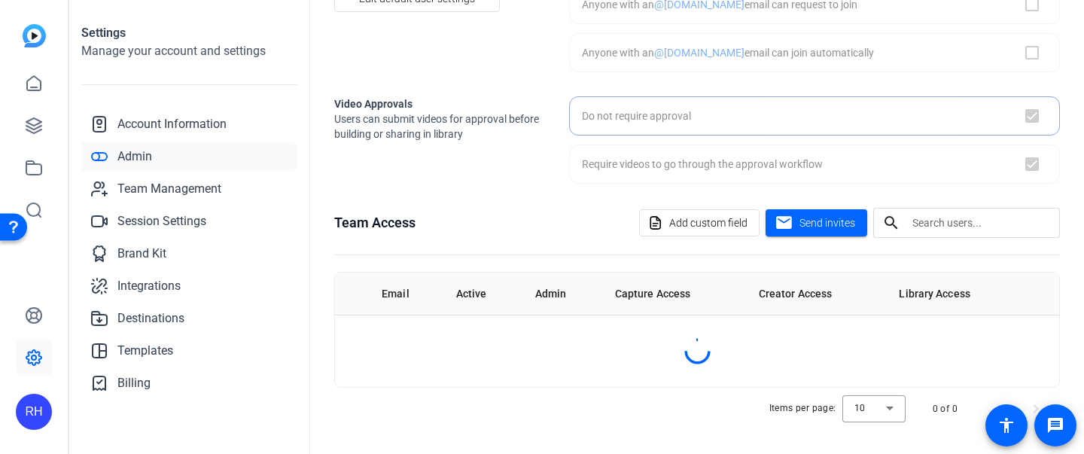
checkbox input "true"
checkbox input "false"
checkbox input "true"
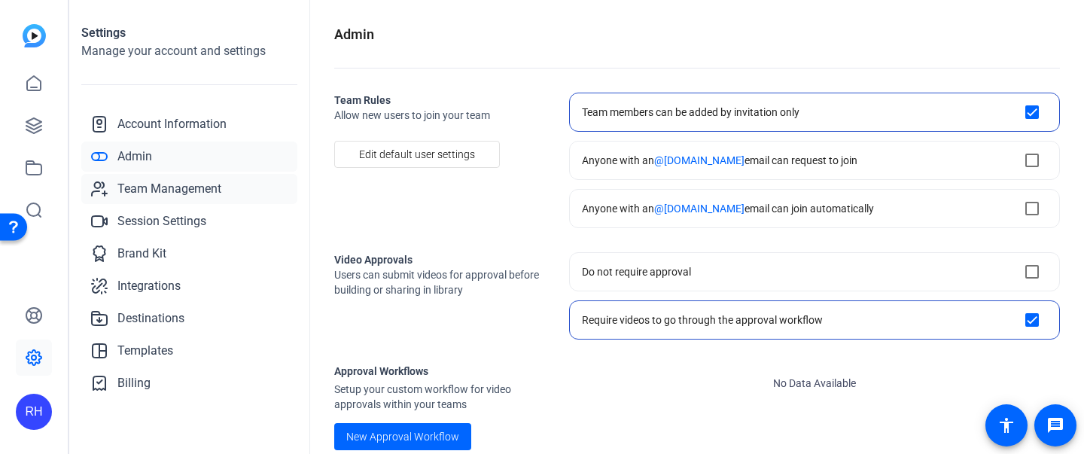
click at [145, 190] on span "Team Management" at bounding box center [169, 189] width 104 height 18
